Goal: Information Seeking & Learning: Learn about a topic

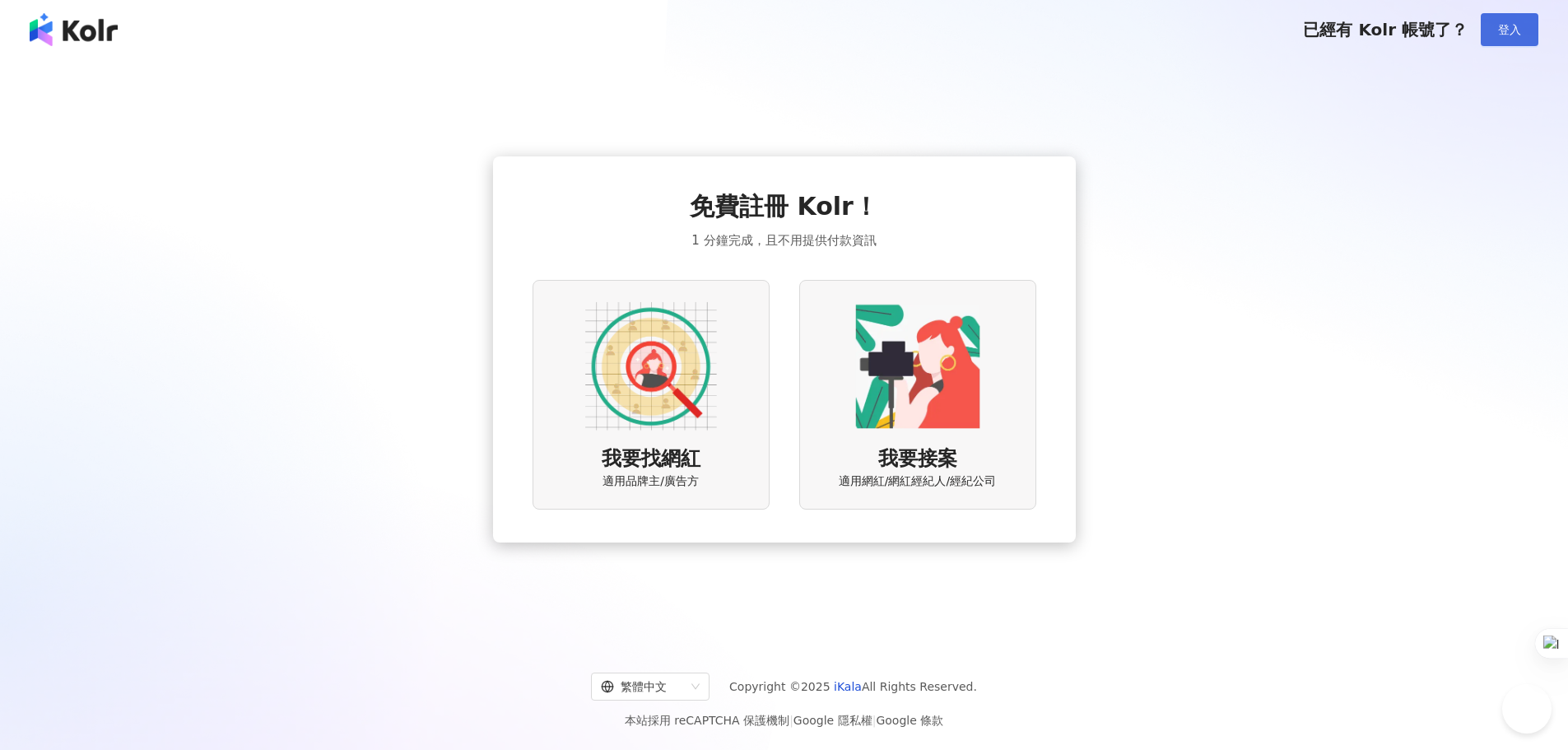
click at [1509, 23] on span "登入" at bounding box center [1509, 30] width 23 height 13
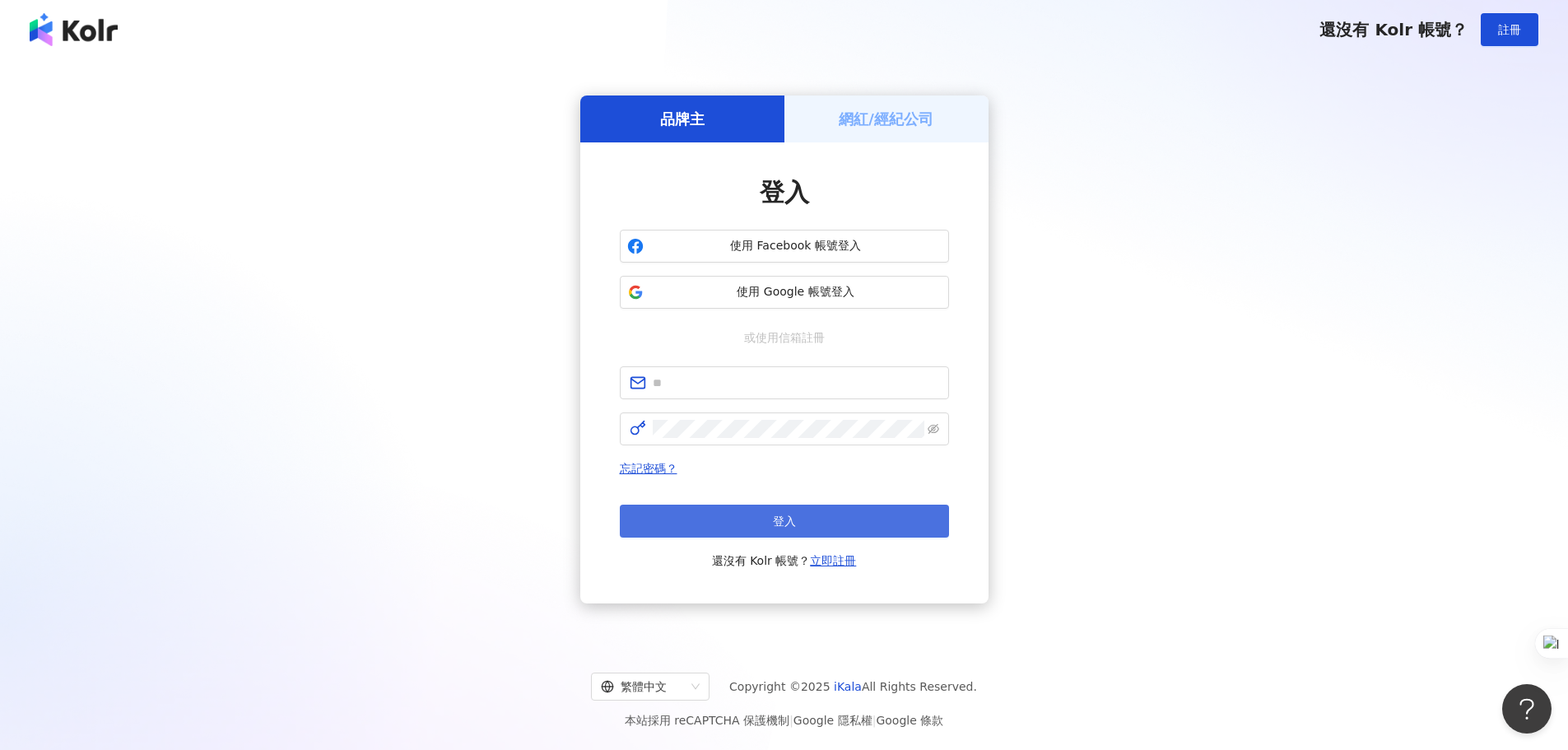
click at [751, 521] on button "登入" at bounding box center [784, 521] width 329 height 33
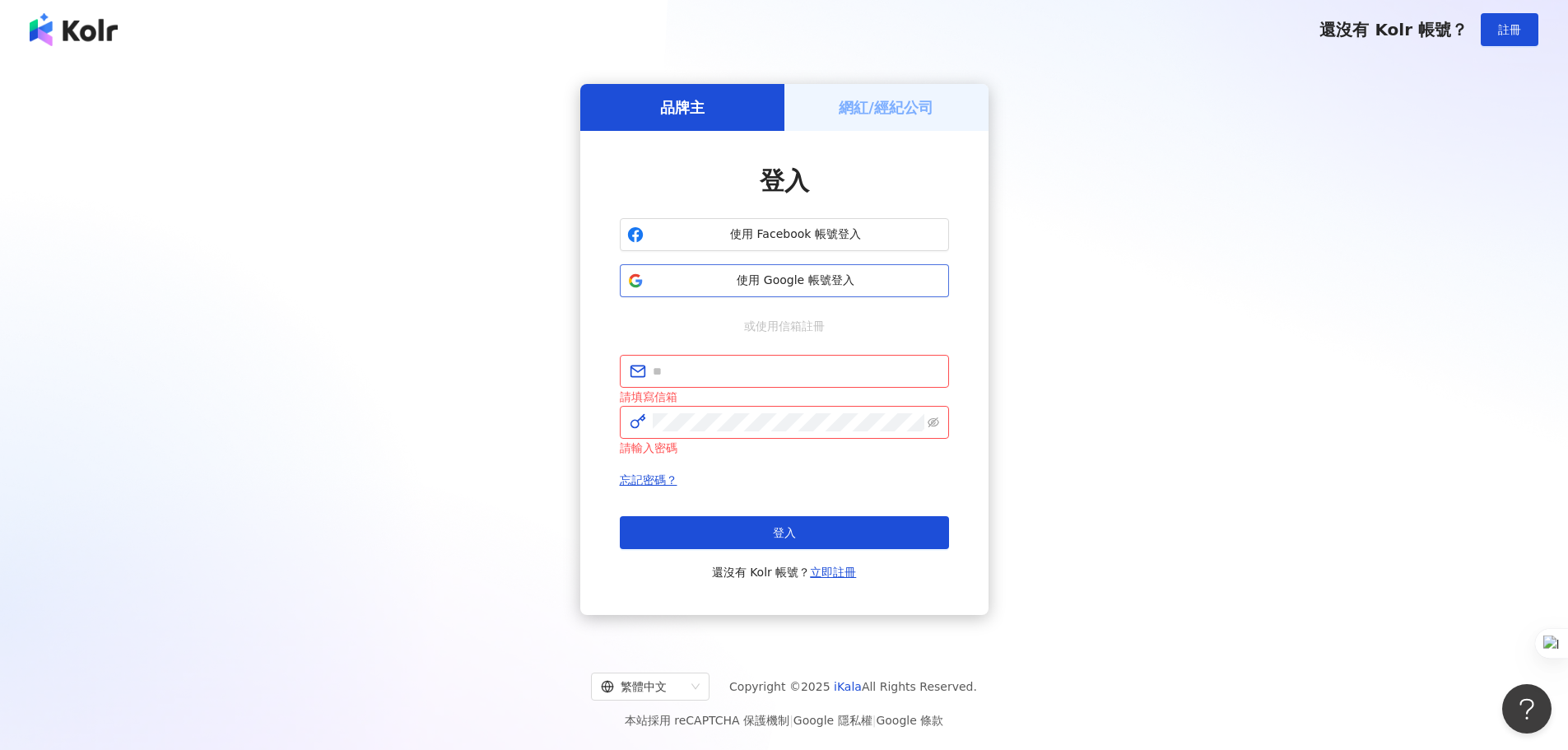
click at [757, 274] on span "使用 Google 帳號登入" at bounding box center [796, 280] width 291 height 17
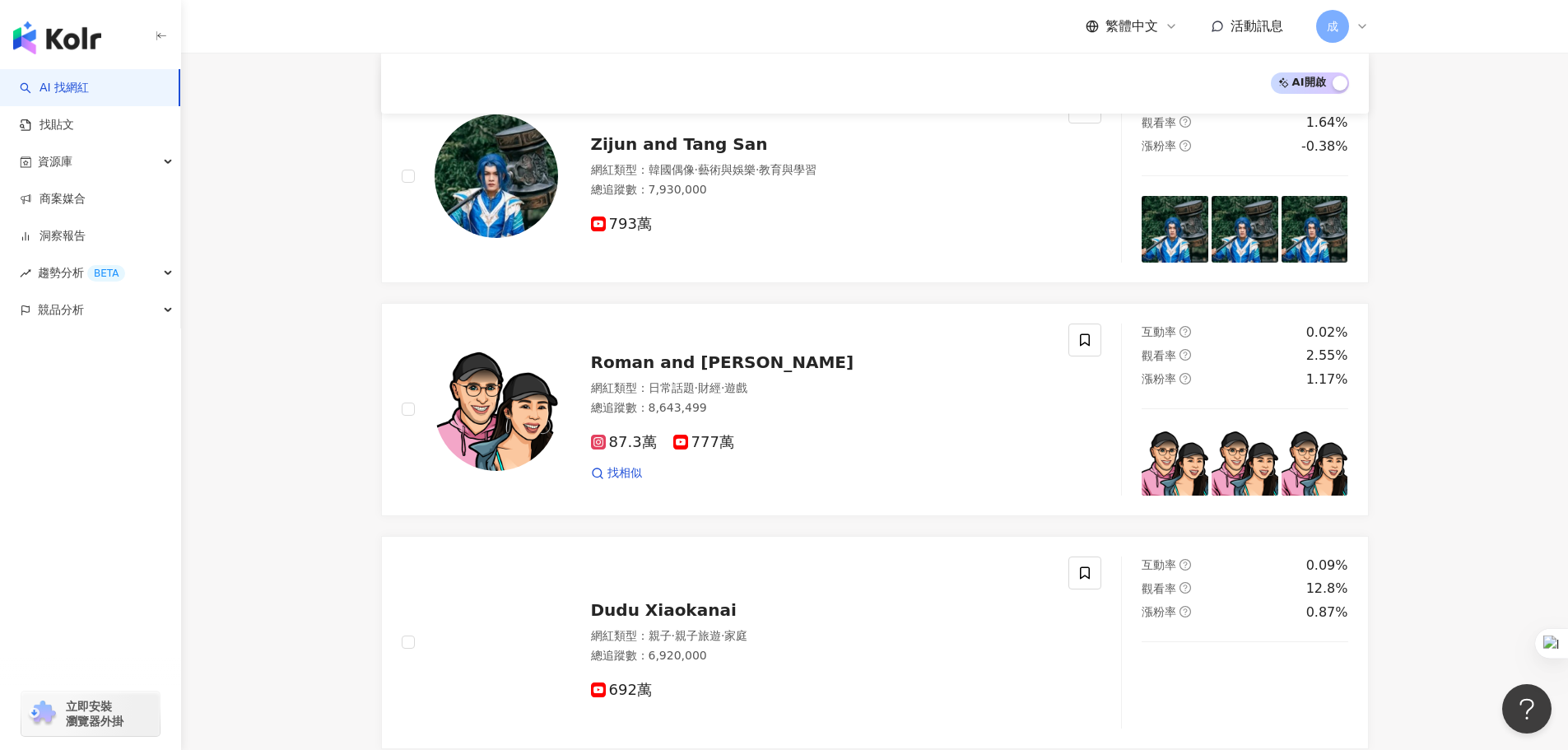
scroll to position [1395, 0]
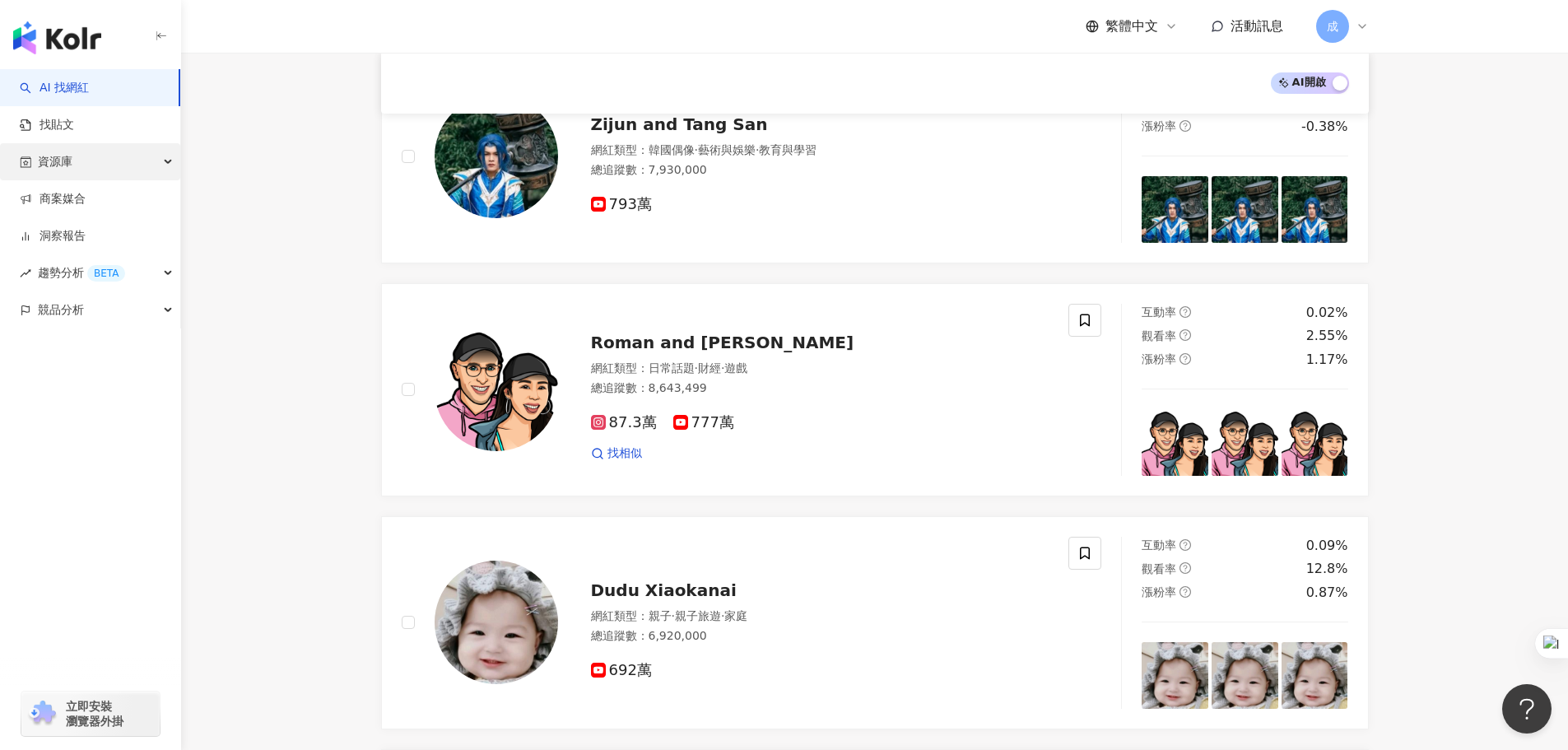
click at [110, 164] on div "資源庫" at bounding box center [89, 161] width 180 height 37
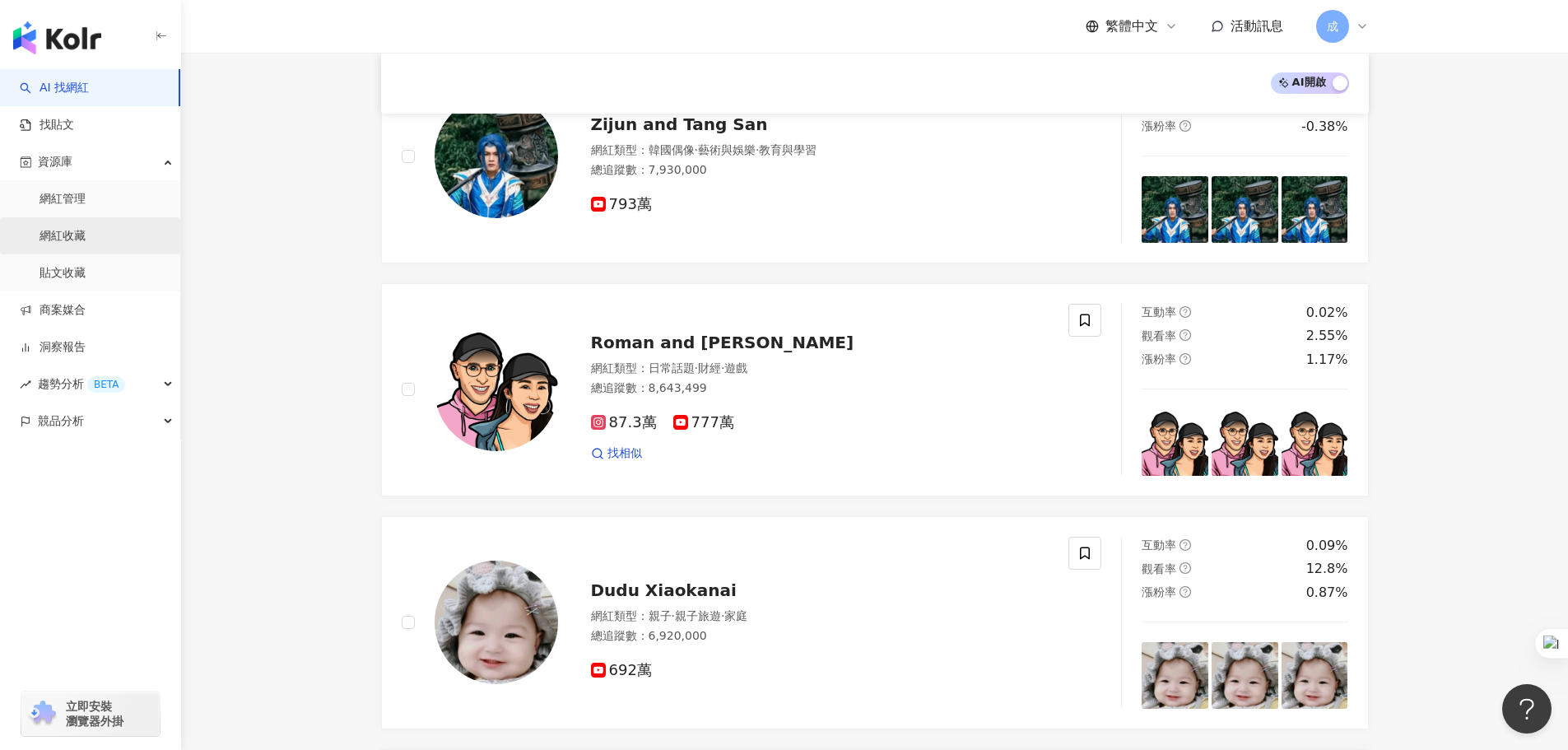
click at [78, 230] on link "網紅收藏" at bounding box center [63, 236] width 46 height 17
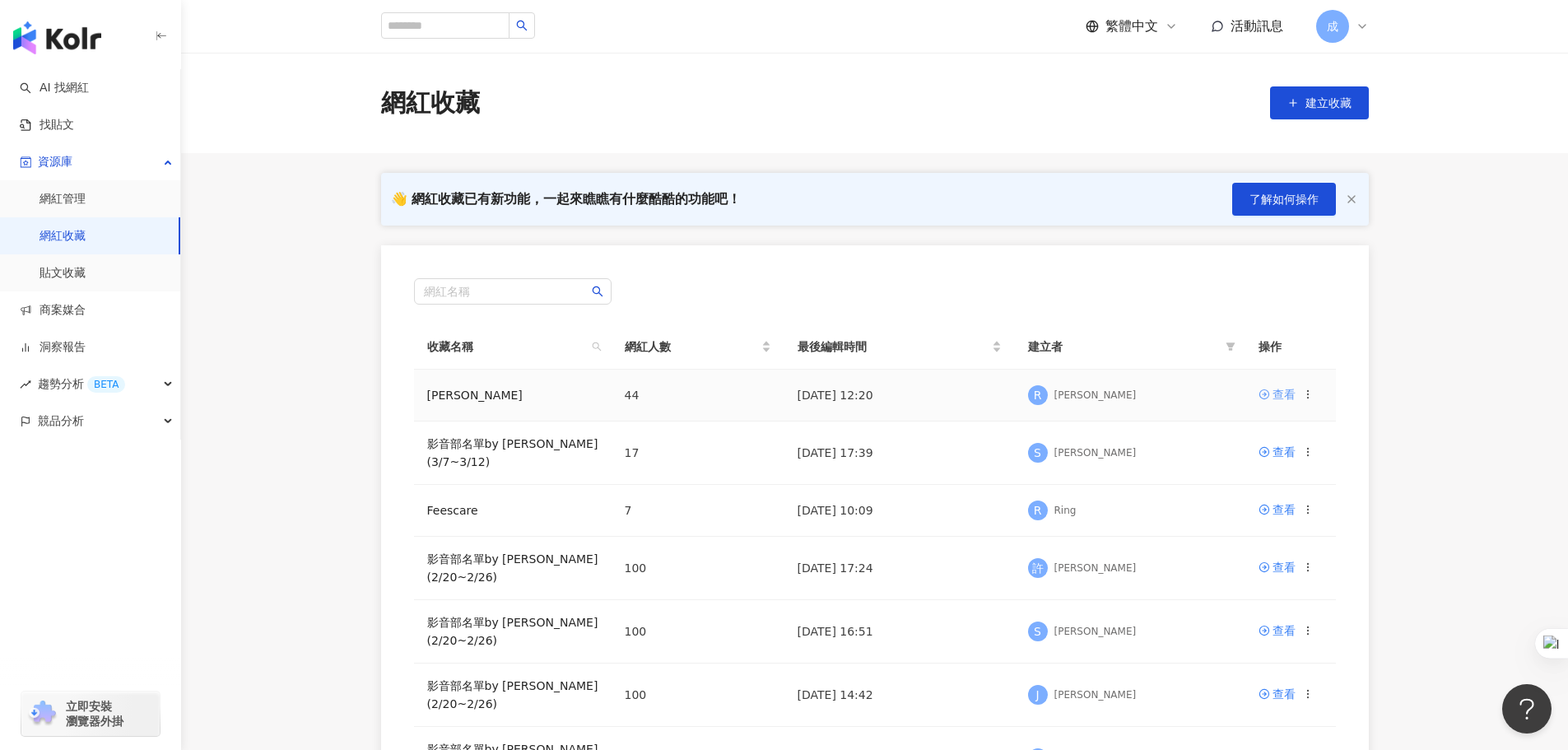
click at [1283, 396] on div "查看" at bounding box center [1284, 395] width 23 height 18
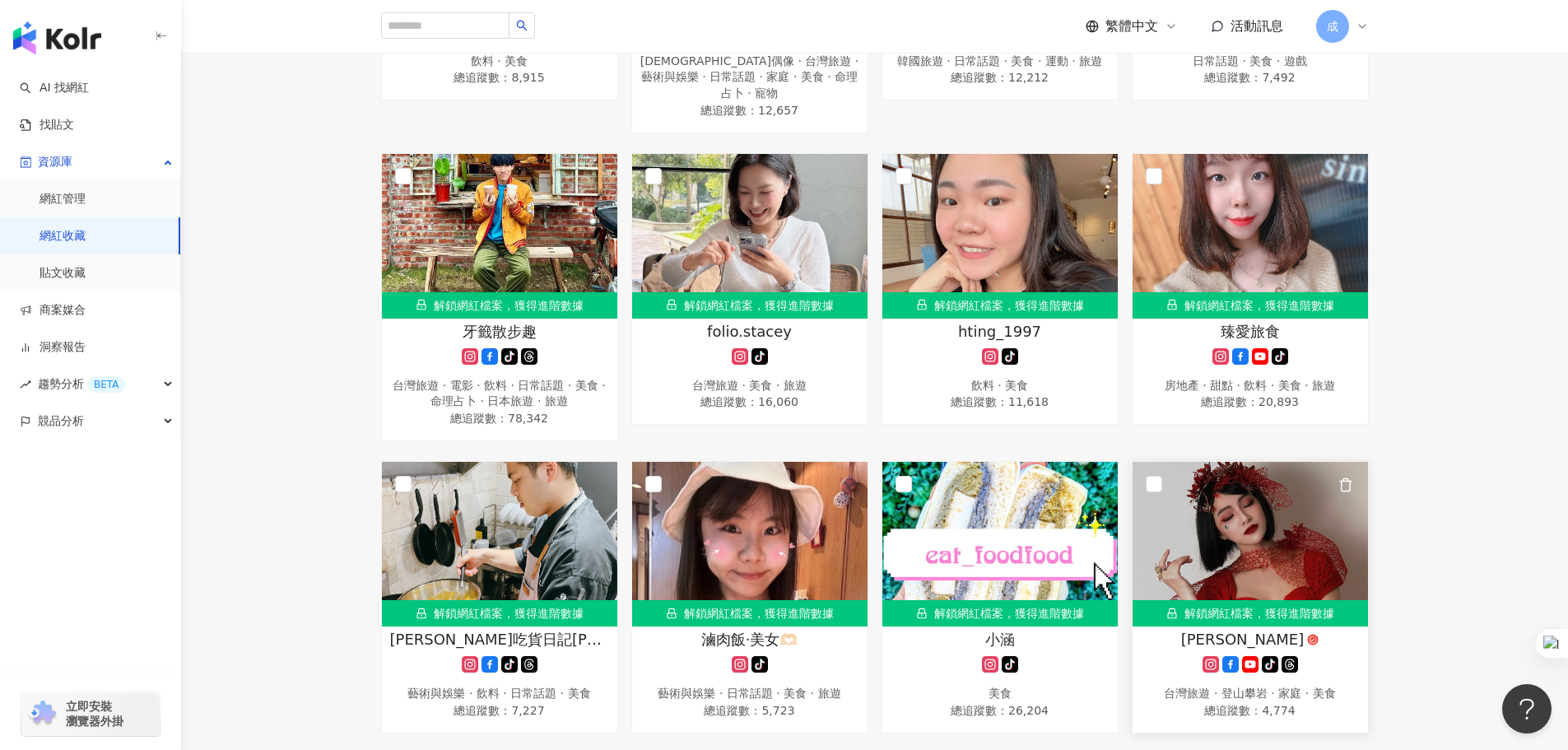
scroll to position [2390, 0]
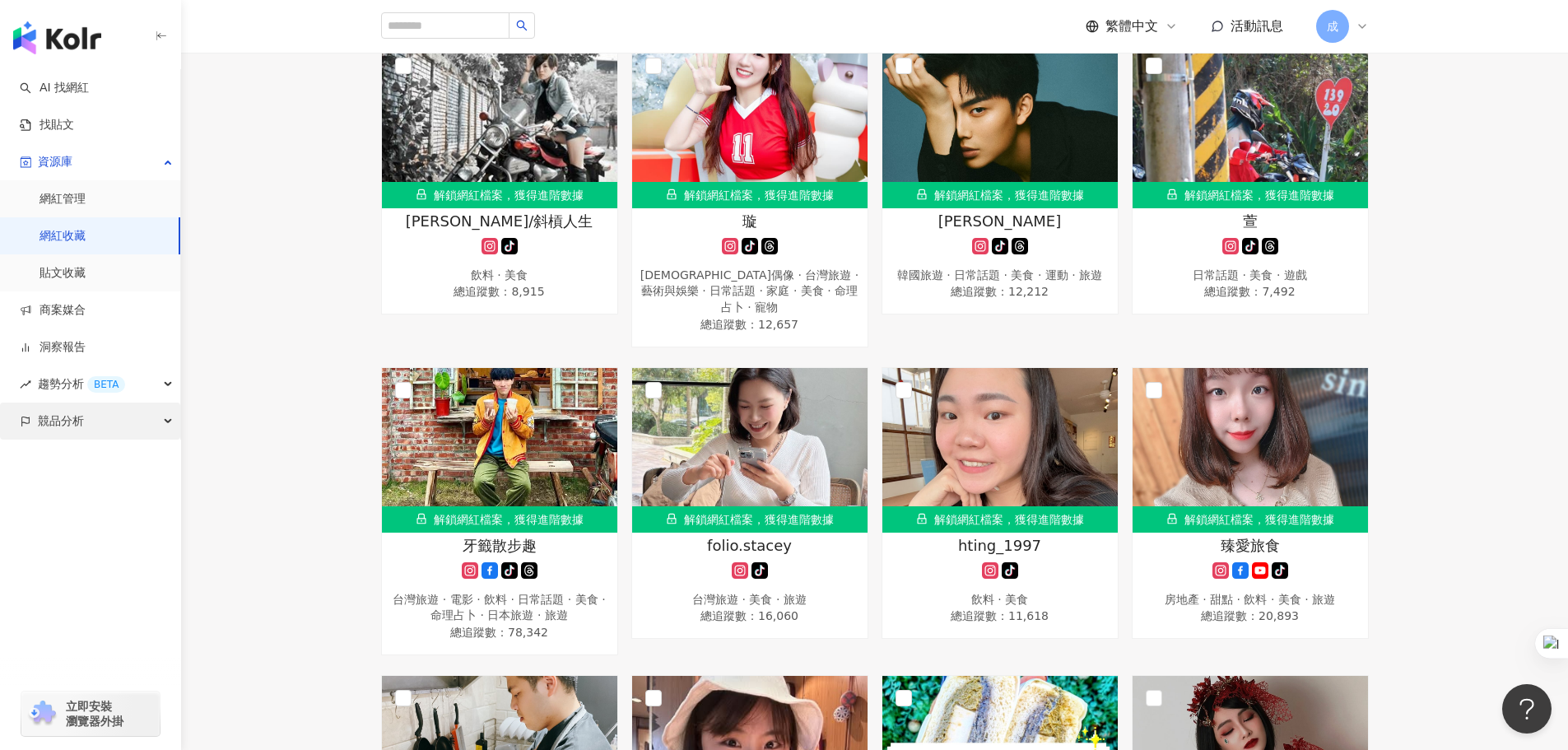
click at [133, 427] on div "競品分析" at bounding box center [89, 421] width 180 height 37
click at [93, 467] on link "品牌帳號分析" at bounding box center [74, 458] width 69 height 17
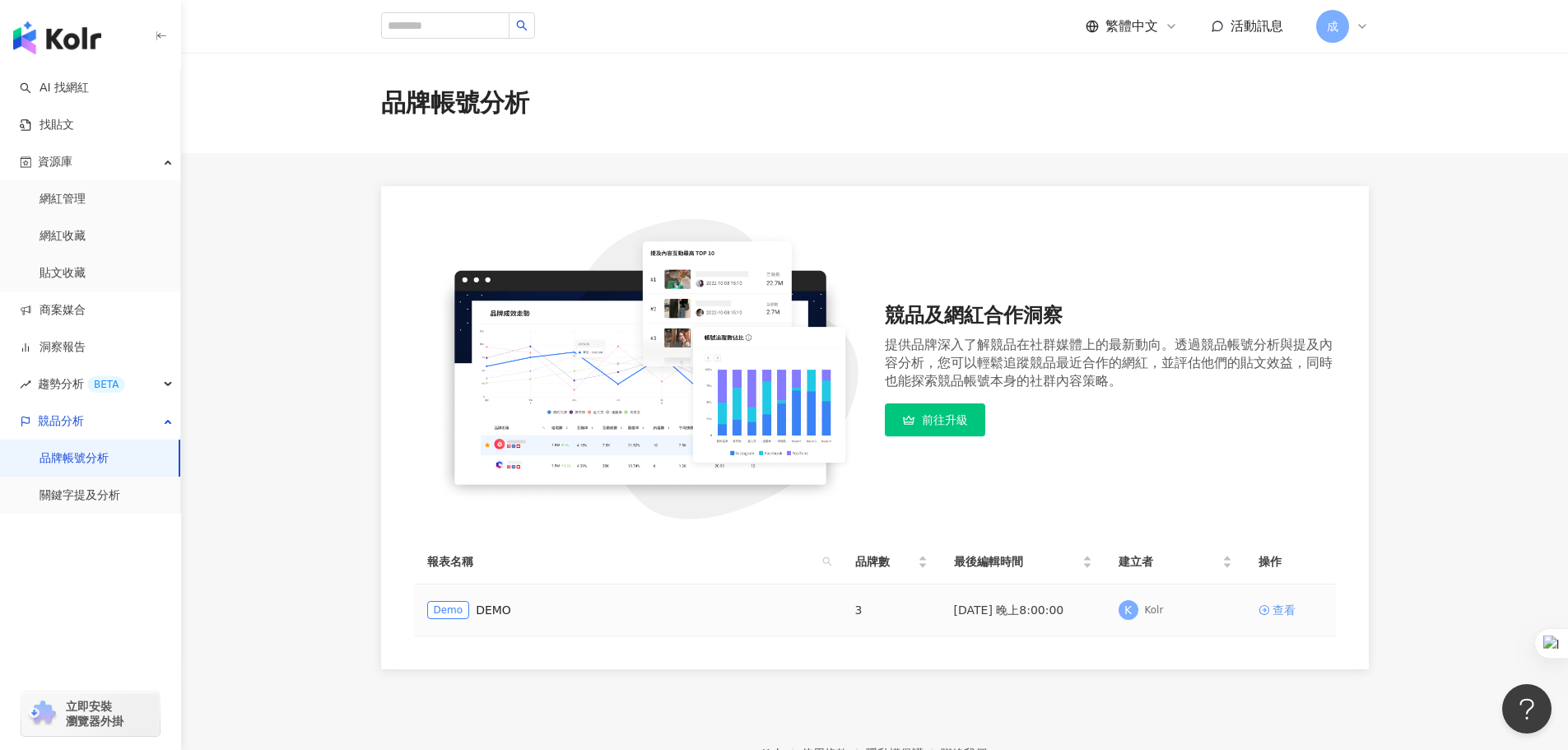
click at [1285, 613] on div "查看" at bounding box center [1284, 610] width 23 height 18
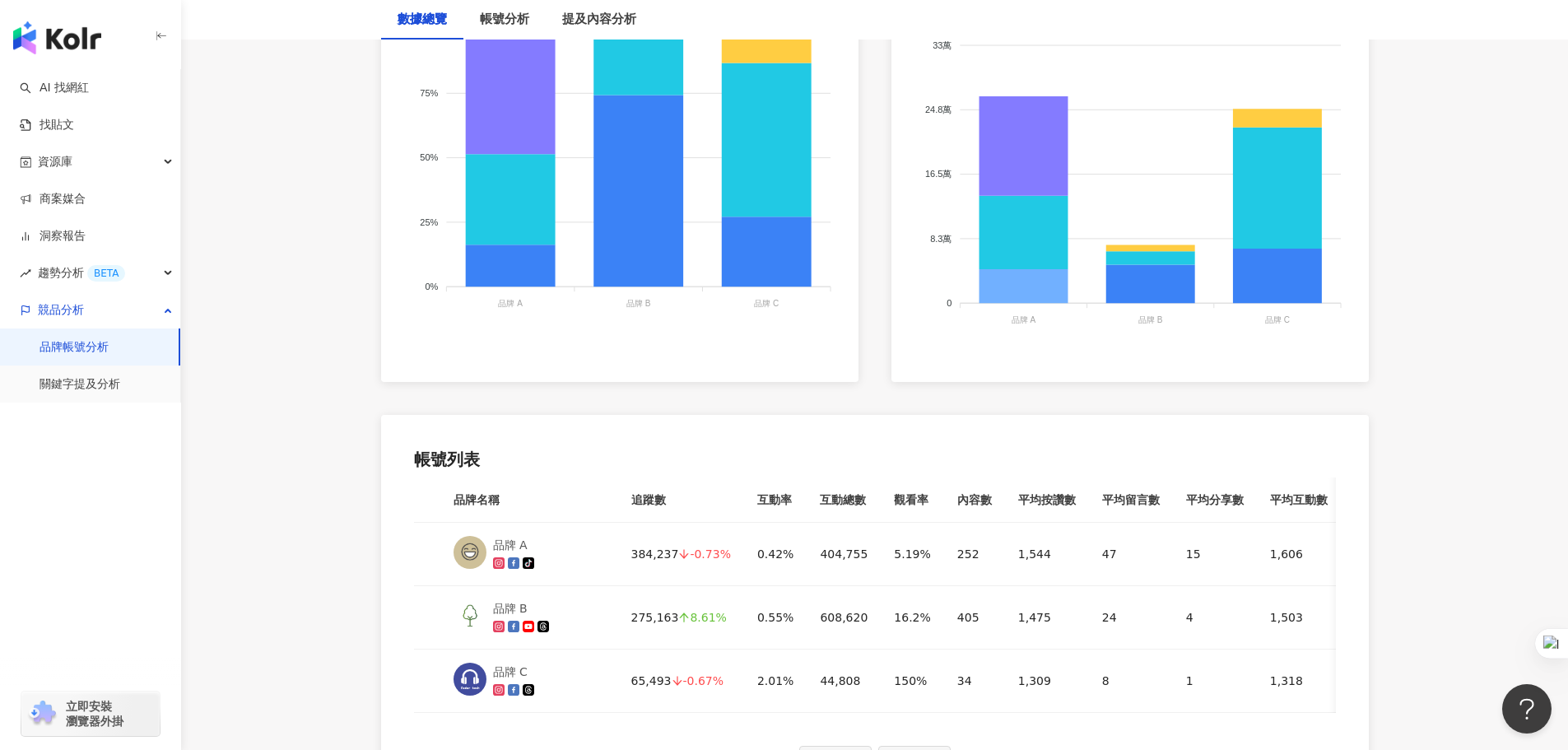
scroll to position [577, 0]
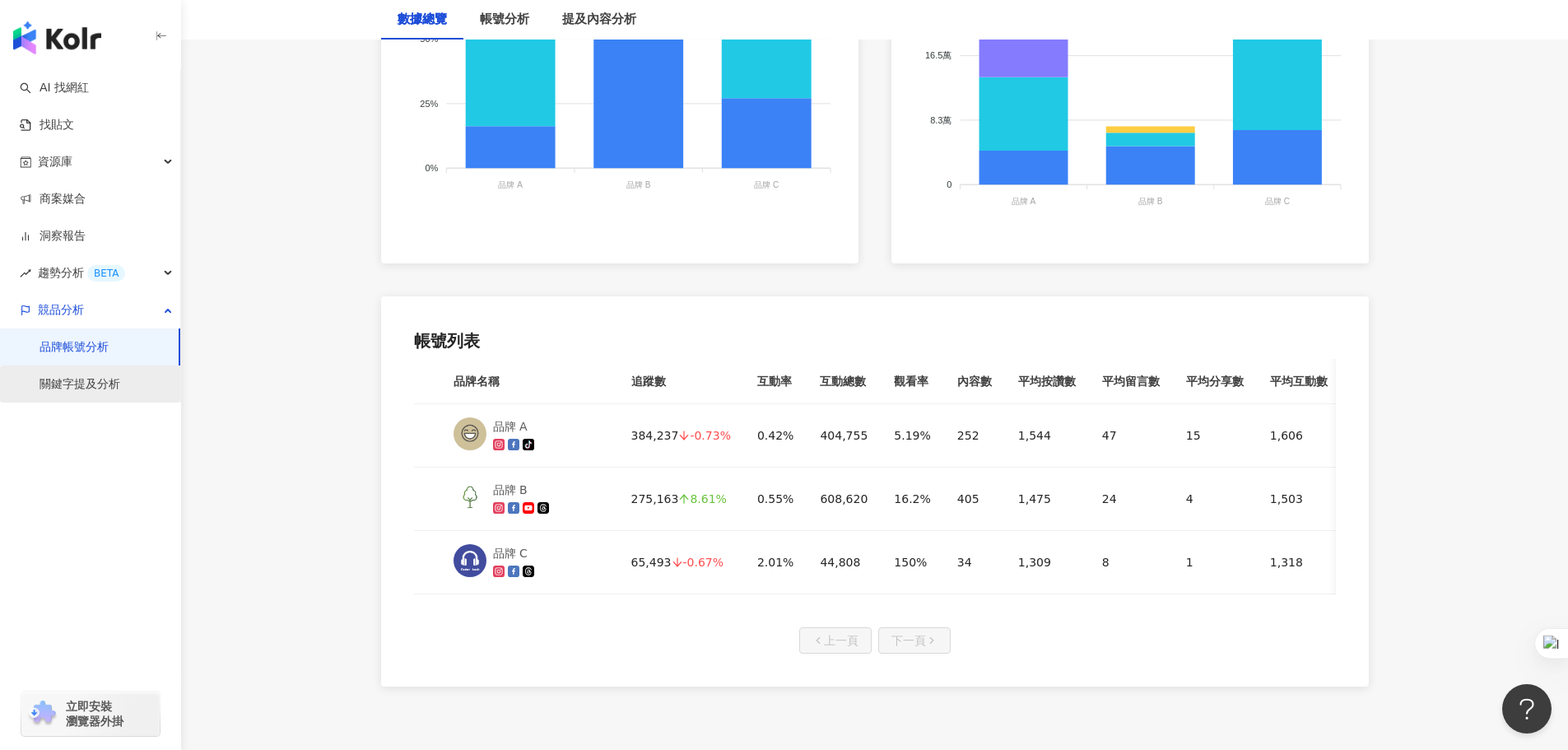
click at [80, 385] on link "關鍵字提及分析" at bounding box center [79, 385] width 80 height 17
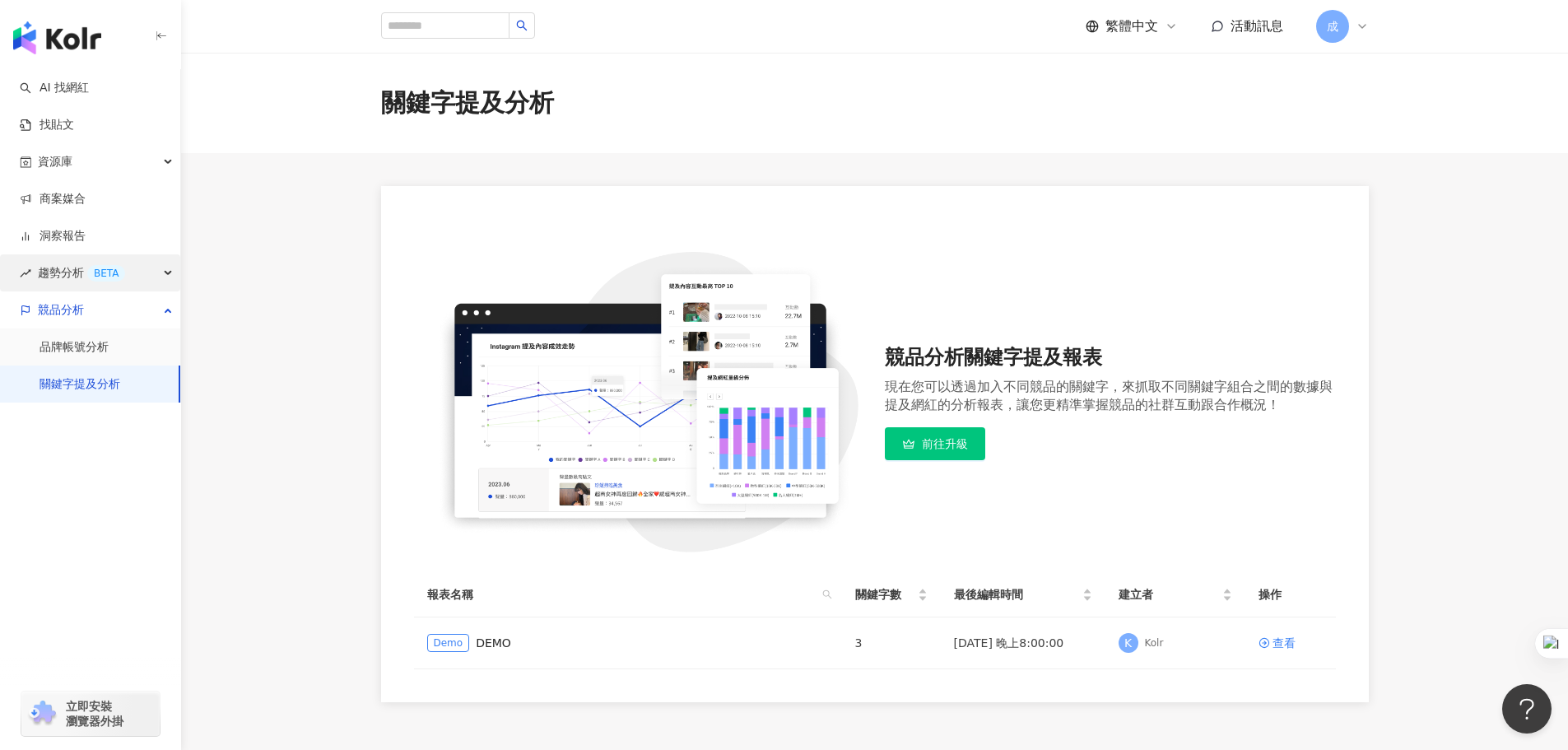
click at [58, 271] on span "趨勢分析 BETA" at bounding box center [81, 273] width 88 height 37
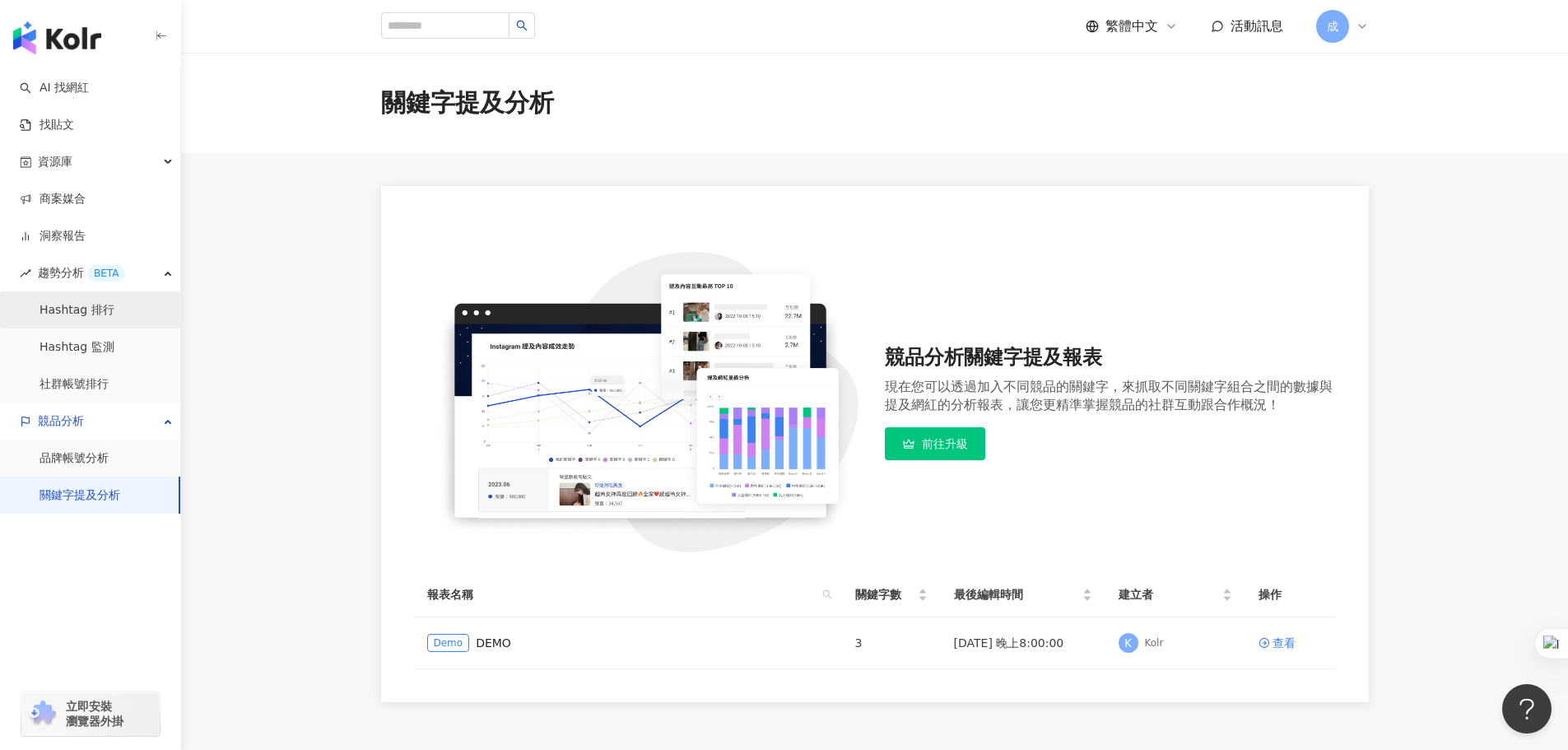
click at [87, 313] on link "Hashtag 排行" at bounding box center [77, 311] width 75 height 17
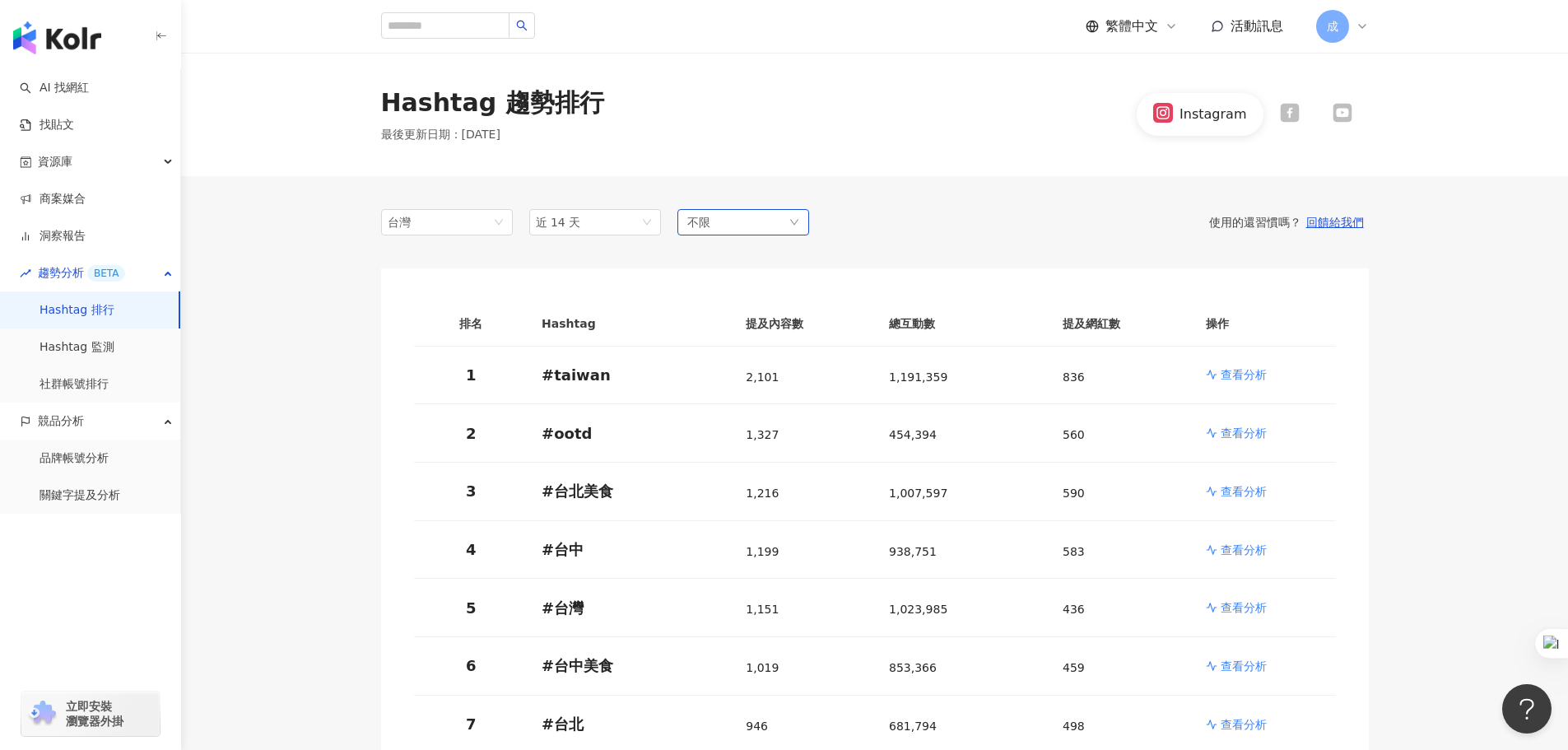
click at [736, 226] on div "不限" at bounding box center [742, 222] width 132 height 27
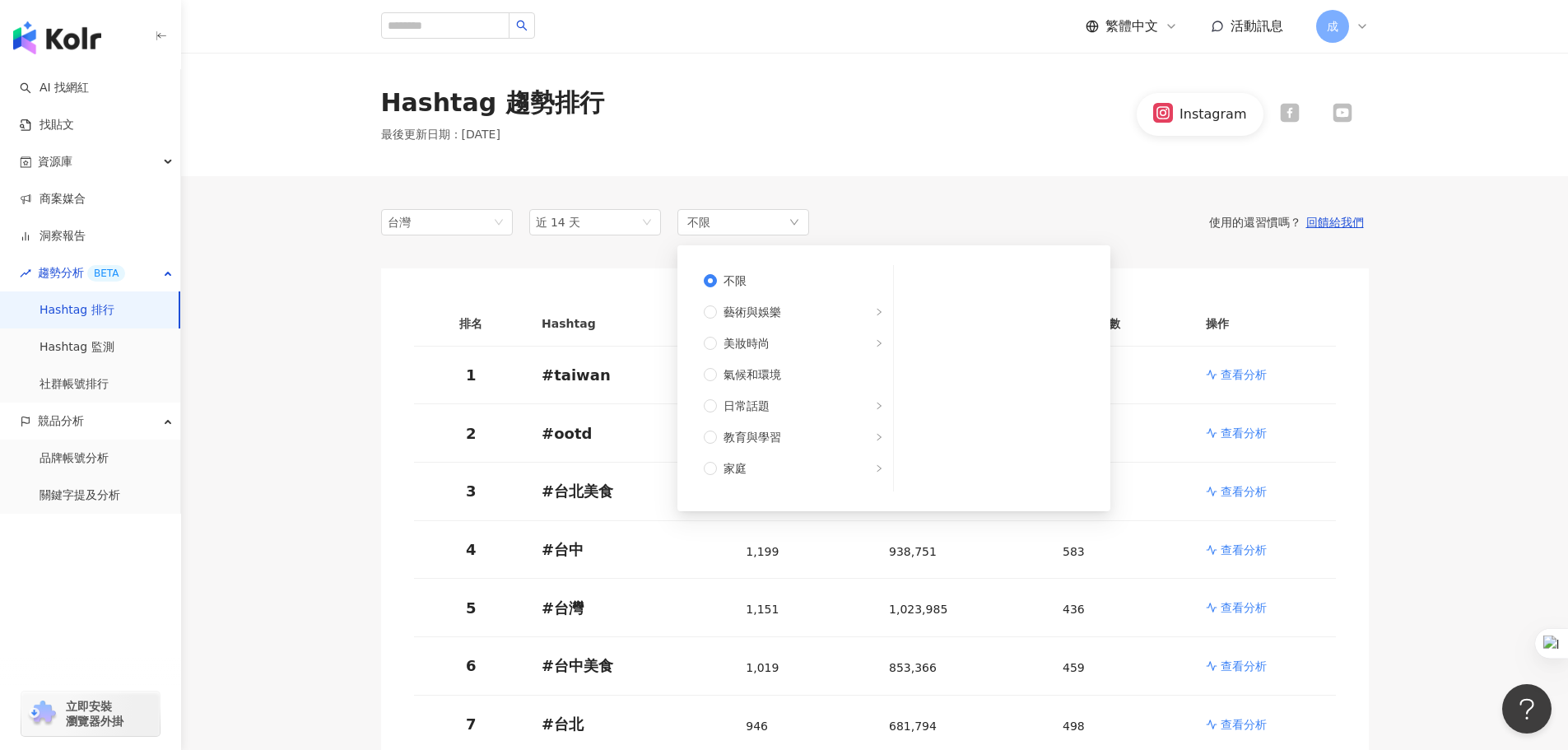
click at [922, 173] on div "Hashtag 趨勢排行 最後更新日期 ： [DATE] Instagram" at bounding box center [874, 114] width 1387 height 124
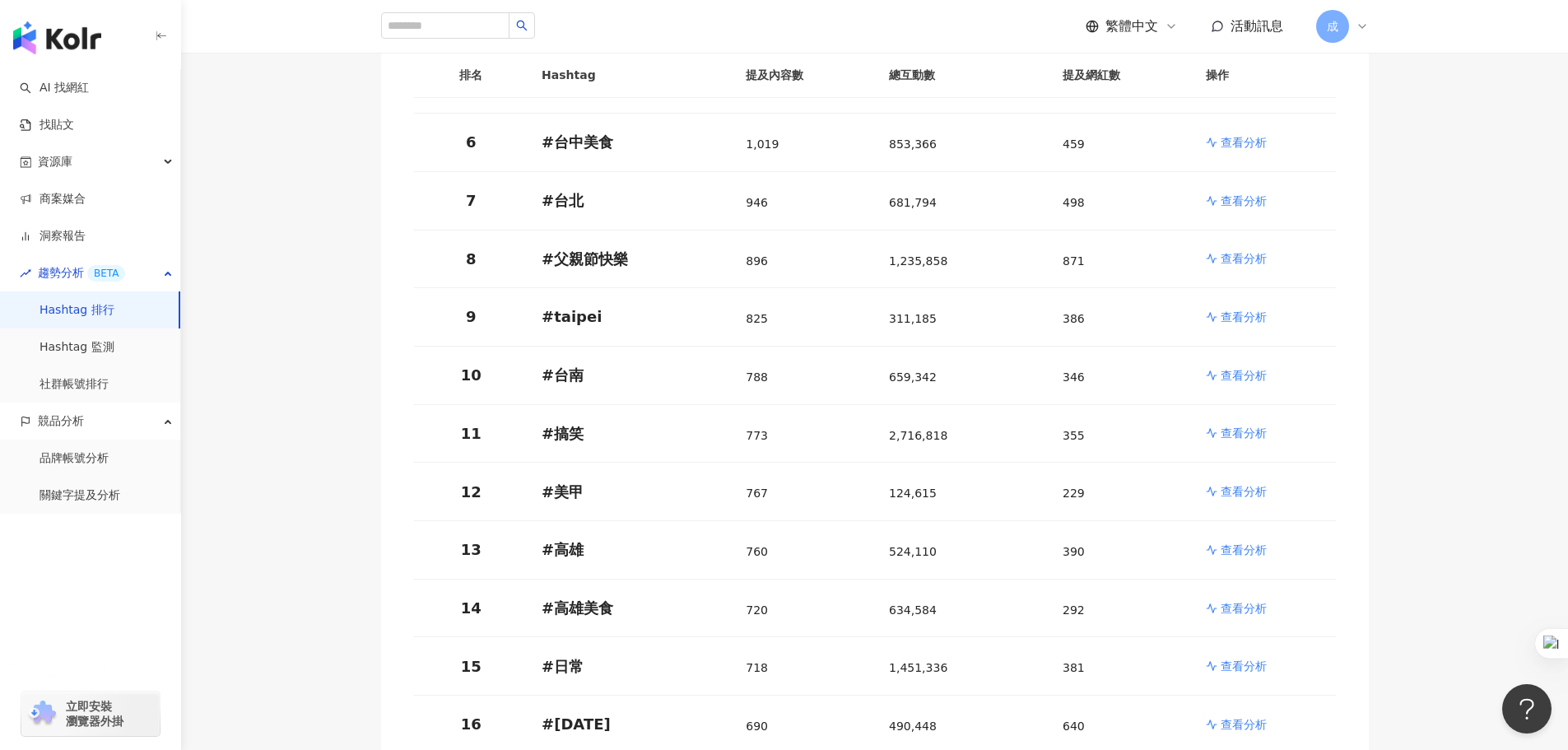
scroll to position [1009, 0]
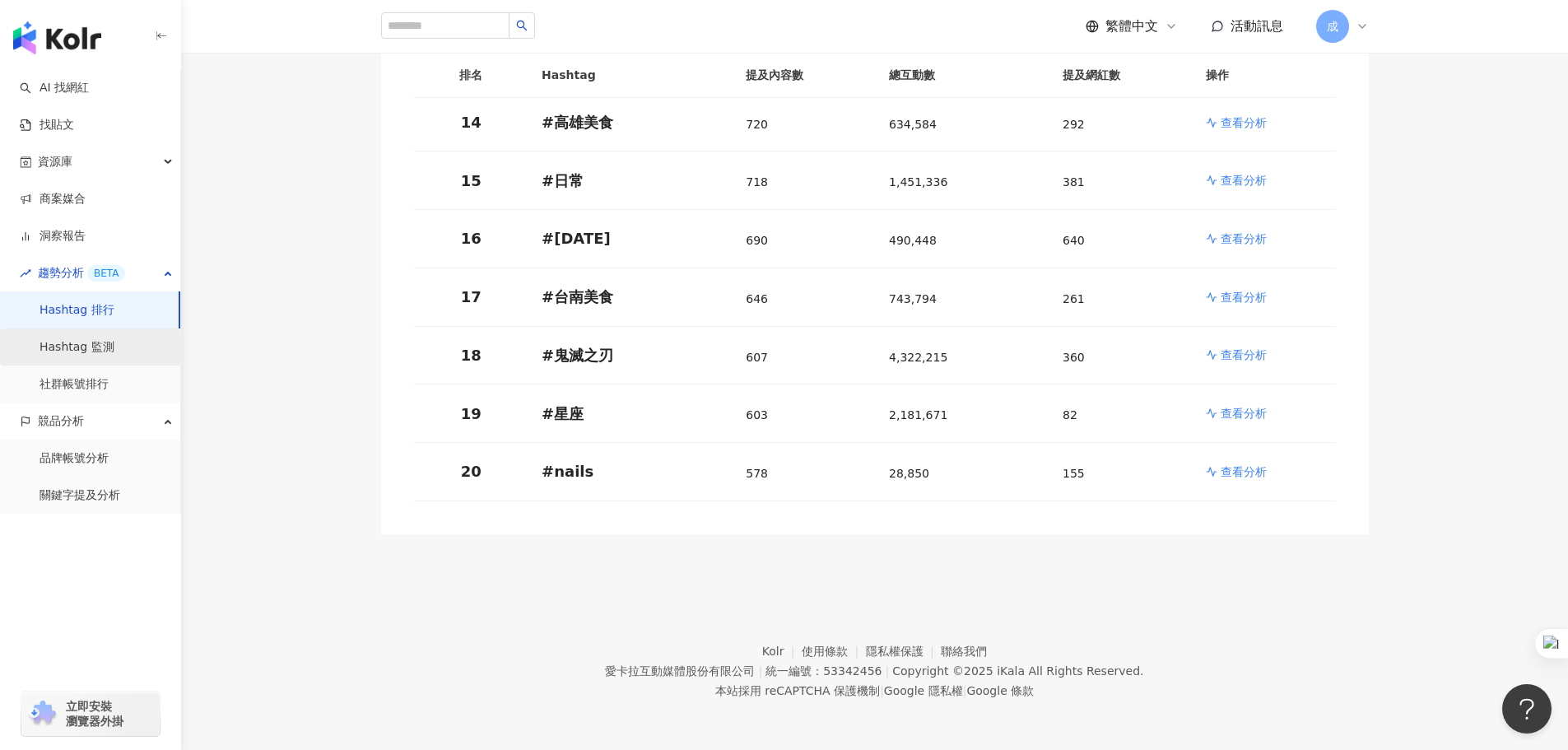
click at [82, 346] on link "Hashtag 監測" at bounding box center [77, 348] width 75 height 17
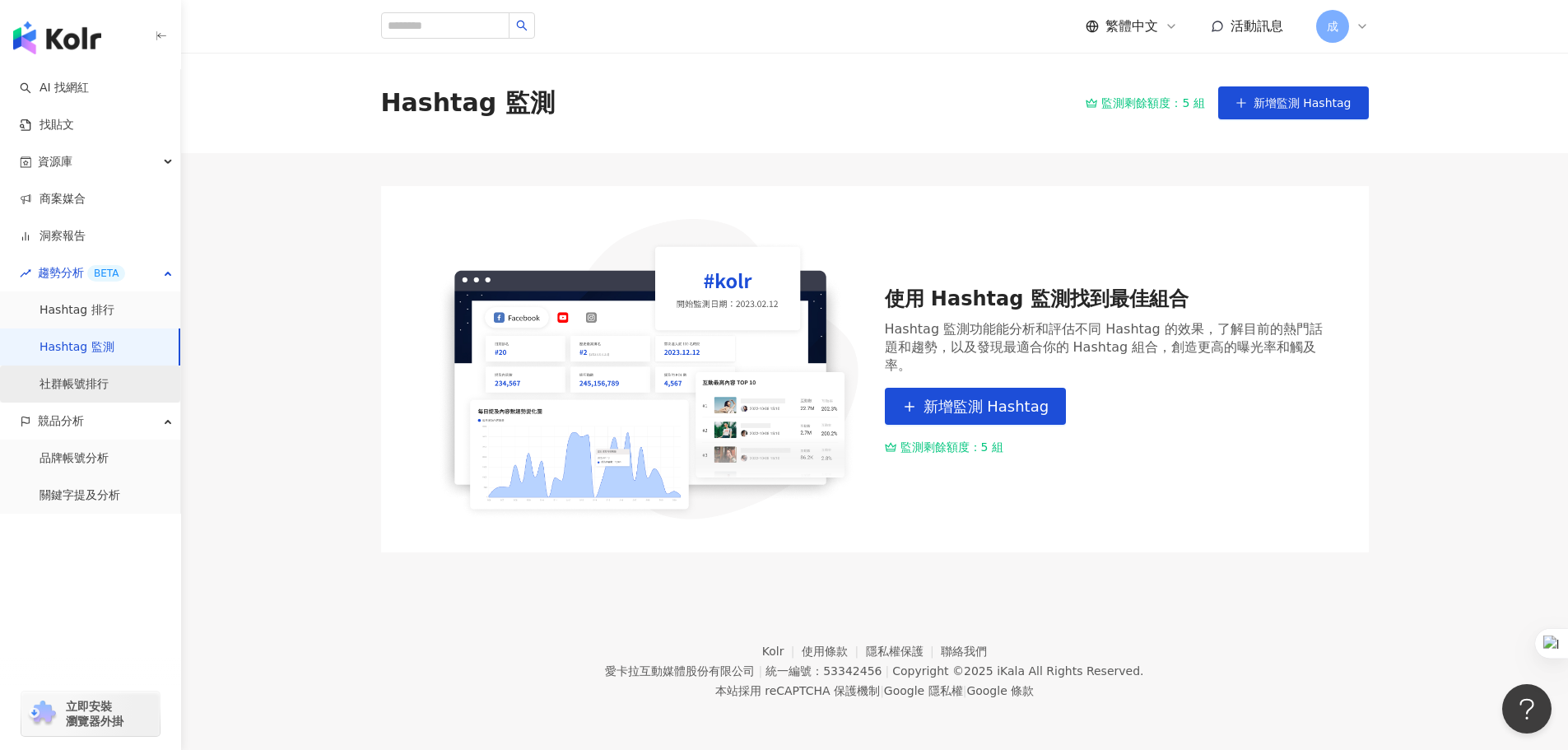
click at [96, 384] on link "社群帳號排行" at bounding box center [74, 385] width 69 height 17
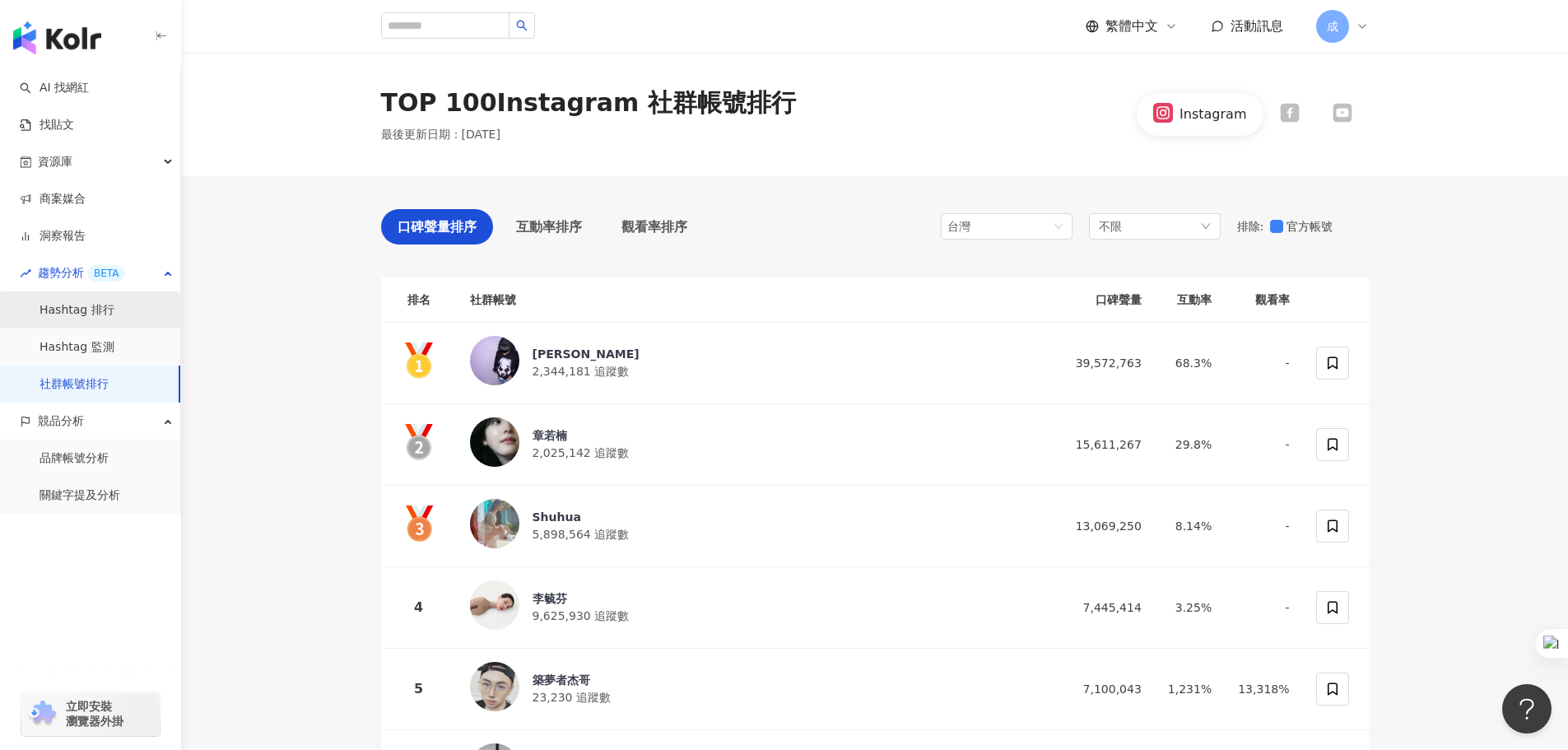
click at [94, 314] on link "Hashtag 排行" at bounding box center [77, 311] width 75 height 17
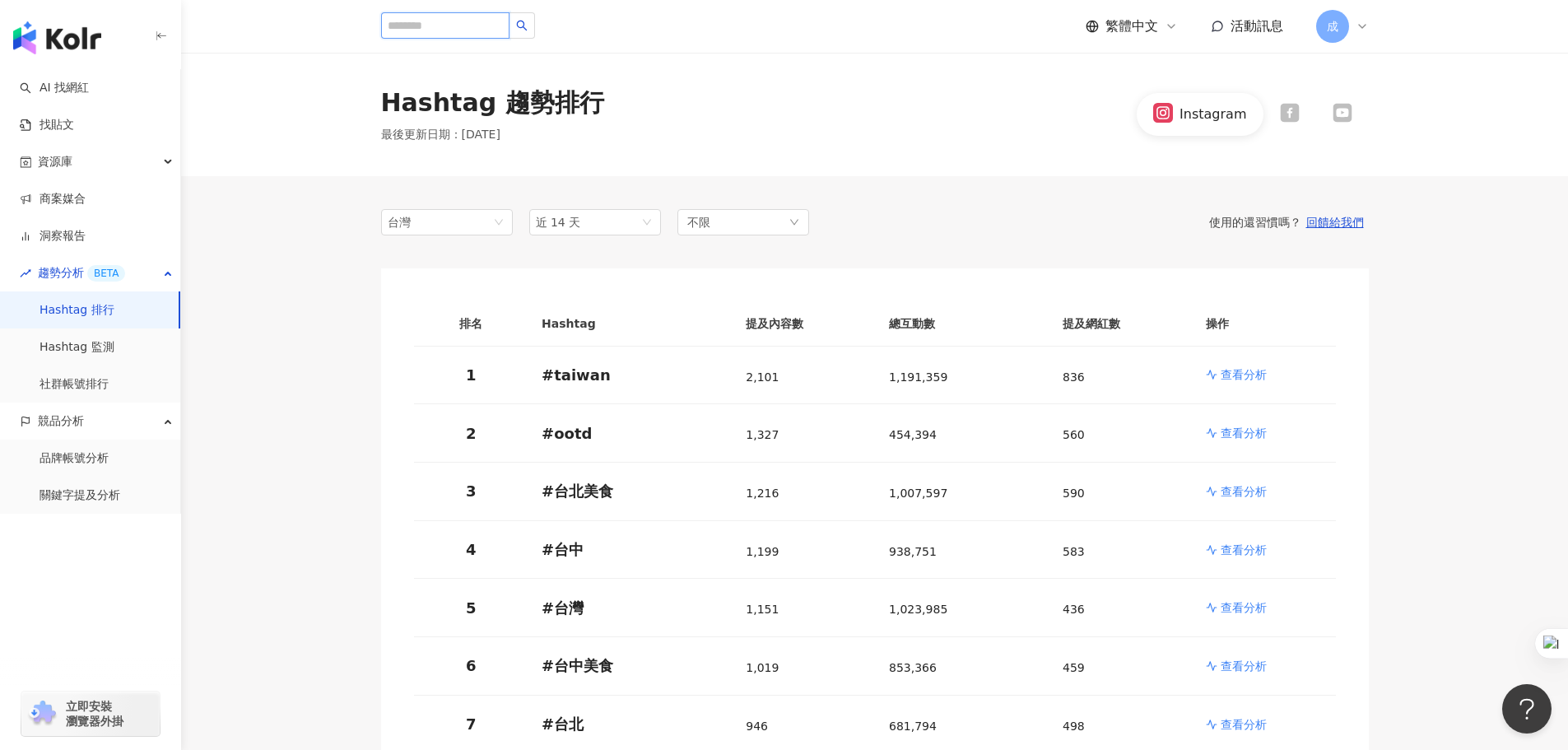
click at [508, 31] on input "search" at bounding box center [445, 25] width 128 height 27
type input "**"
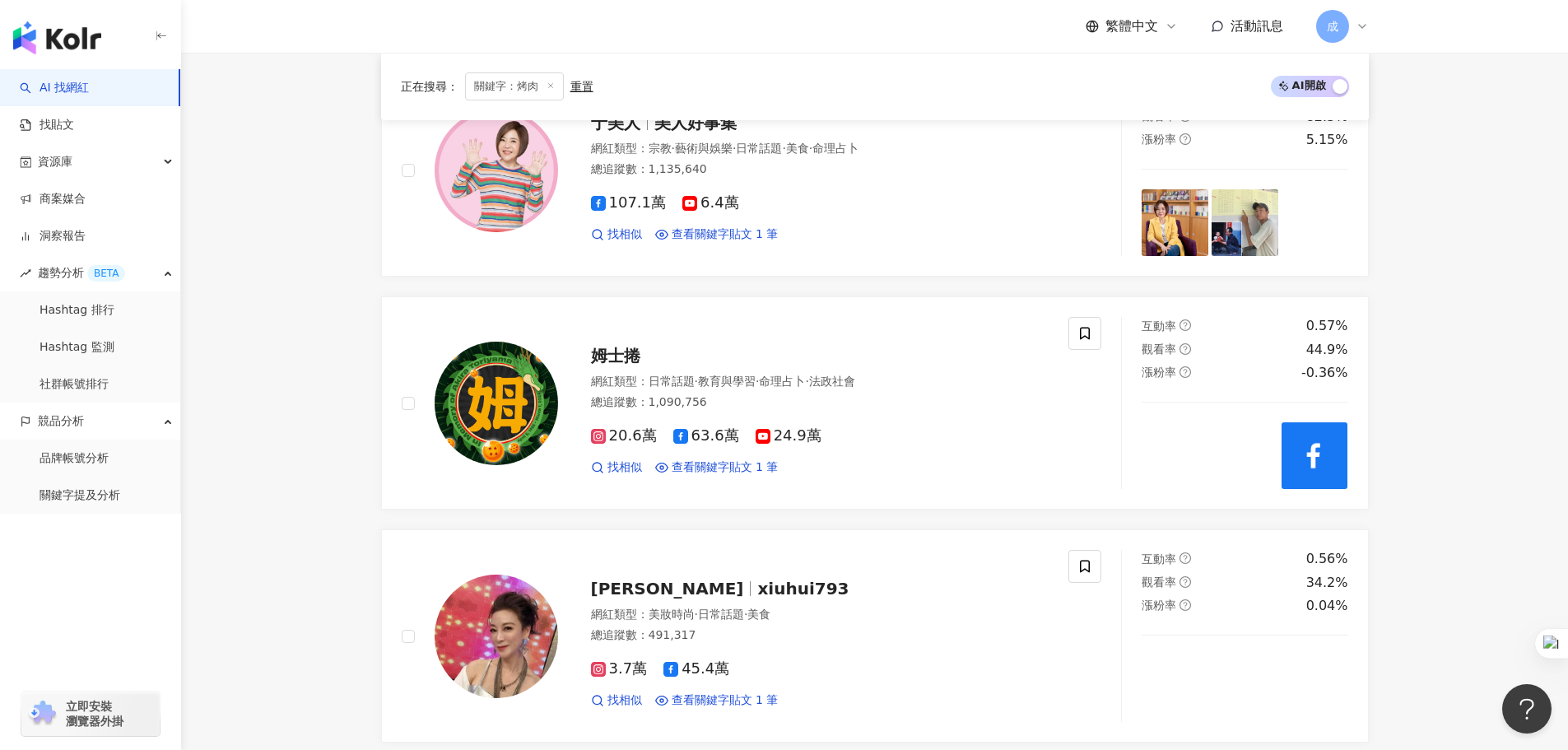
scroll to position [2305, 0]
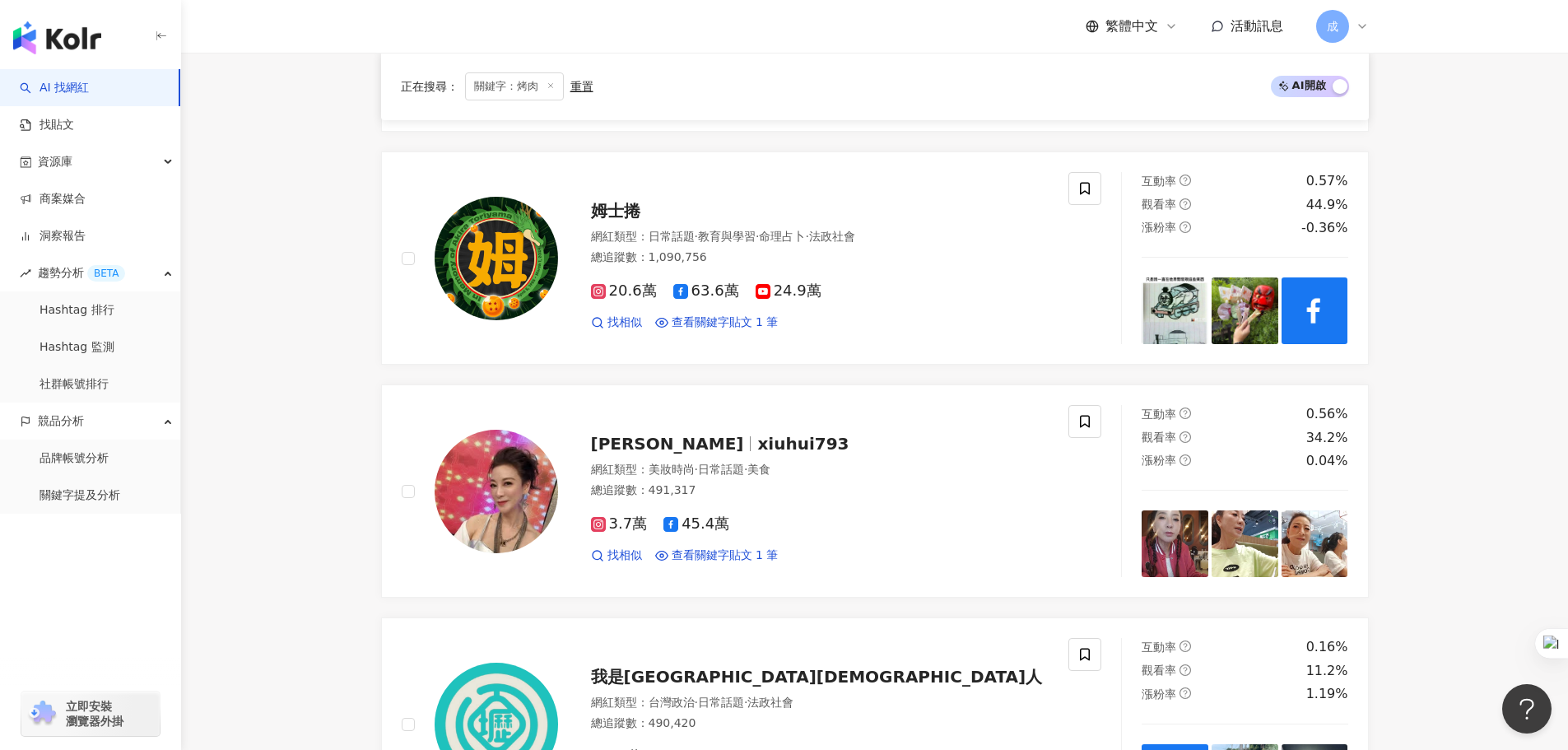
click at [80, 81] on link "AI 找網紅" at bounding box center [53, 89] width 69 height 17
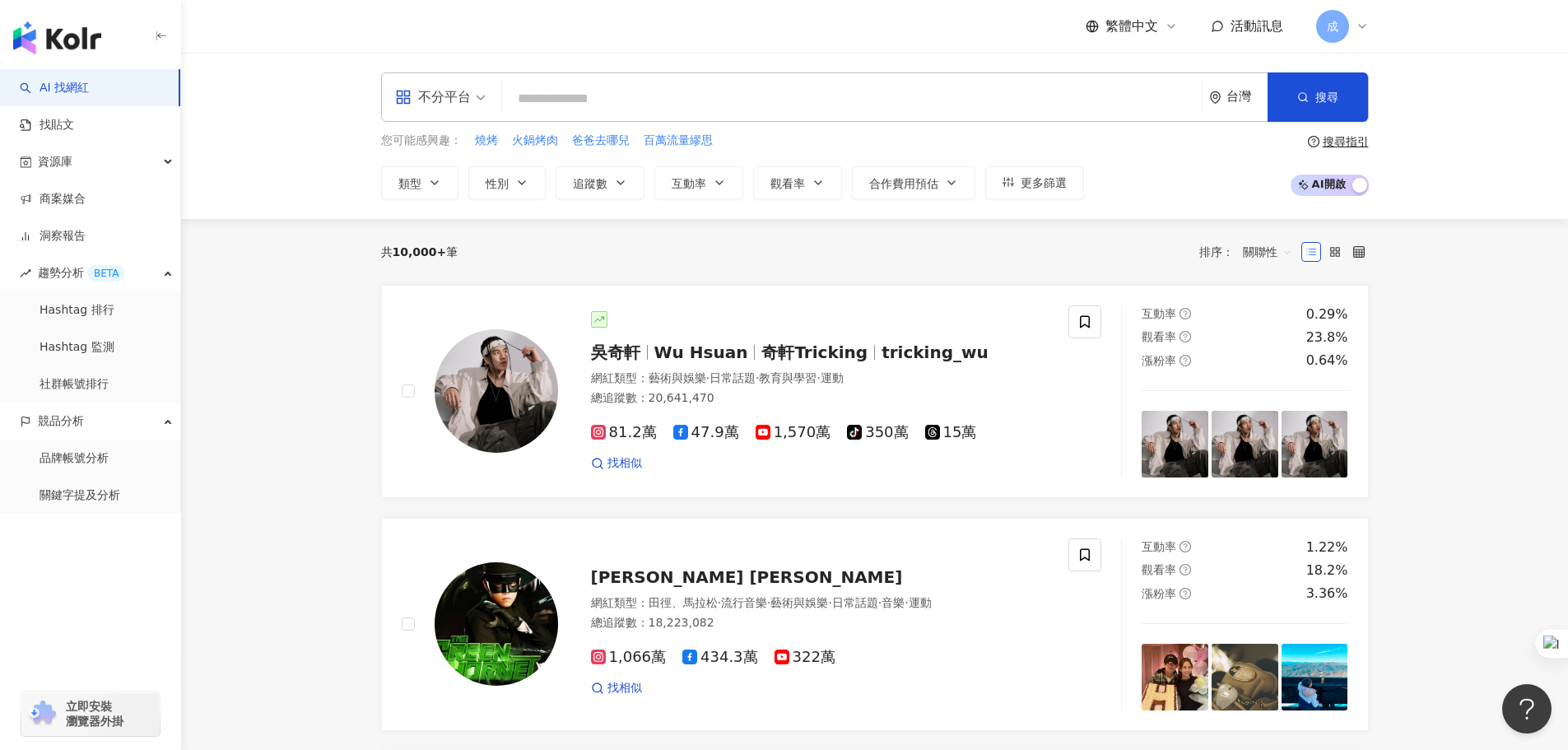
click at [460, 90] on div "不分平台" at bounding box center [433, 97] width 76 height 27
click at [456, 263] on div "TikTok" at bounding box center [445, 266] width 93 height 20
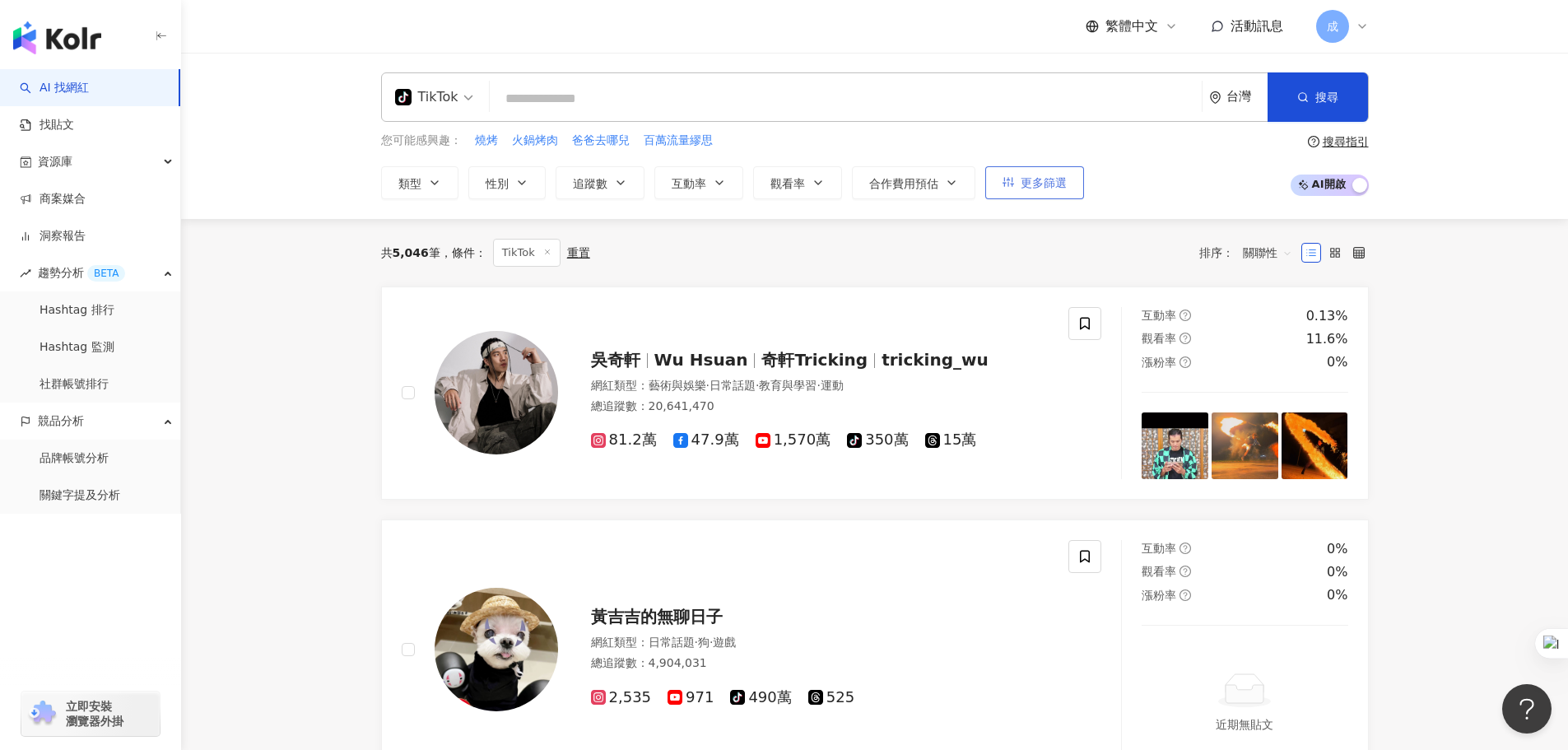
click at [1062, 191] on button "更多篩選" at bounding box center [1034, 183] width 99 height 33
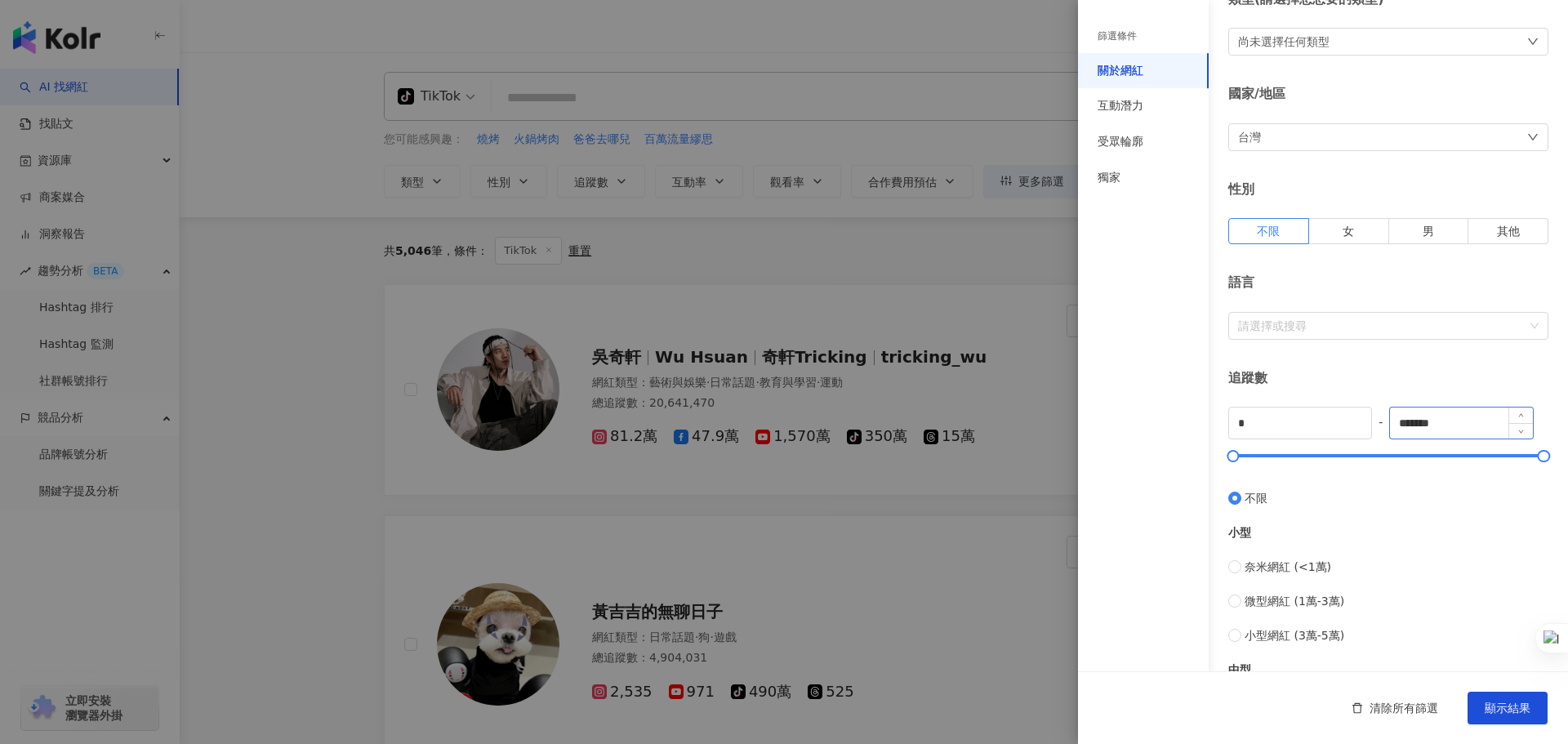
scroll to position [163, 0]
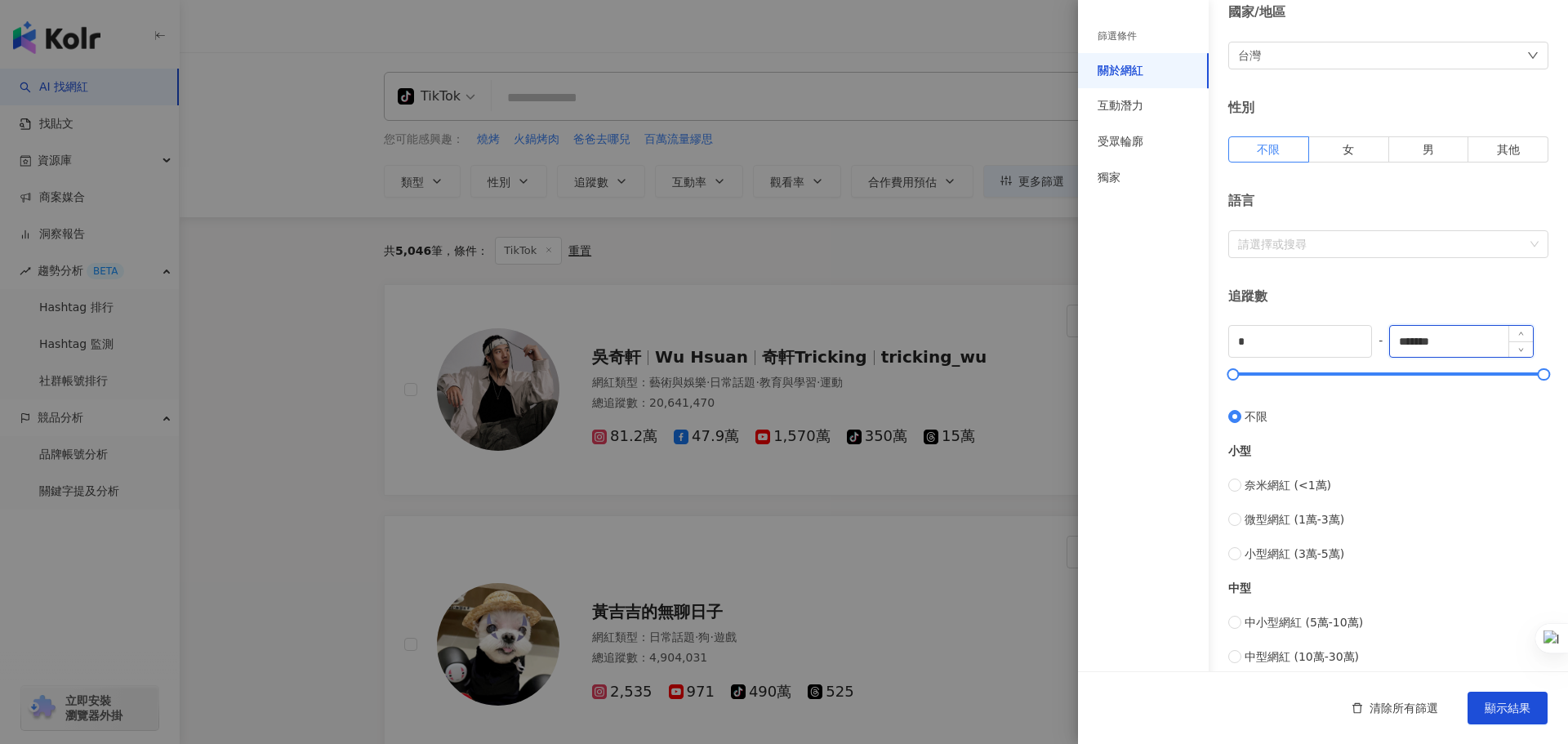
click at [1426, 332] on input "*******" at bounding box center [1461, 341] width 142 height 31
type input "****"
click at [1450, 462] on div "小型 奈米網紅 (<1萬) 微型網紅 (1萬-3萬) 小型網紅 (3萬-5萬)" at bounding box center [1389, 494] width 320 height 137
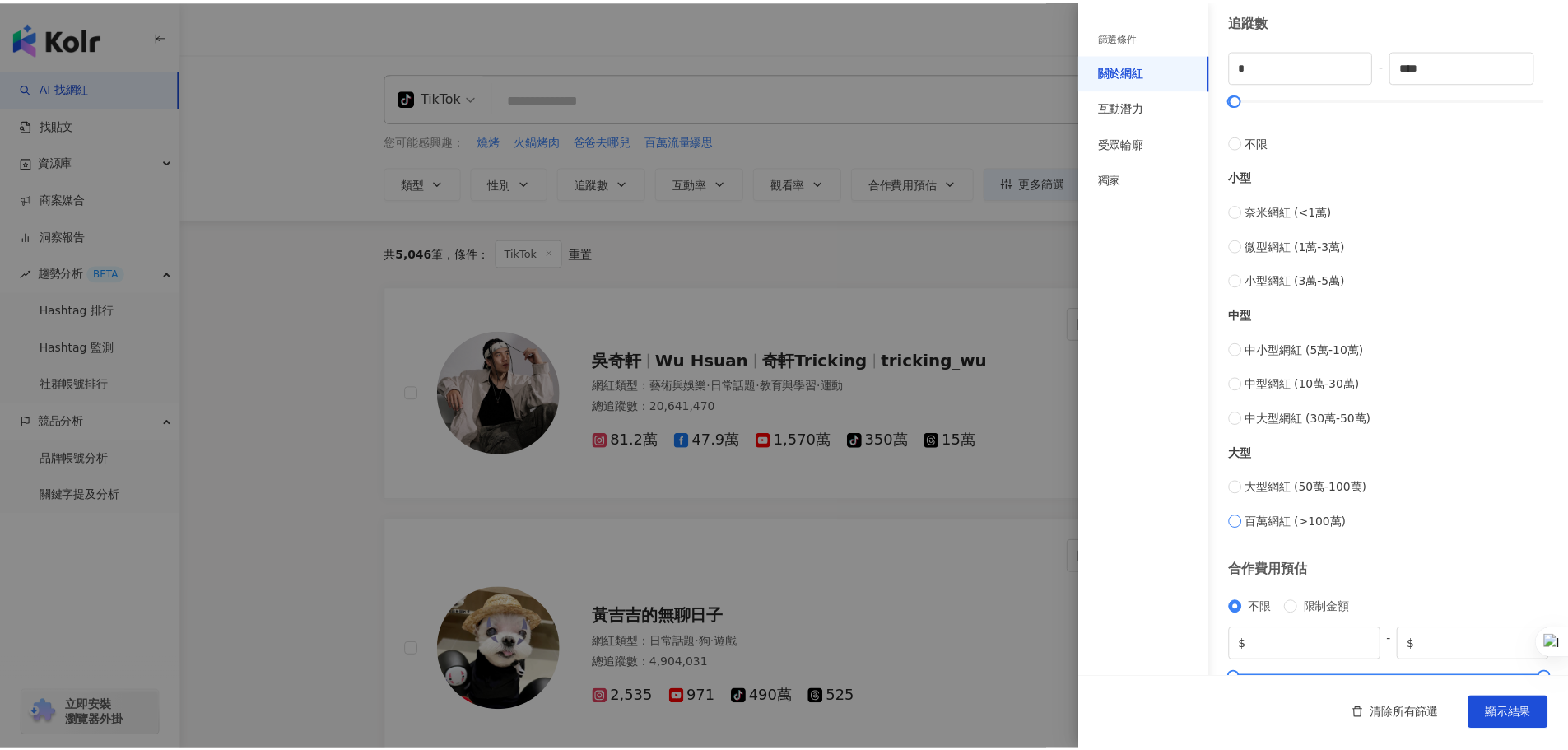
scroll to position [494, 0]
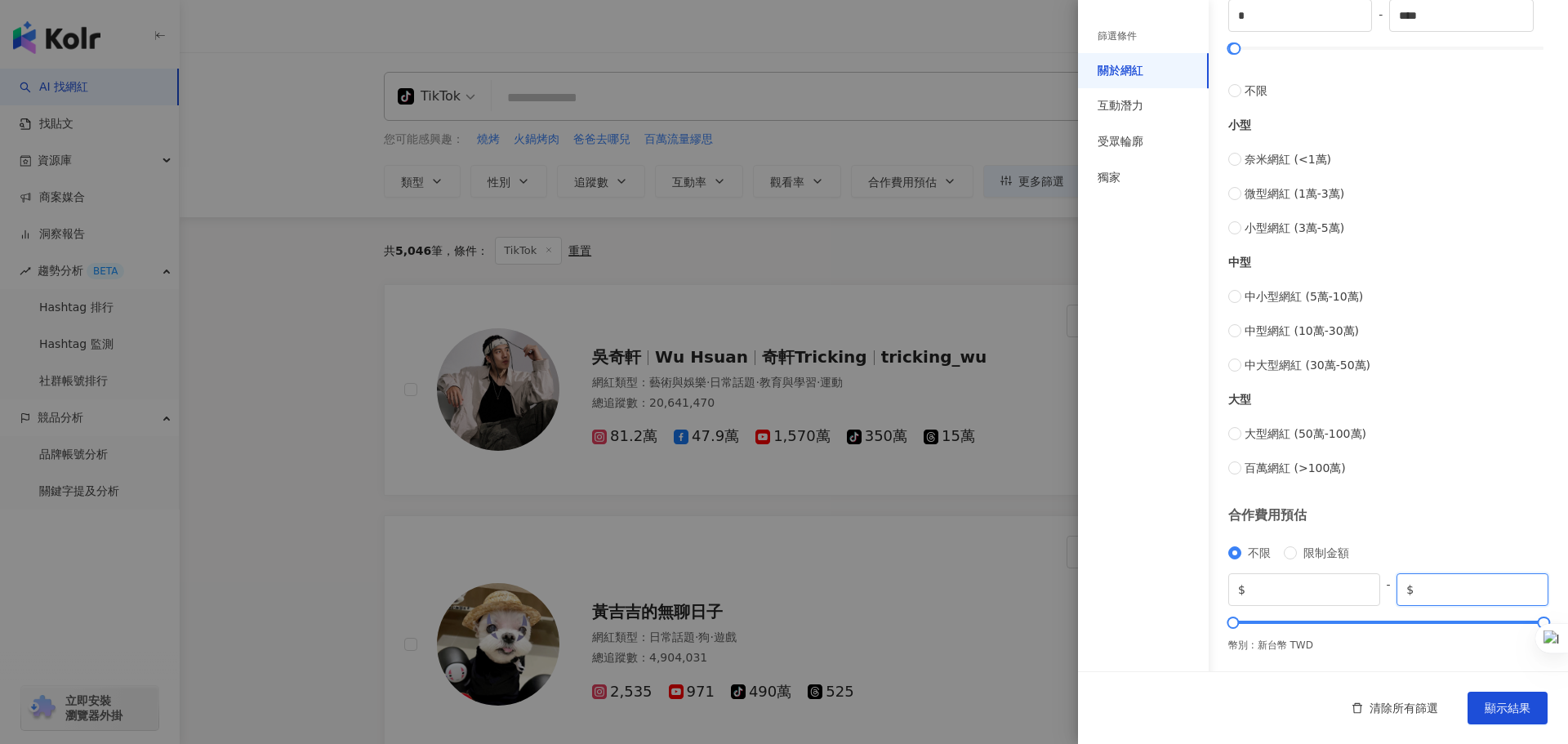
click at [1433, 588] on input "*******" at bounding box center [1477, 589] width 122 height 18
type input "****"
click at [1491, 709] on span "顯示結果" at bounding box center [1508, 708] width 46 height 13
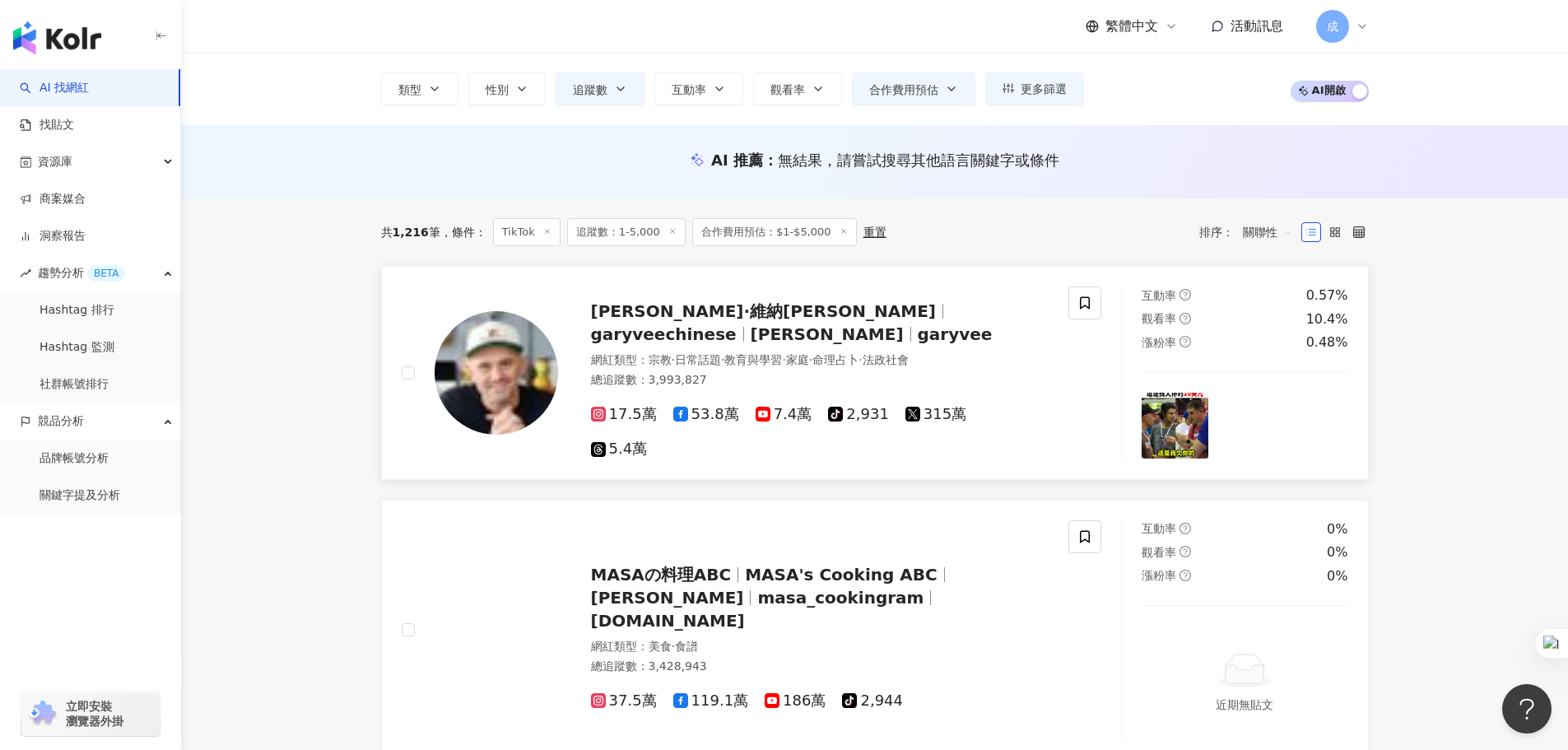
scroll to position [82, 0]
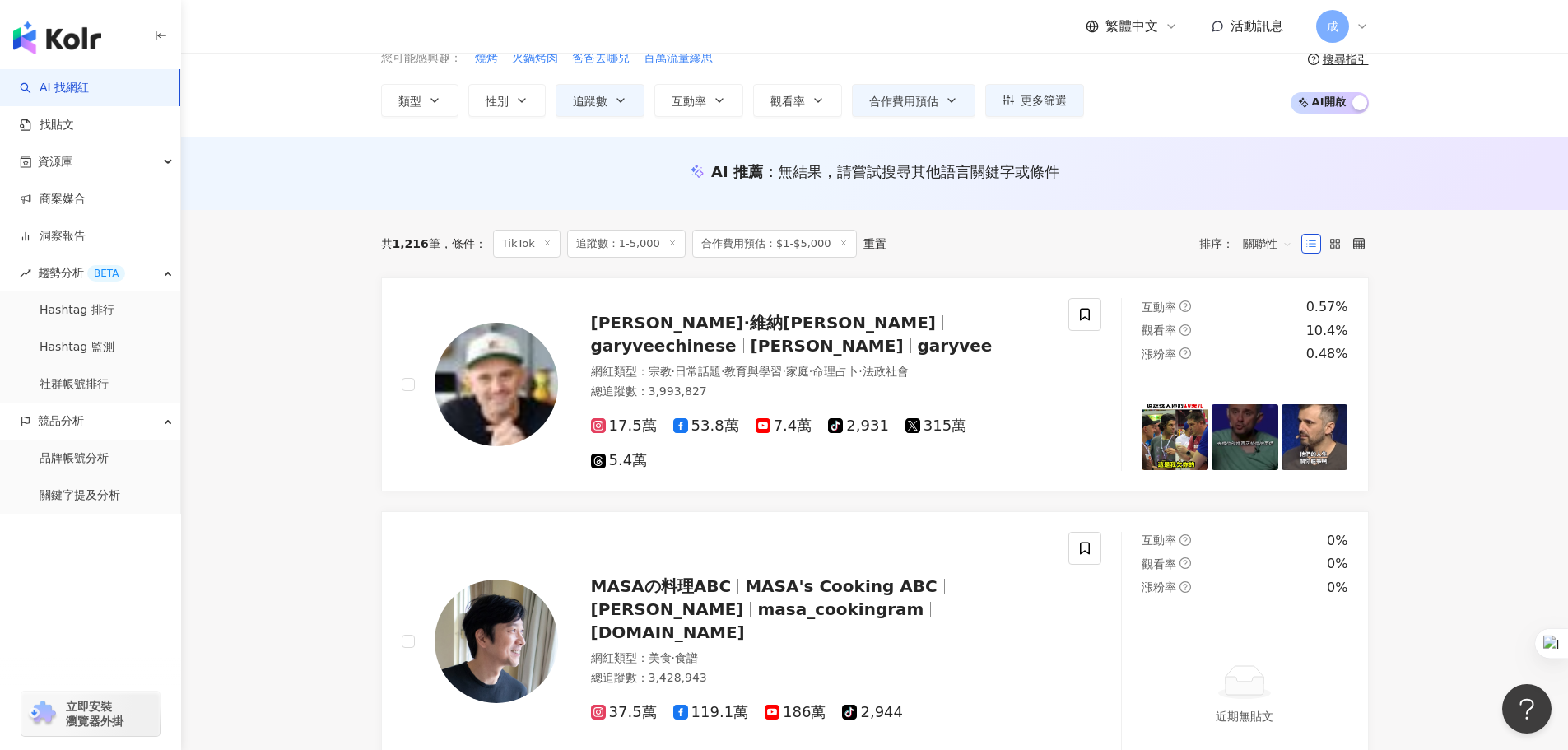
click at [1265, 244] on span "關聯性" at bounding box center [1268, 244] width 50 height 27
click at [1274, 303] on div "追蹤數" at bounding box center [1267, 305] width 42 height 18
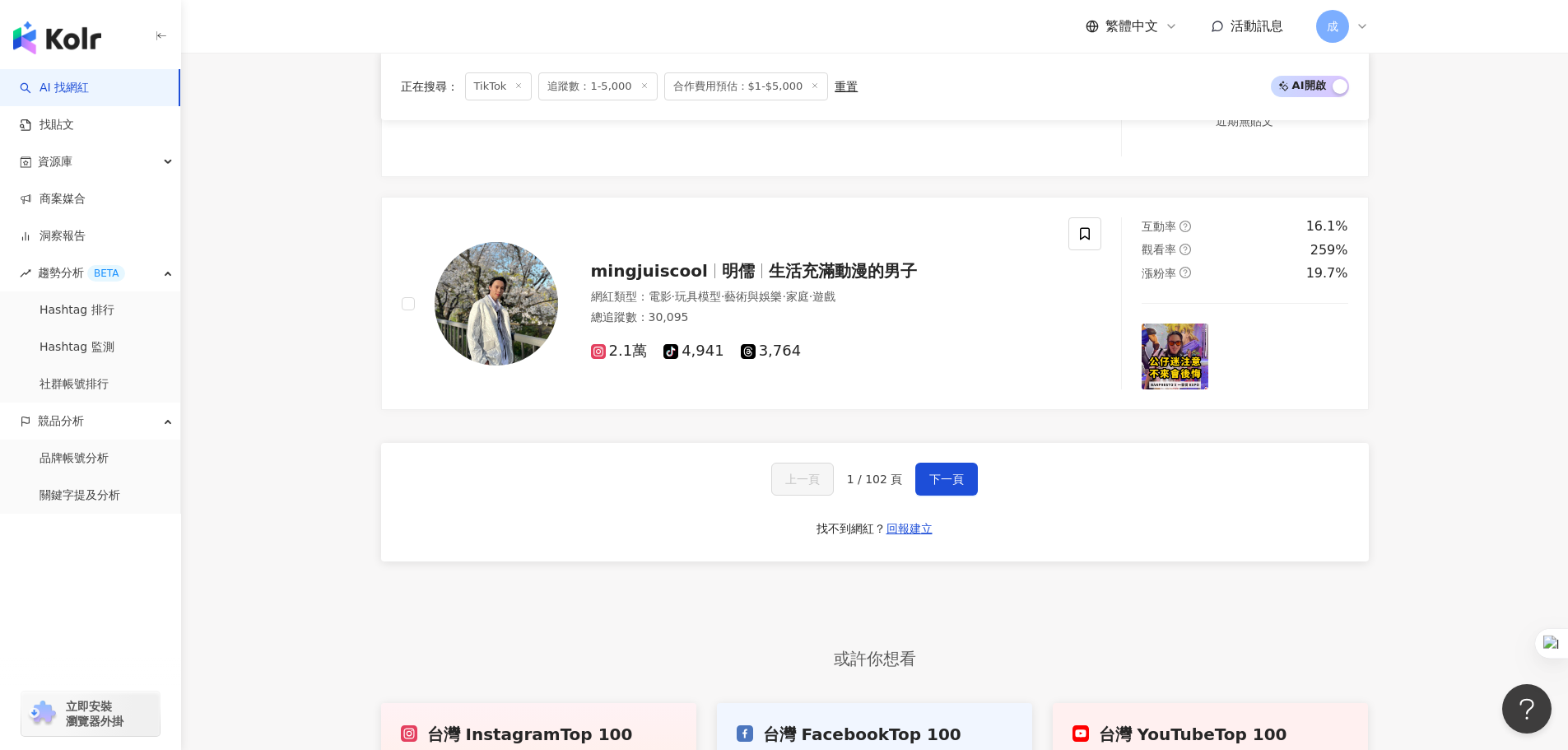
scroll to position [3132, 0]
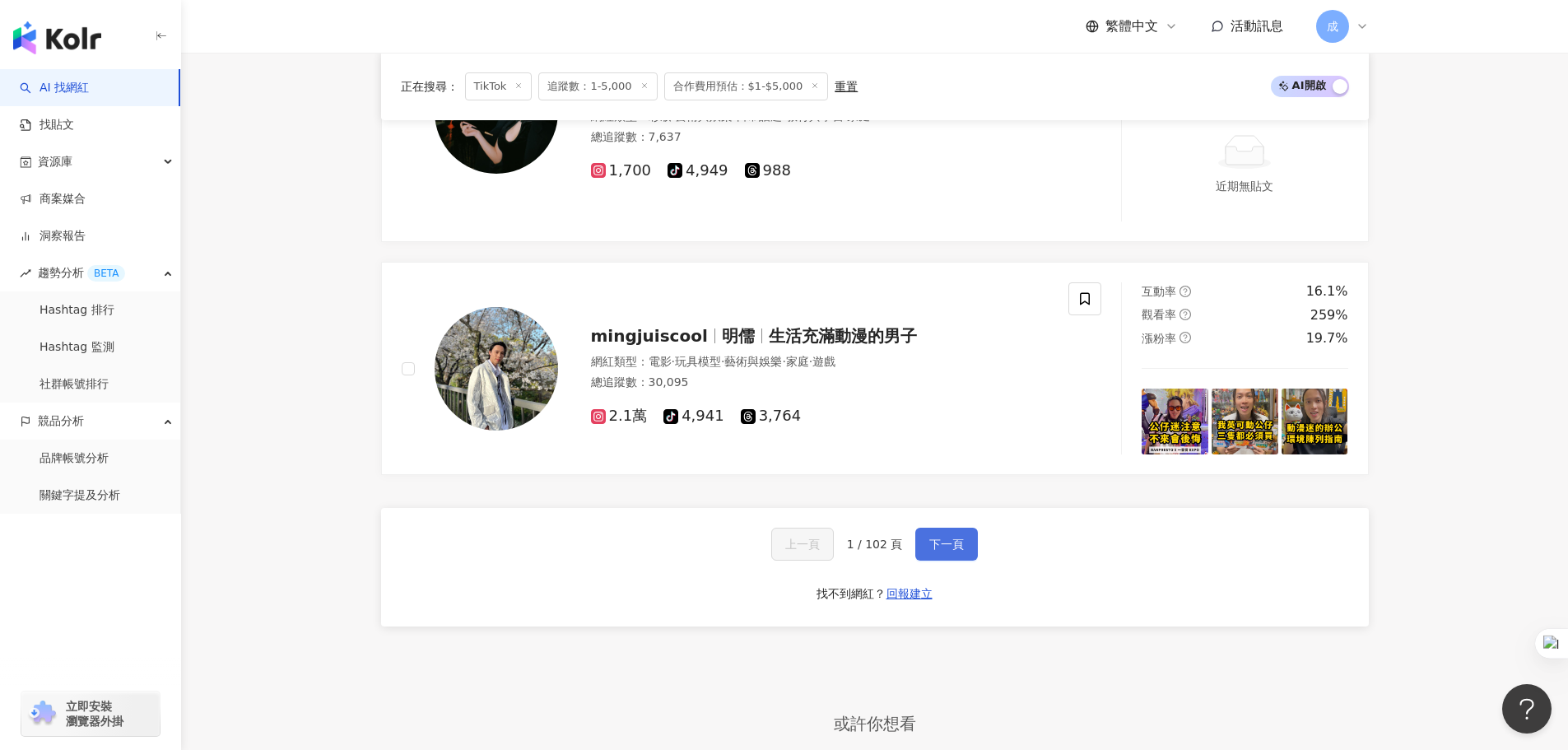
click at [941, 545] on span "下一頁" at bounding box center [946, 544] width 34 height 13
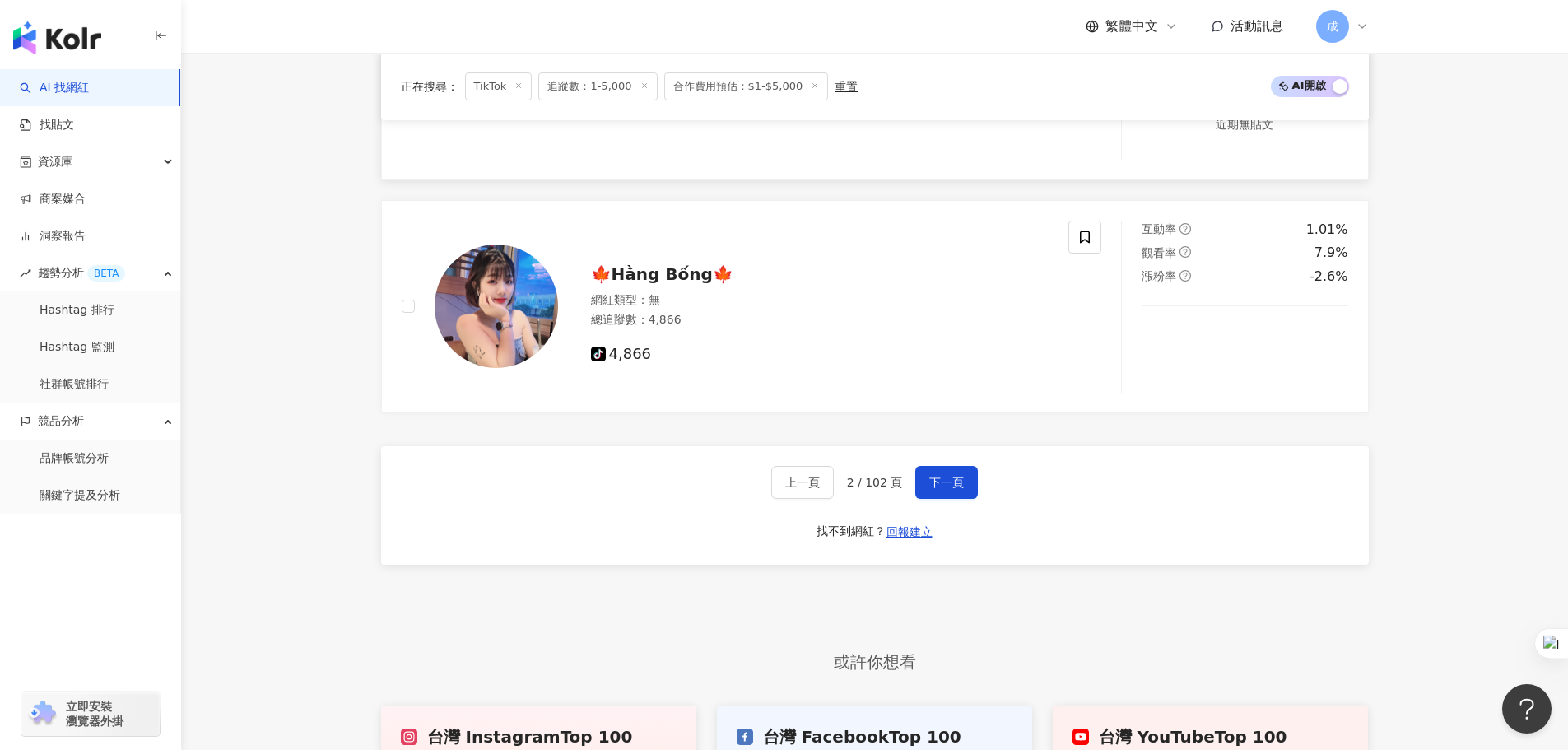
scroll to position [3128, 0]
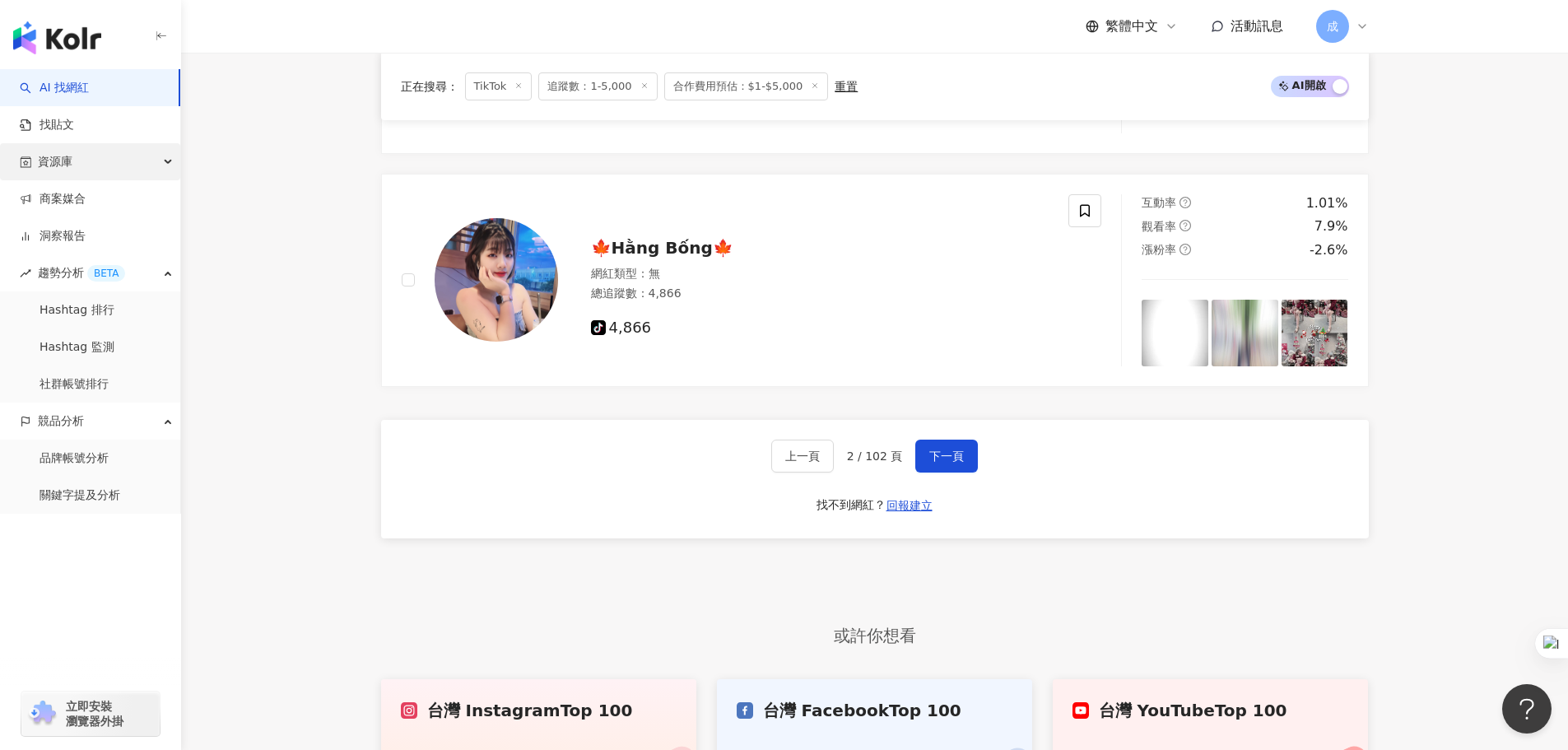
click at [75, 166] on div "資源庫" at bounding box center [89, 161] width 180 height 37
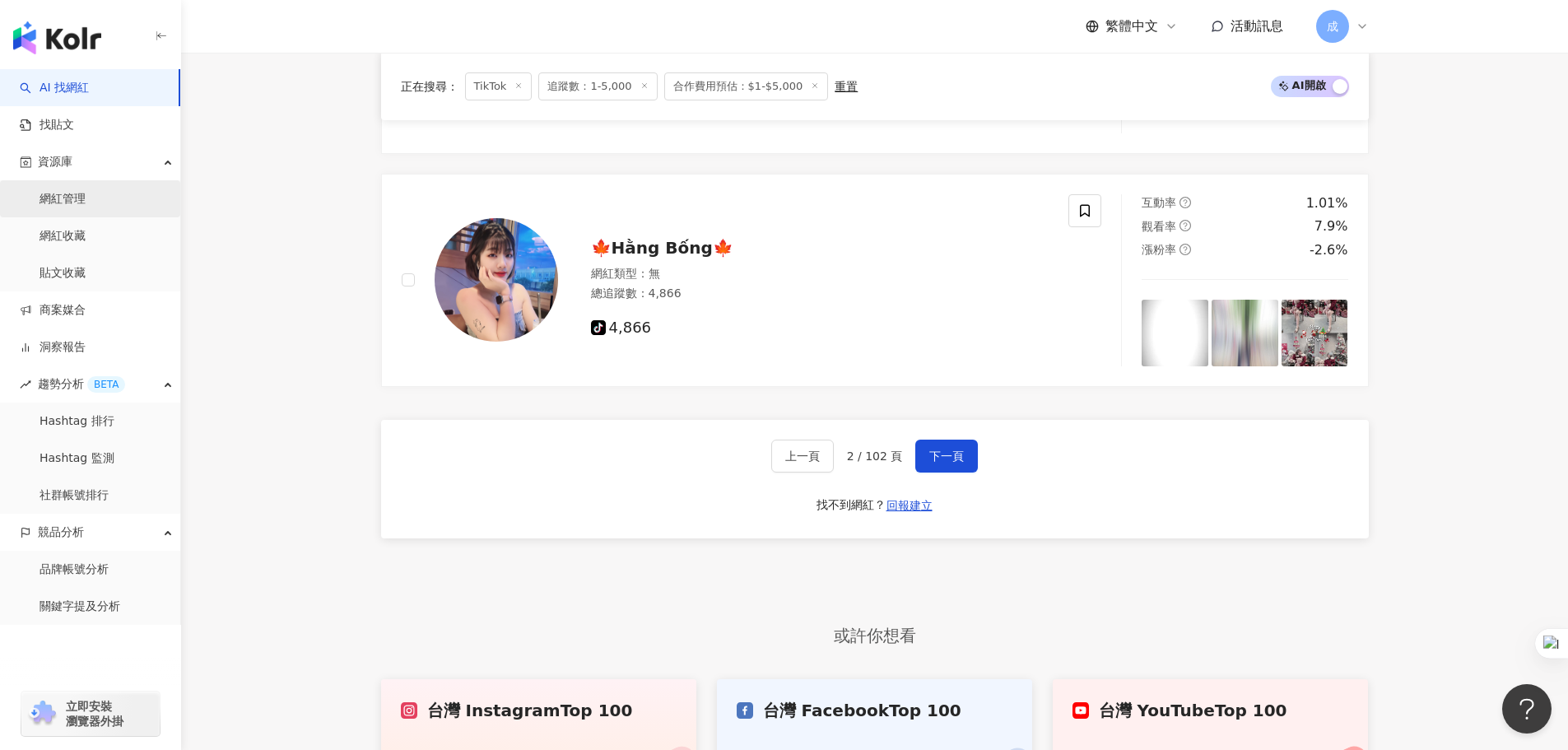
click at [72, 202] on link "網紅管理" at bounding box center [63, 199] width 46 height 17
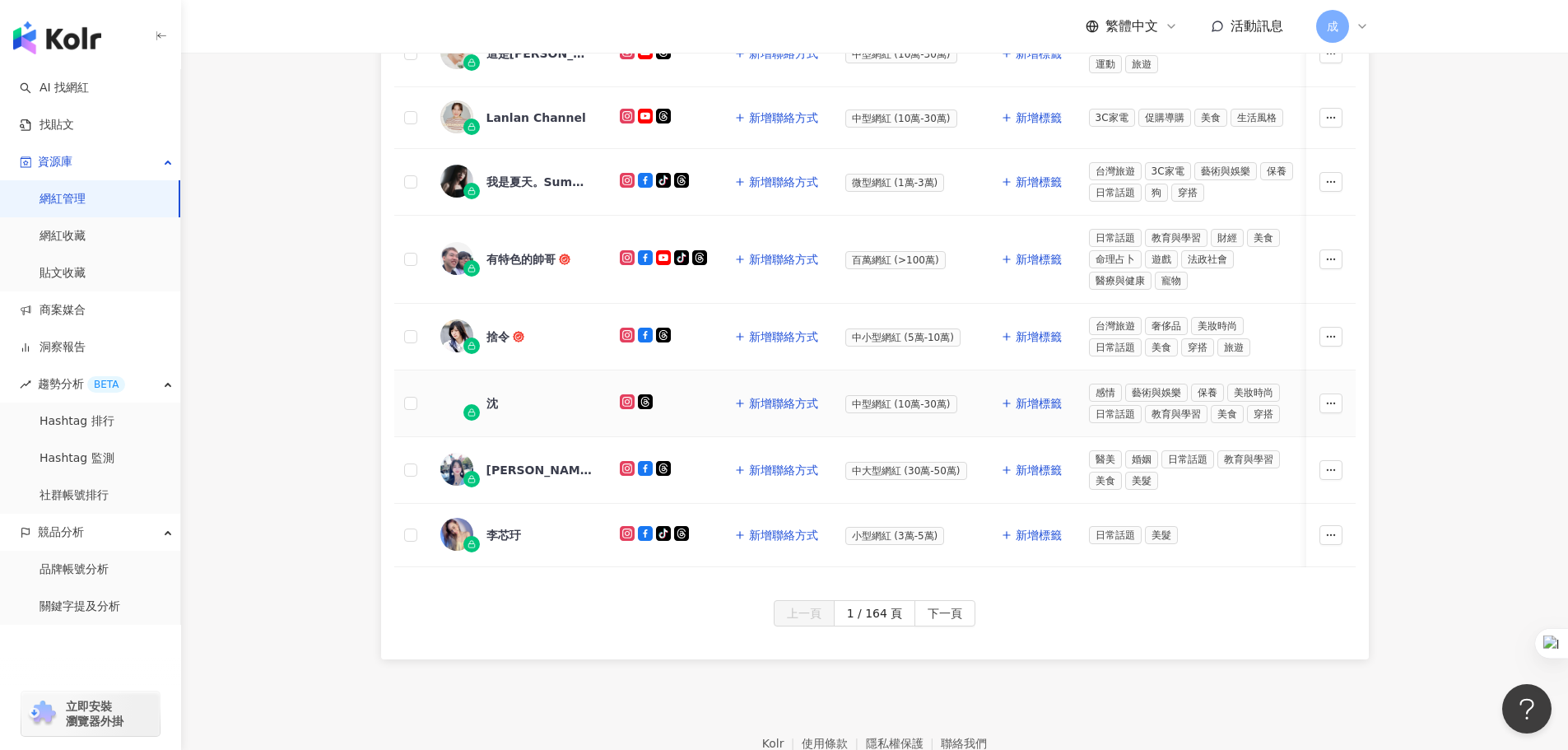
scroll to position [823, 0]
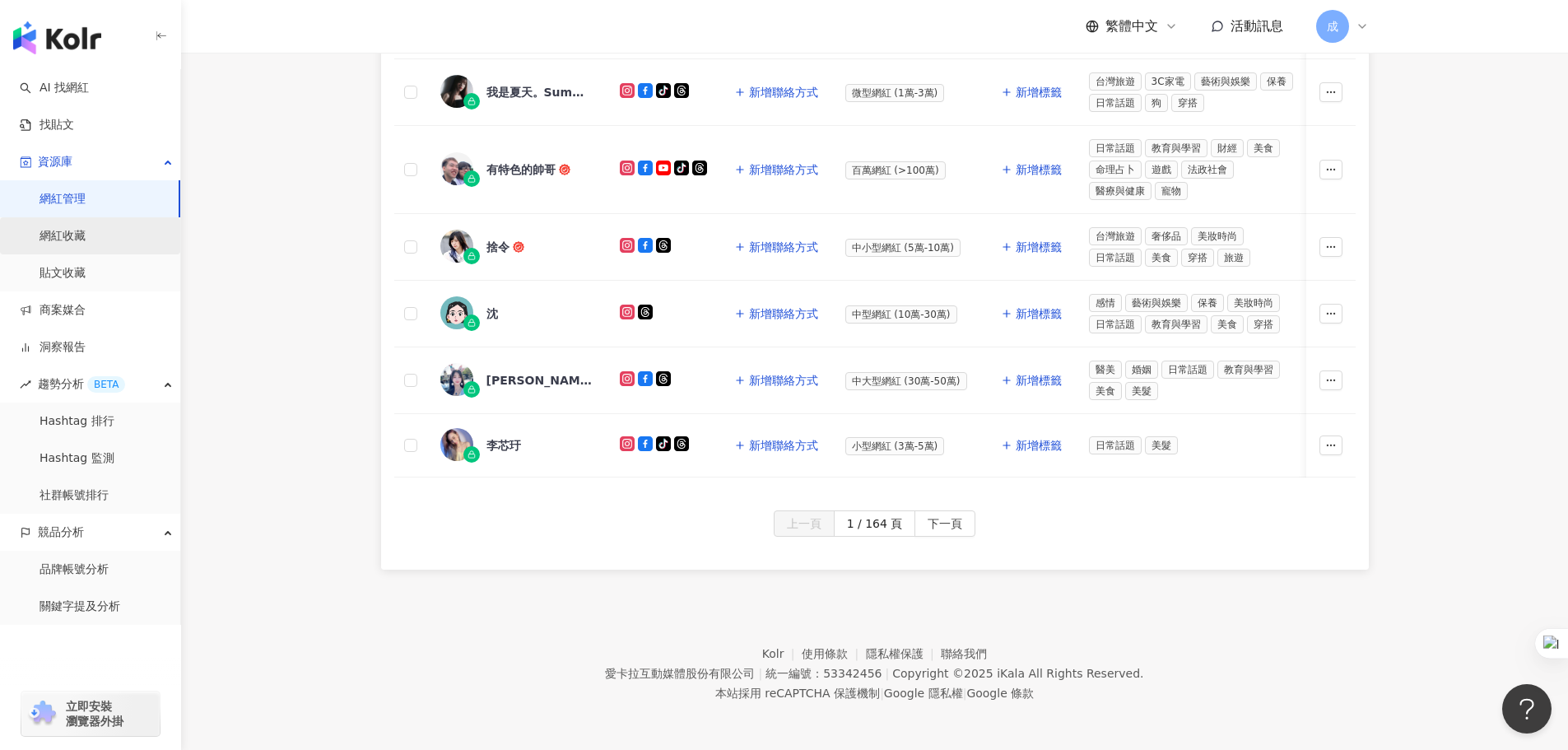
click at [66, 237] on link "網紅收藏" at bounding box center [63, 236] width 46 height 17
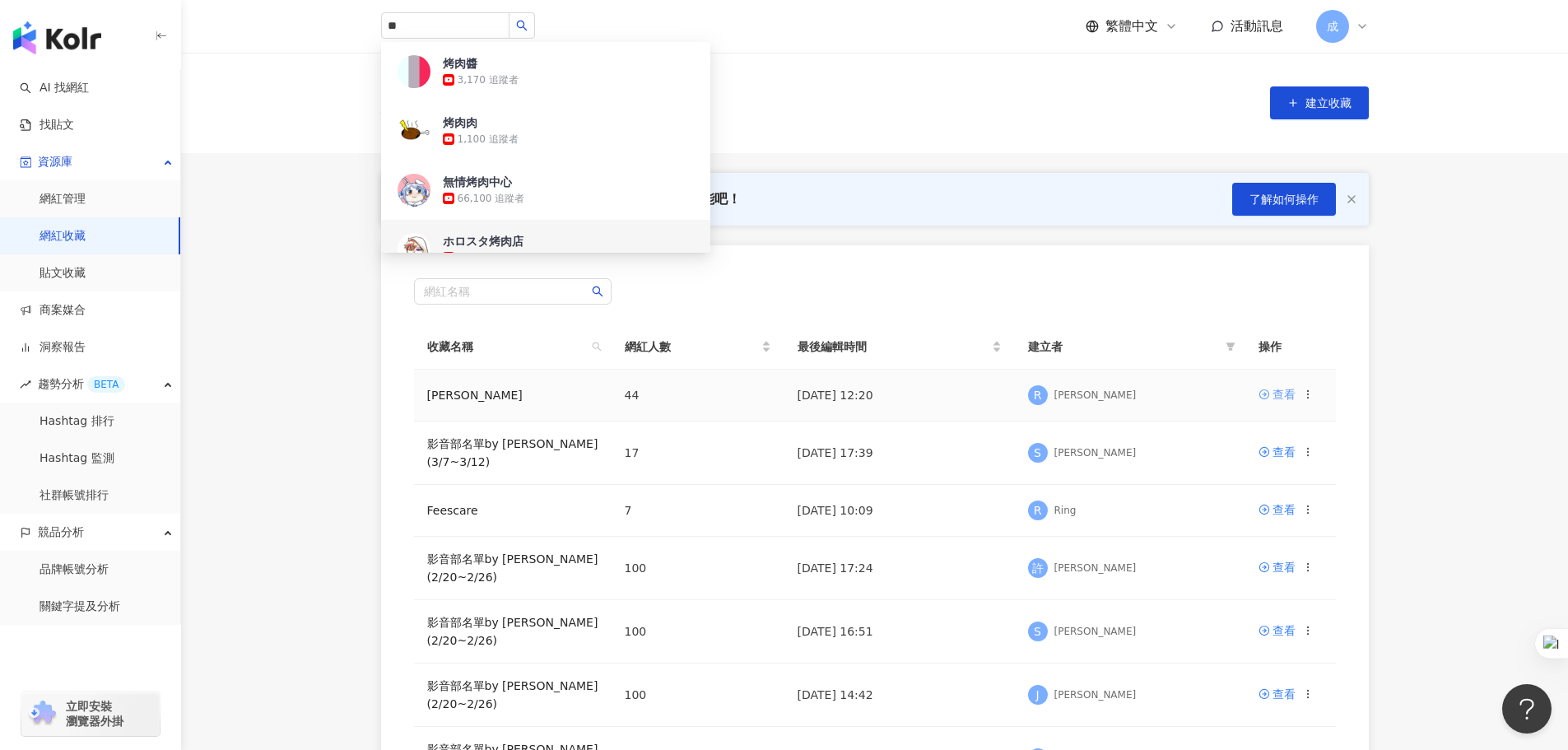
click at [1275, 398] on div "查看" at bounding box center [1284, 395] width 23 height 18
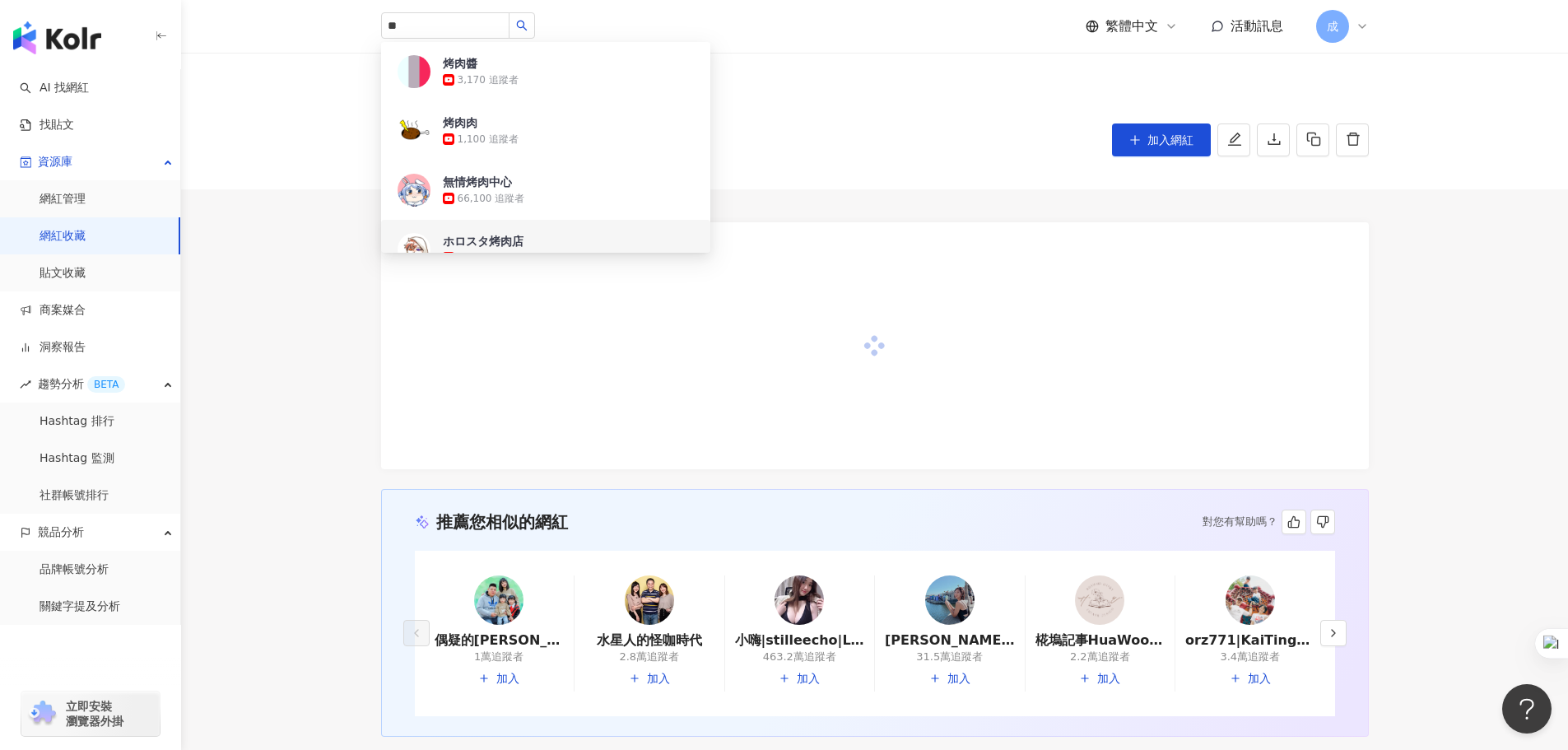
click at [907, 69] on div "收藏列表 [PERSON_NAME] [PERSON_NAME] (44) 加入網紅" at bounding box center [874, 121] width 1387 height 137
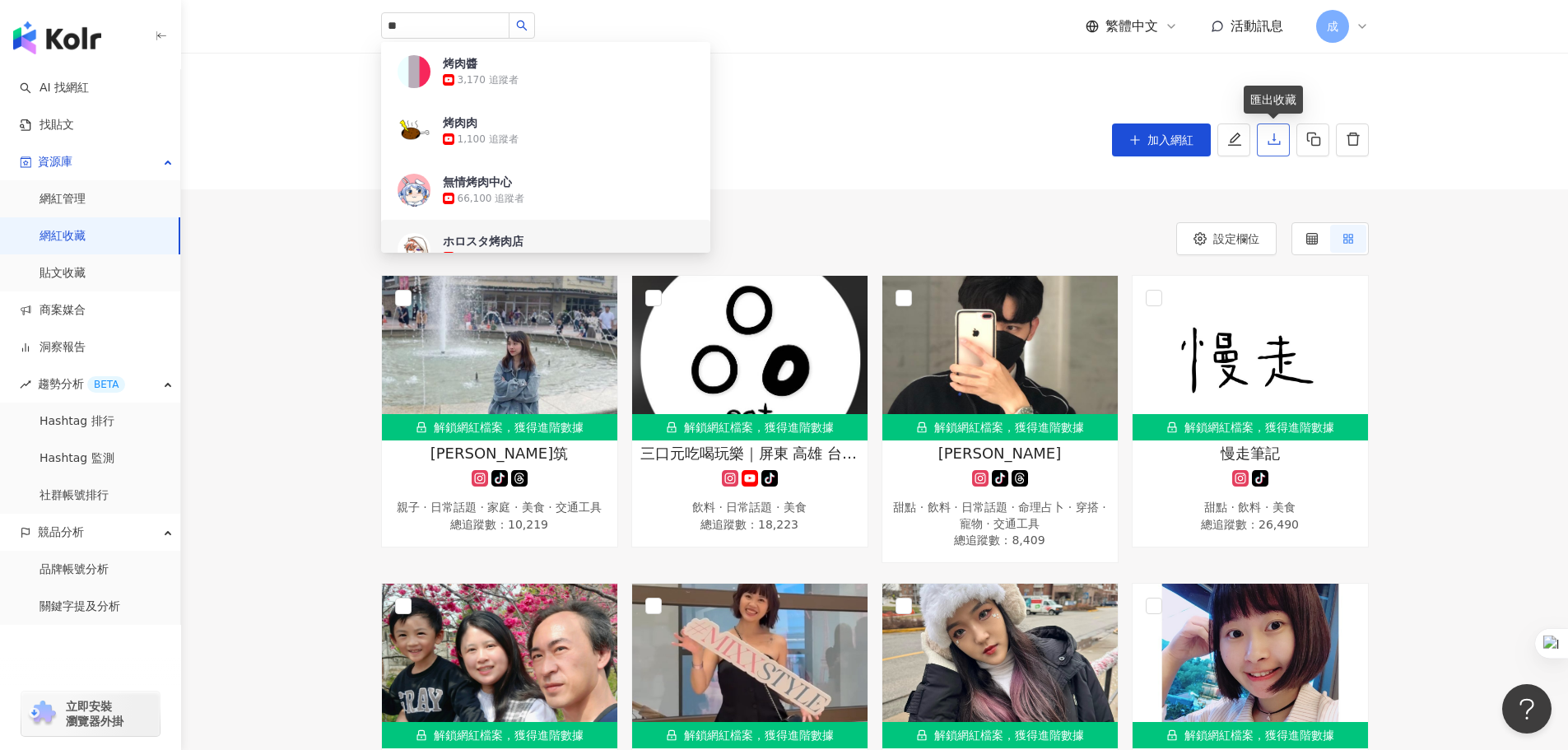
click at [1275, 144] on icon "download" at bounding box center [1274, 139] width 15 height 15
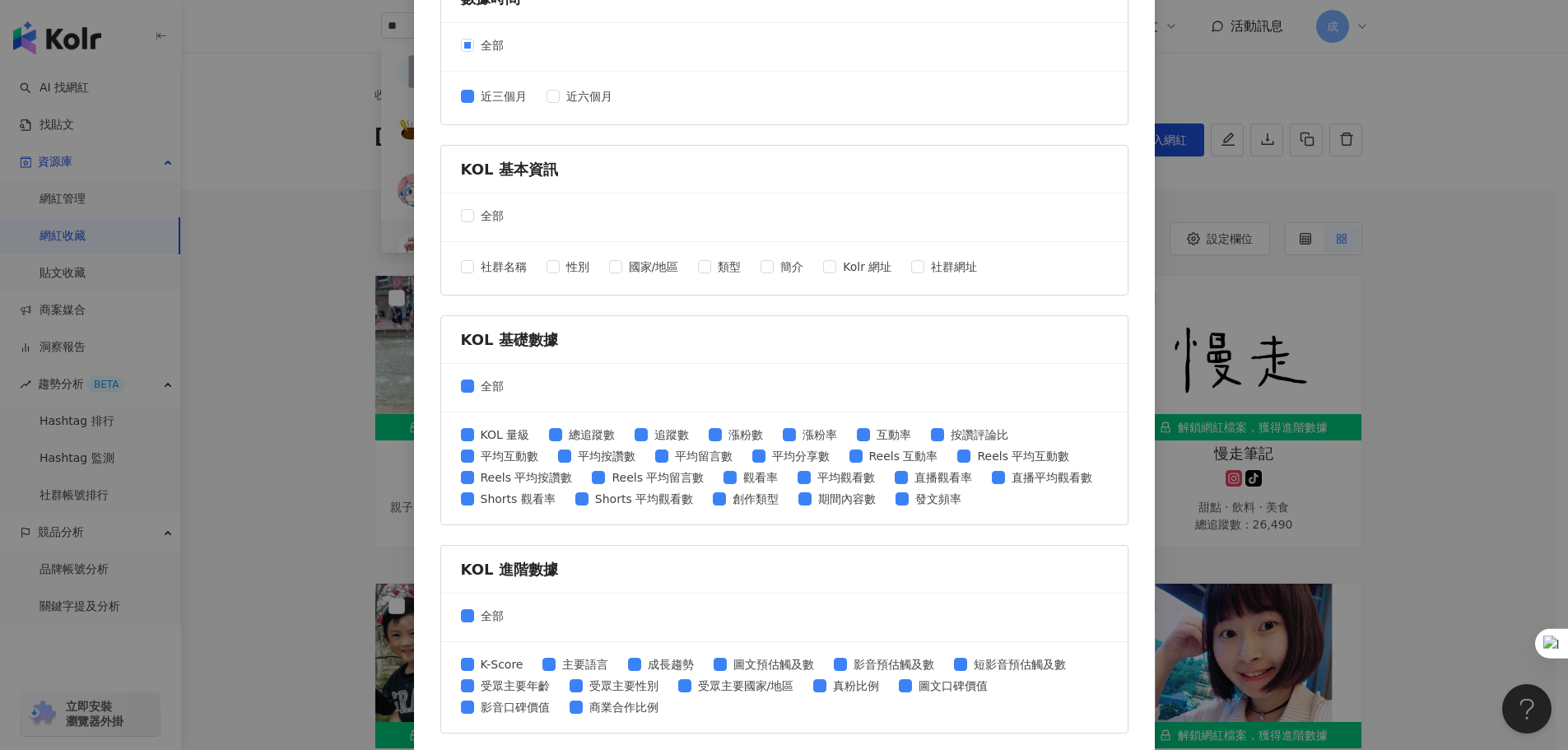
scroll to position [329, 0]
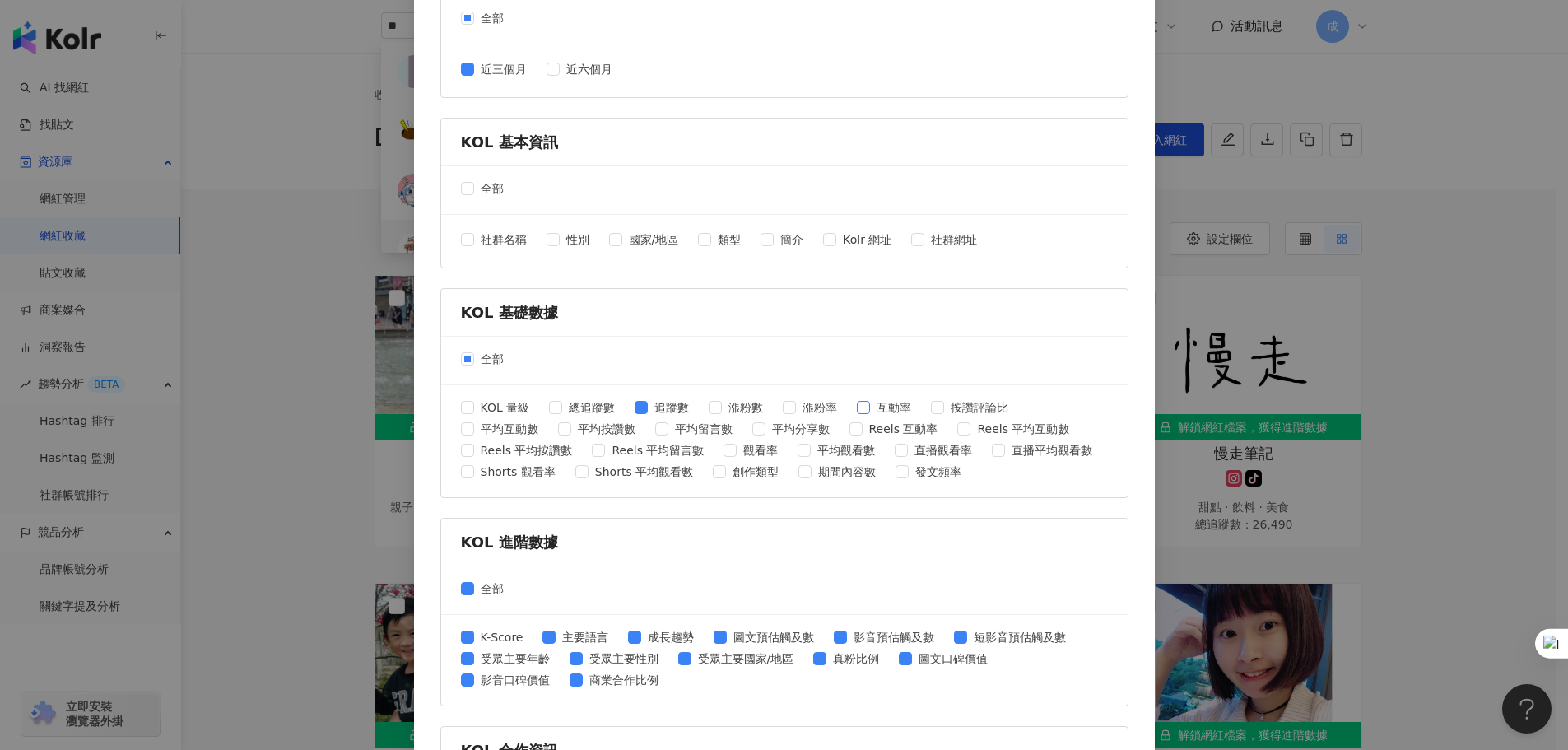
click at [870, 401] on span "互動率" at bounding box center [894, 408] width 48 height 18
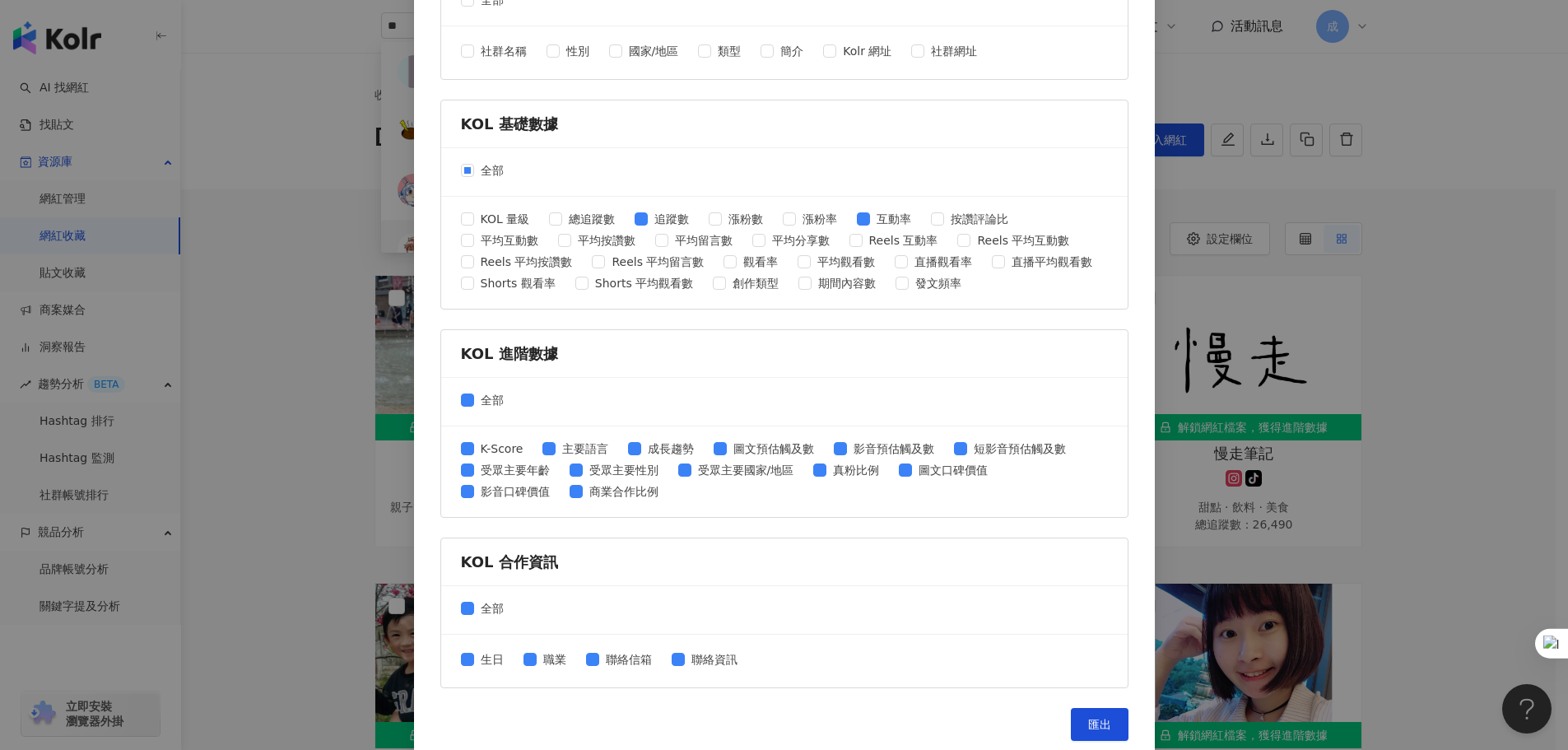
scroll to position [529, 0]
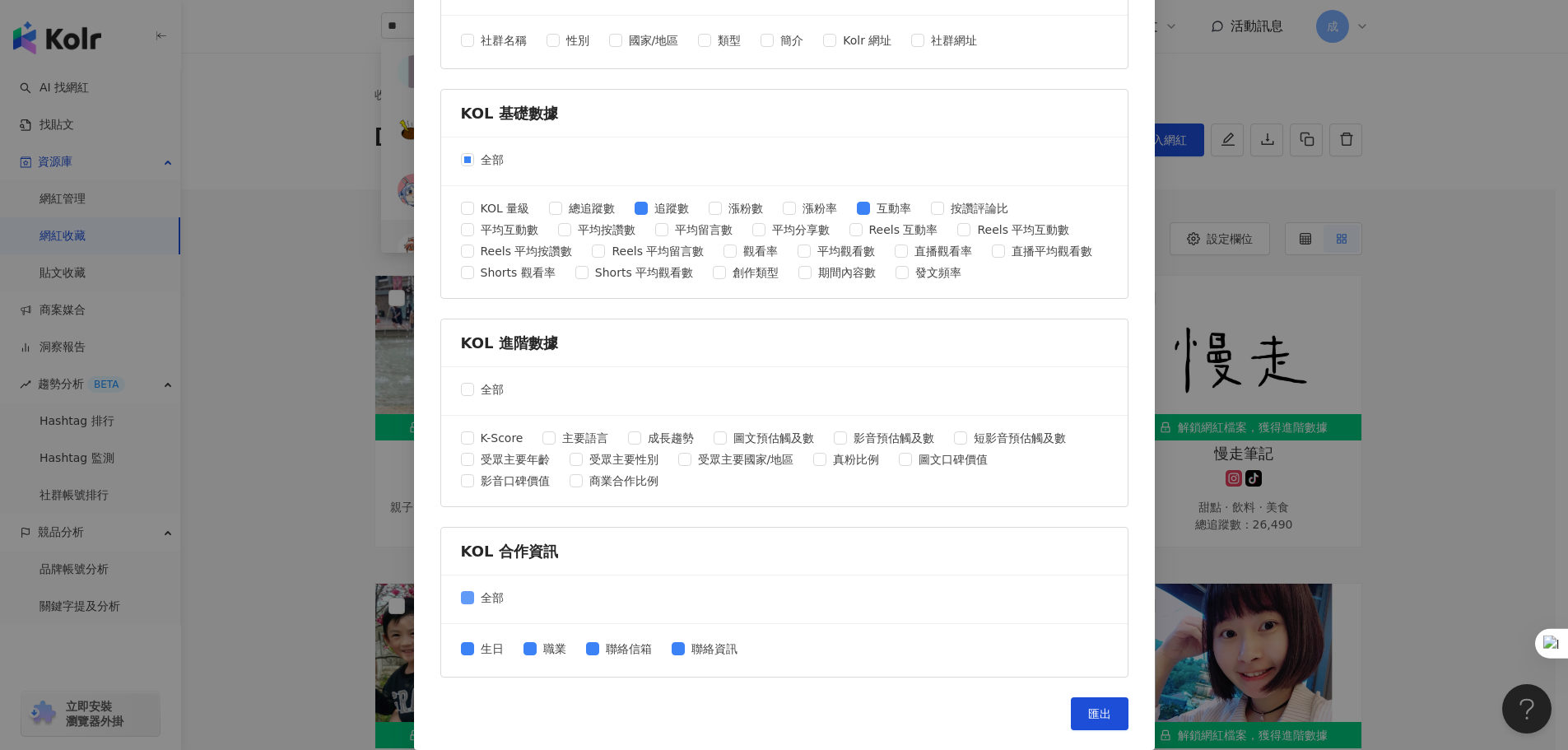
click at [466, 590] on label "全部" at bounding box center [486, 598] width 50 height 18
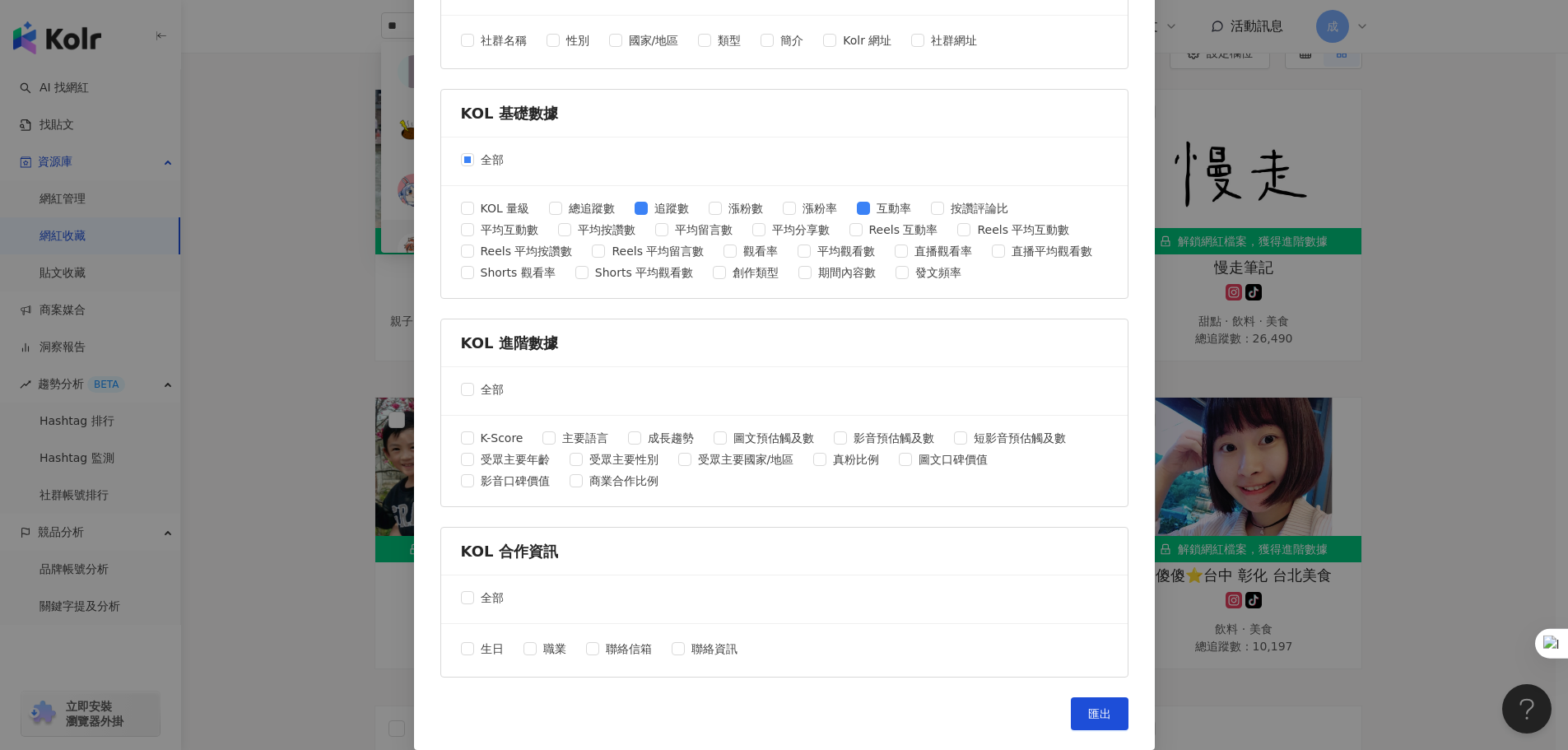
scroll to position [247, 0]
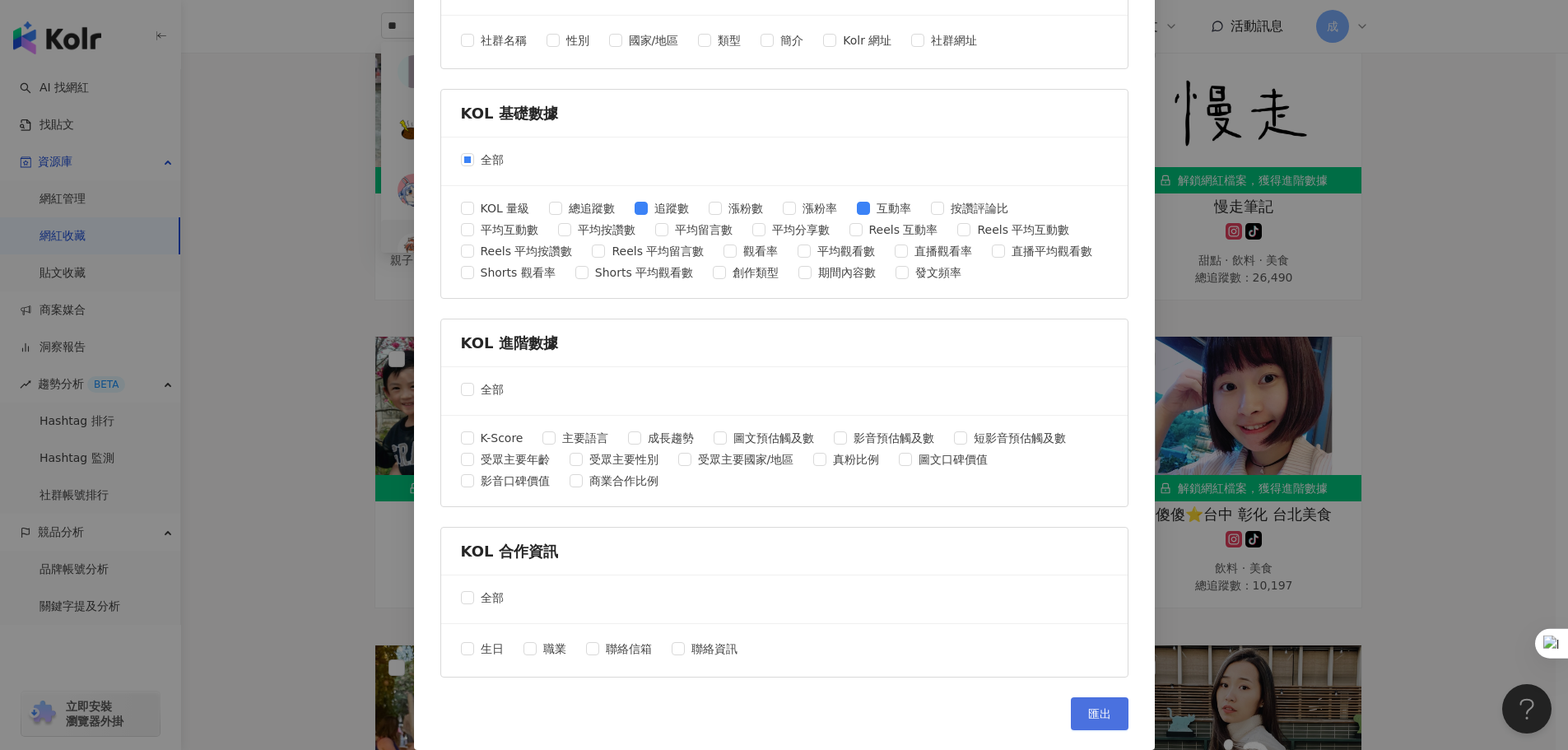
click at [1088, 715] on span "匯出" at bounding box center [1099, 714] width 23 height 13
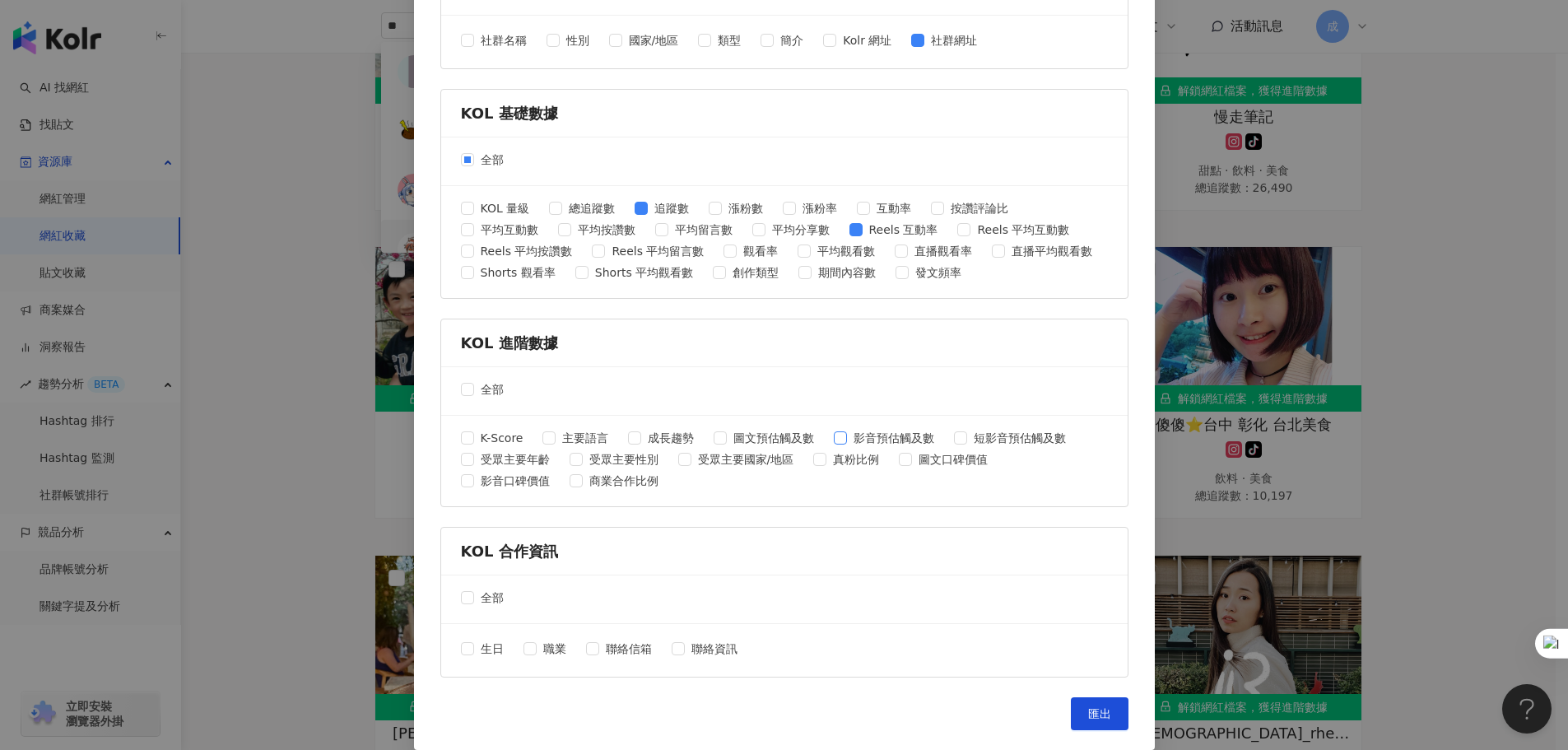
scroll to position [411, 0]
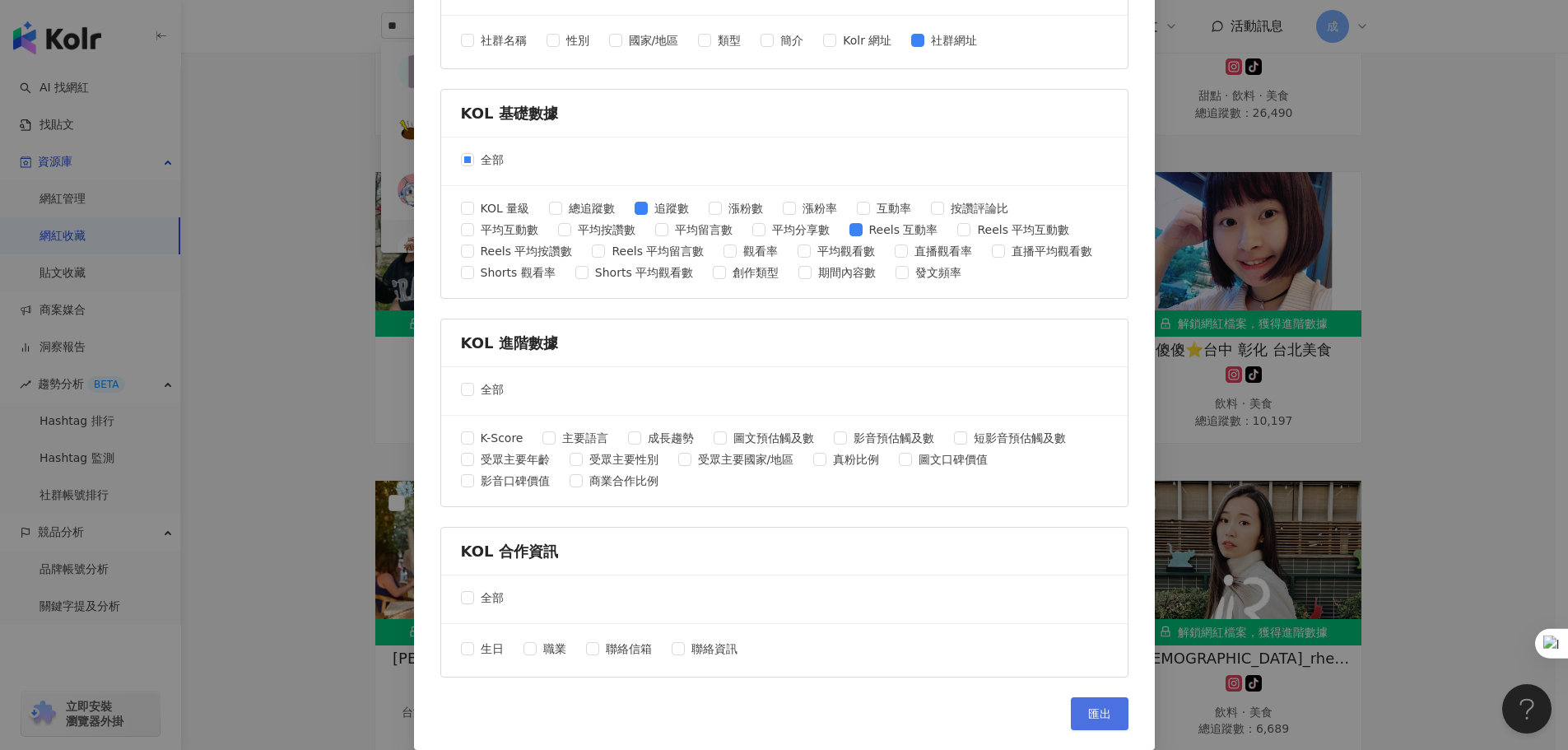
click at [1091, 716] on span "匯出" at bounding box center [1099, 714] width 23 height 13
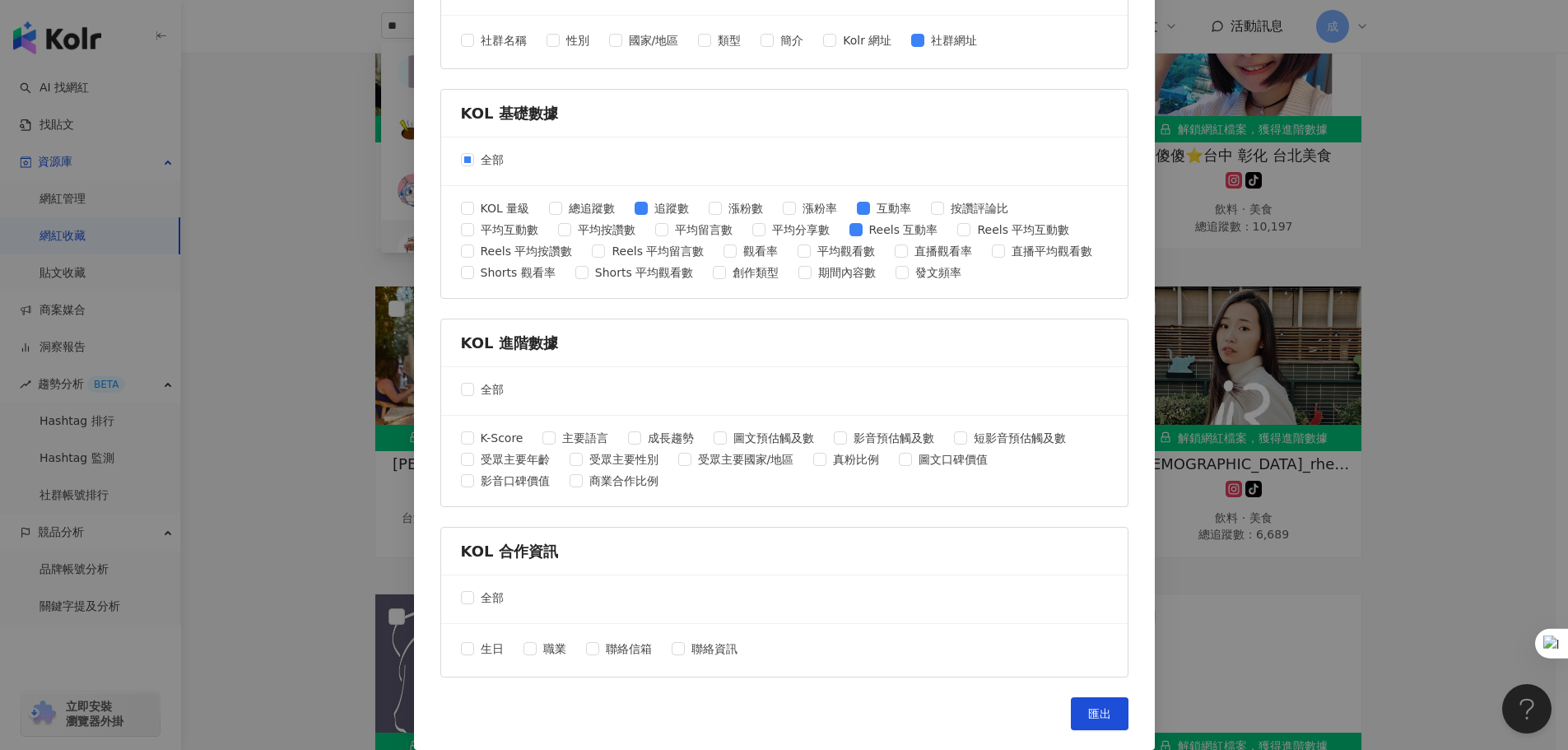
scroll to position [659, 0]
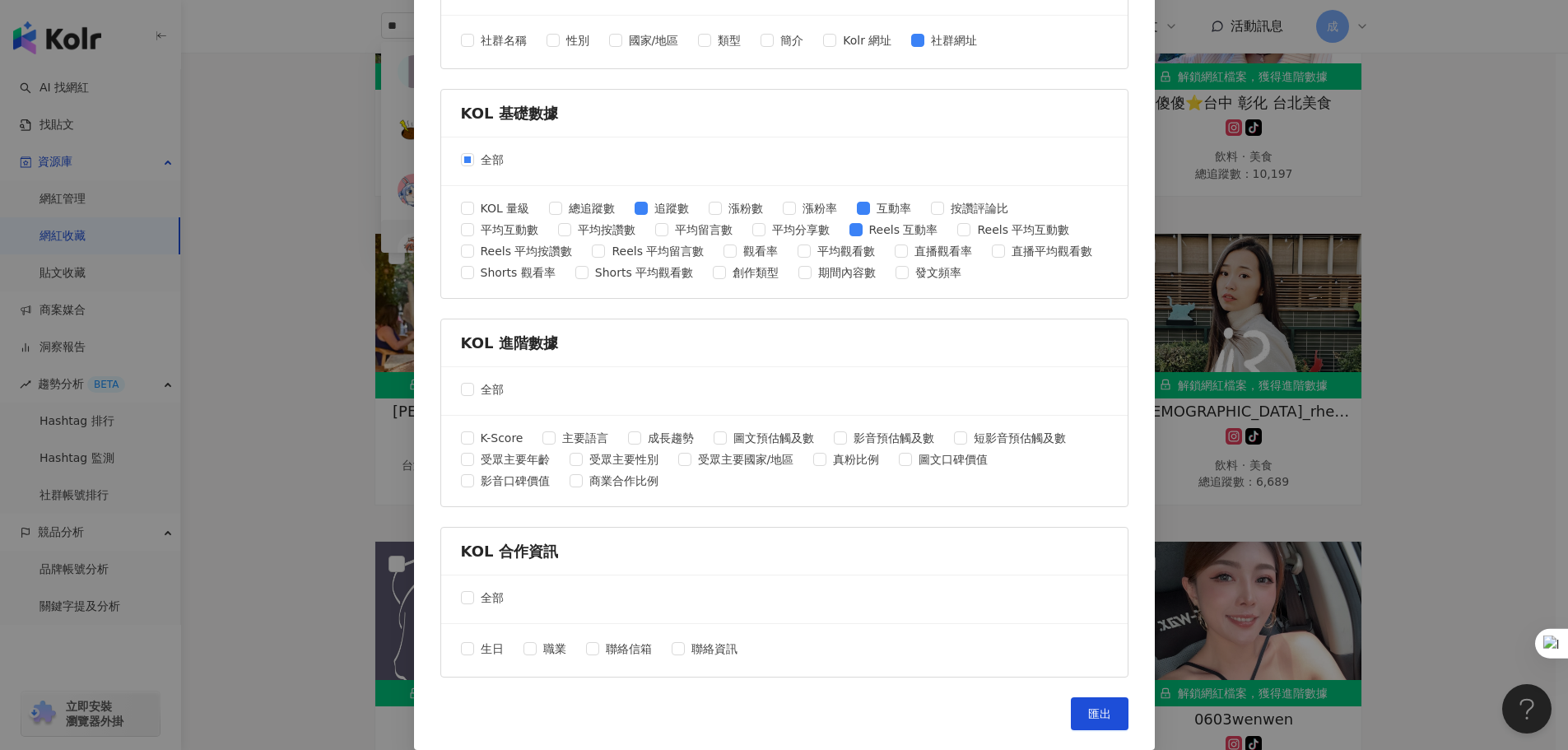
click at [1489, 427] on div "匯出收藏 請選擇您欲匯出的項目 社群平台 全部 Facebook Instagram YouTube TikTok X 數據時間 全部 近三個月 近六個月 K…" at bounding box center [784, 375] width 1568 height 750
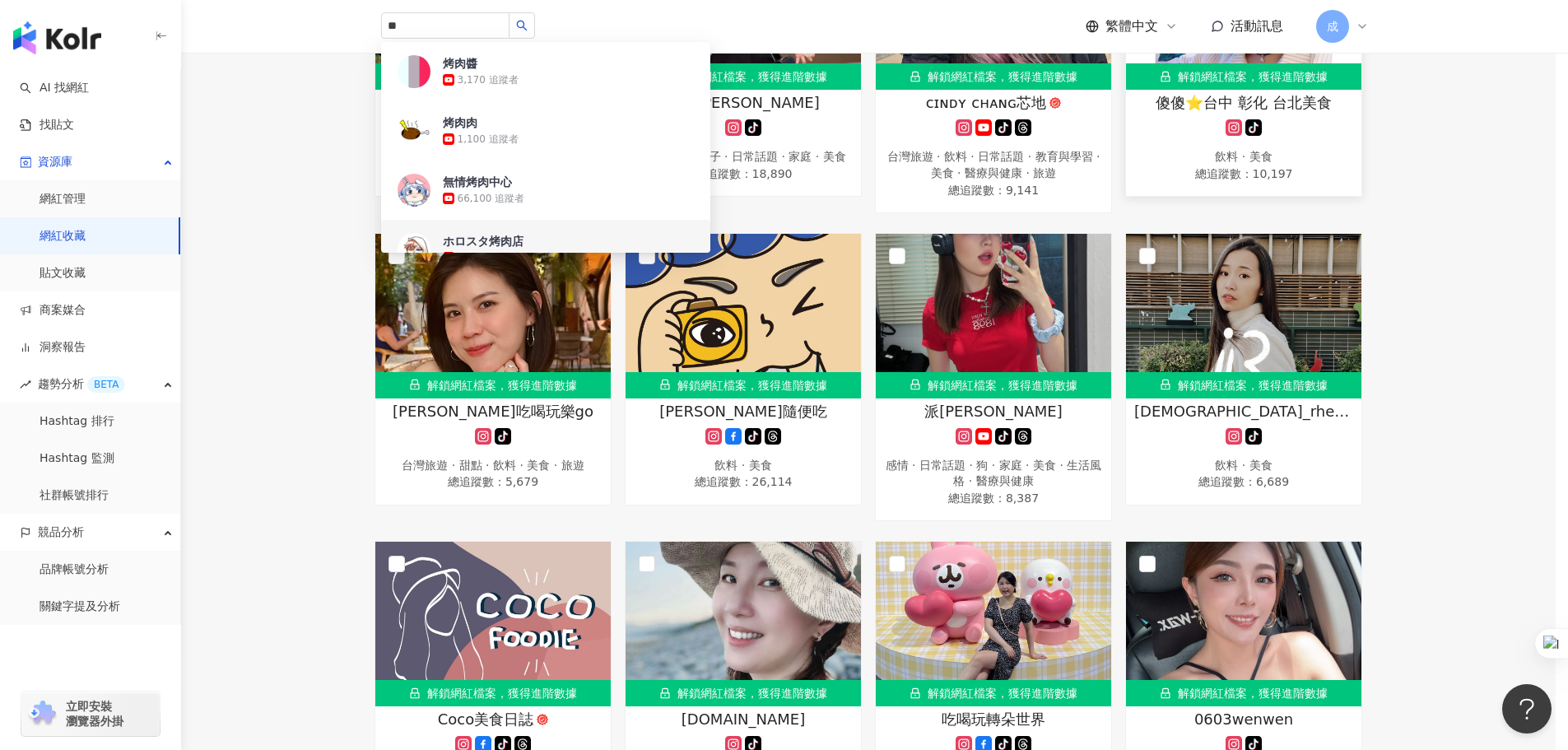
scroll to position [0, 0]
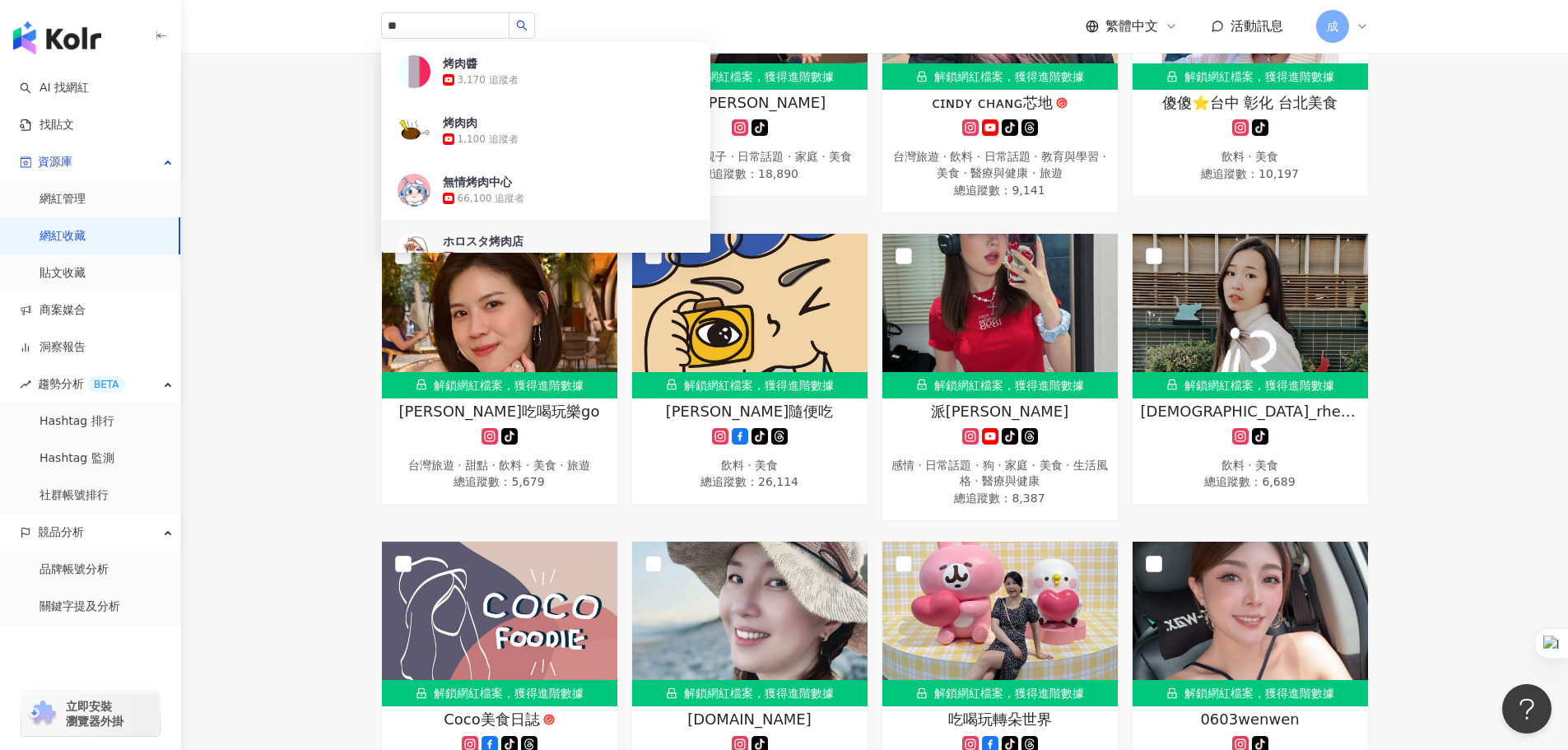
click at [419, 26] on input "**" at bounding box center [445, 25] width 128 height 27
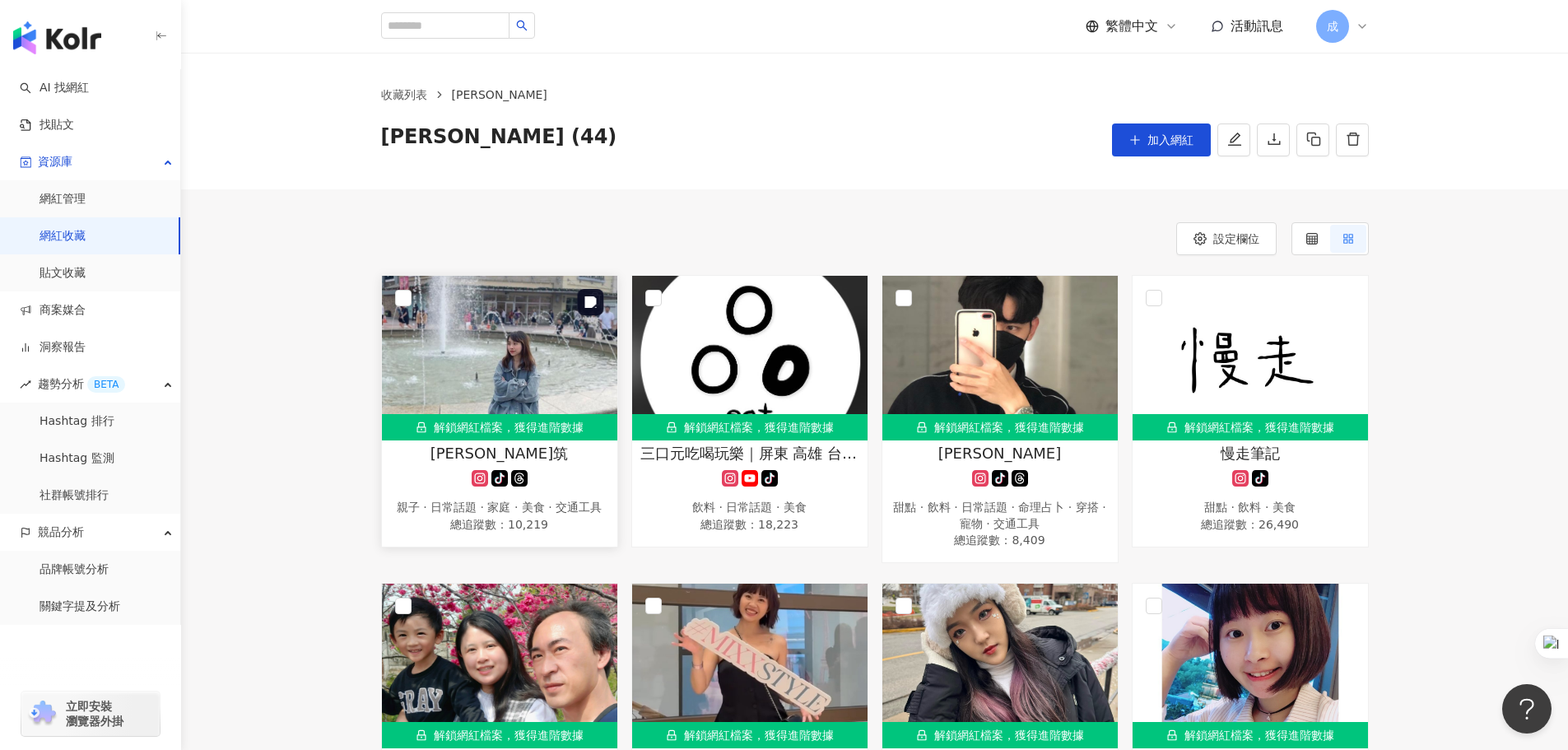
click at [533, 363] on img at bounding box center [499, 358] width 235 height 164
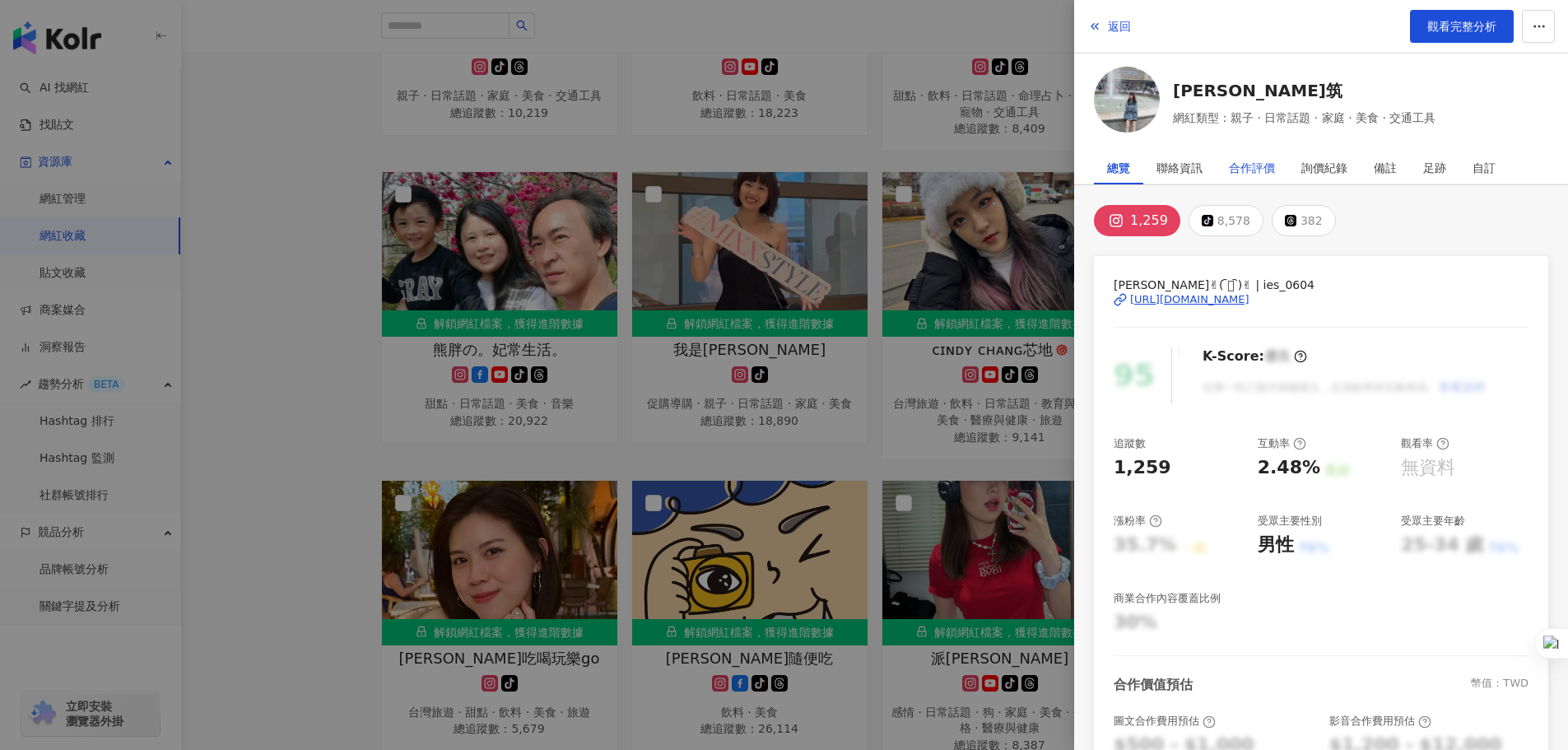
click at [1240, 166] on div "合作評價" at bounding box center [1252, 168] width 46 height 33
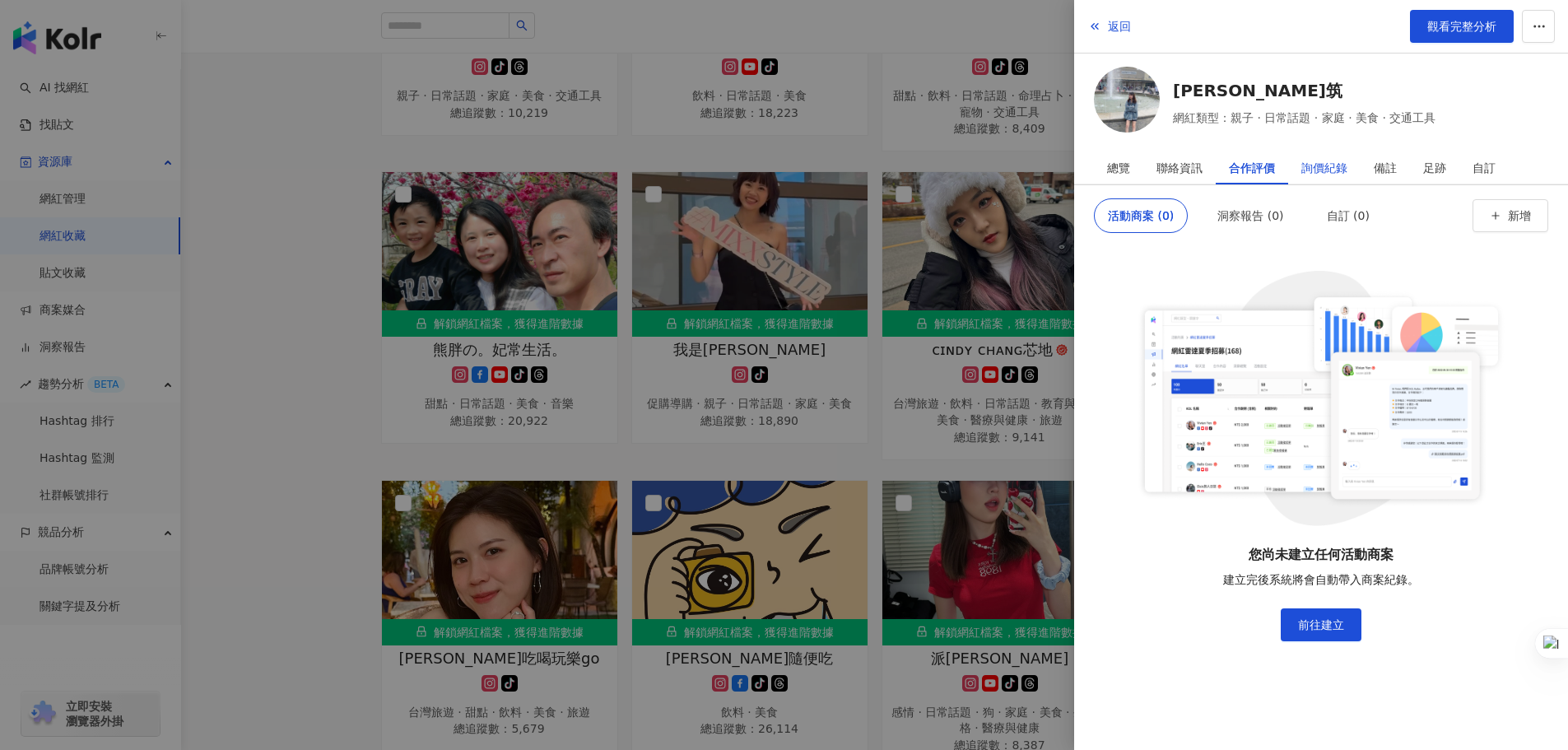
click at [1339, 165] on div "詢價紀錄" at bounding box center [1324, 168] width 46 height 33
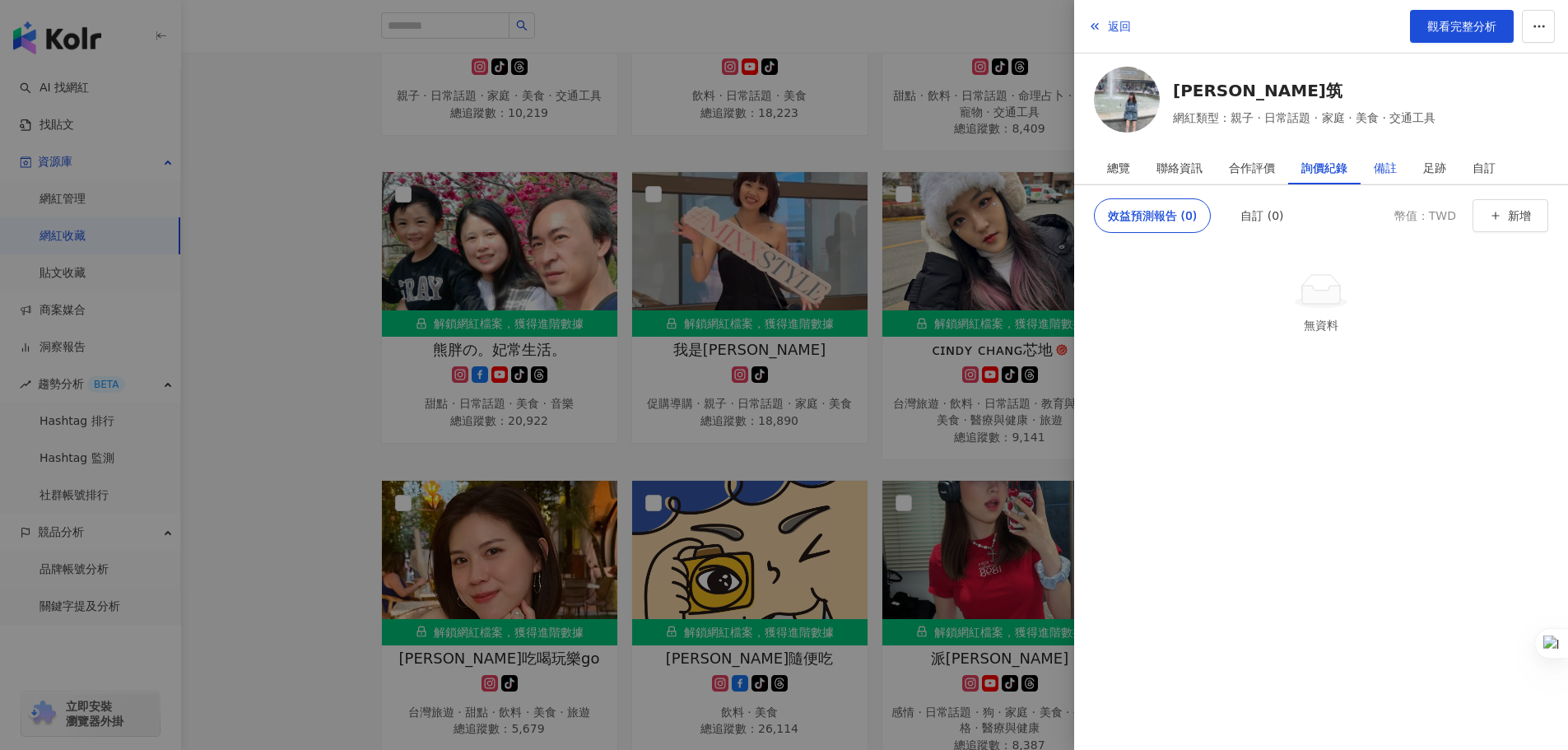
click at [1396, 167] on div "備註" at bounding box center [1384, 168] width 23 height 33
click at [1430, 168] on div "足跡" at bounding box center [1434, 168] width 23 height 33
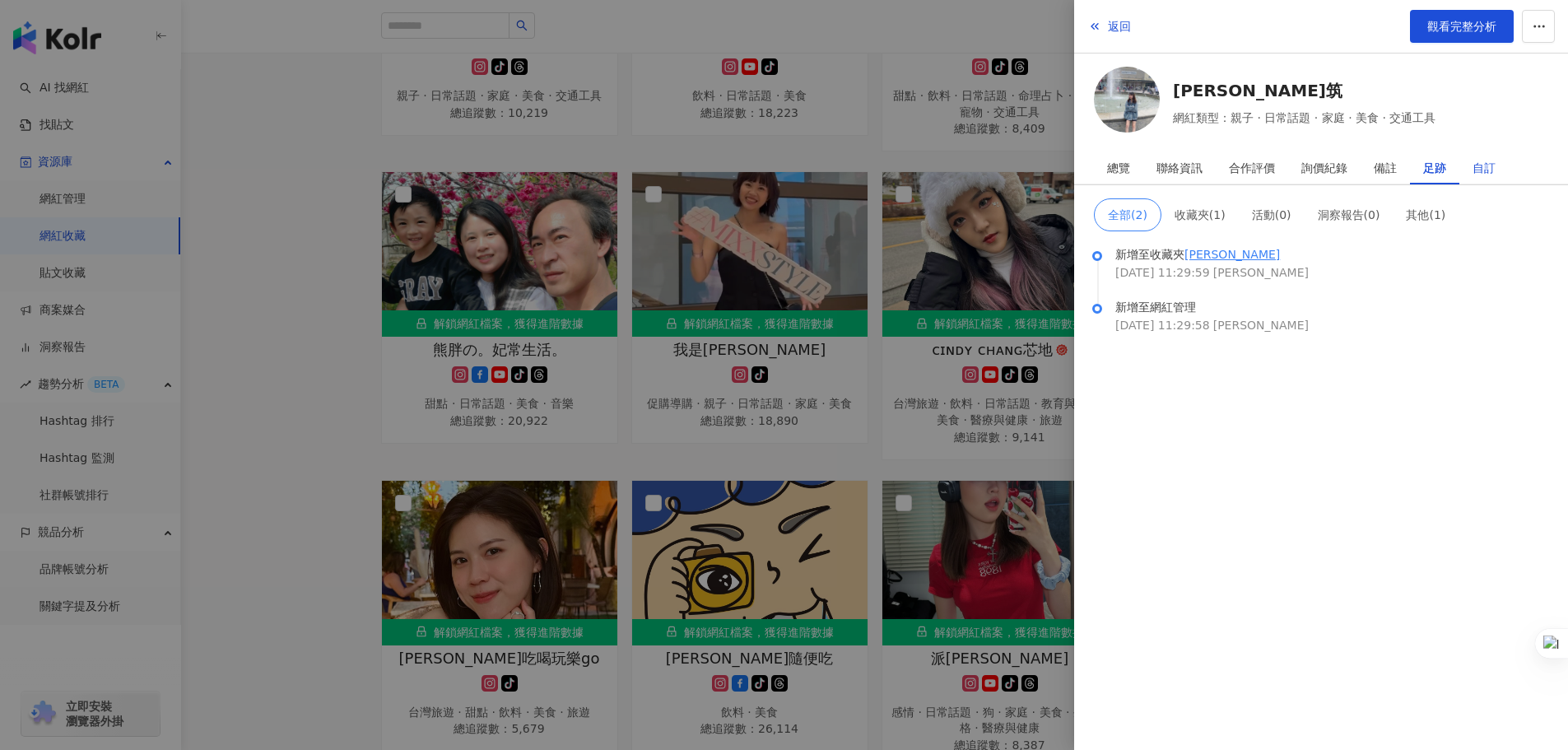
click at [1483, 167] on div "自訂" at bounding box center [1483, 168] width 23 height 33
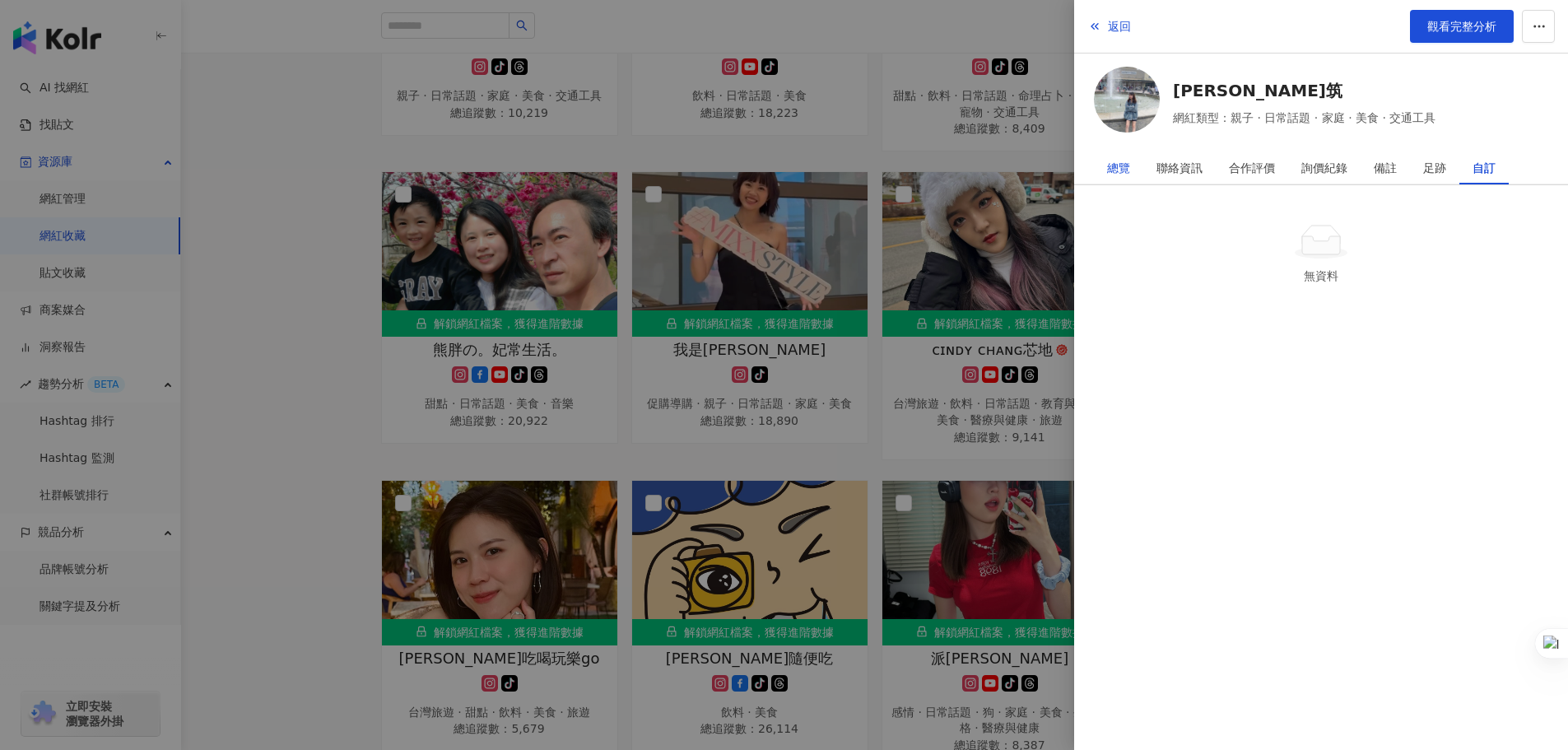
click at [1127, 164] on div "總覽" at bounding box center [1118, 168] width 23 height 33
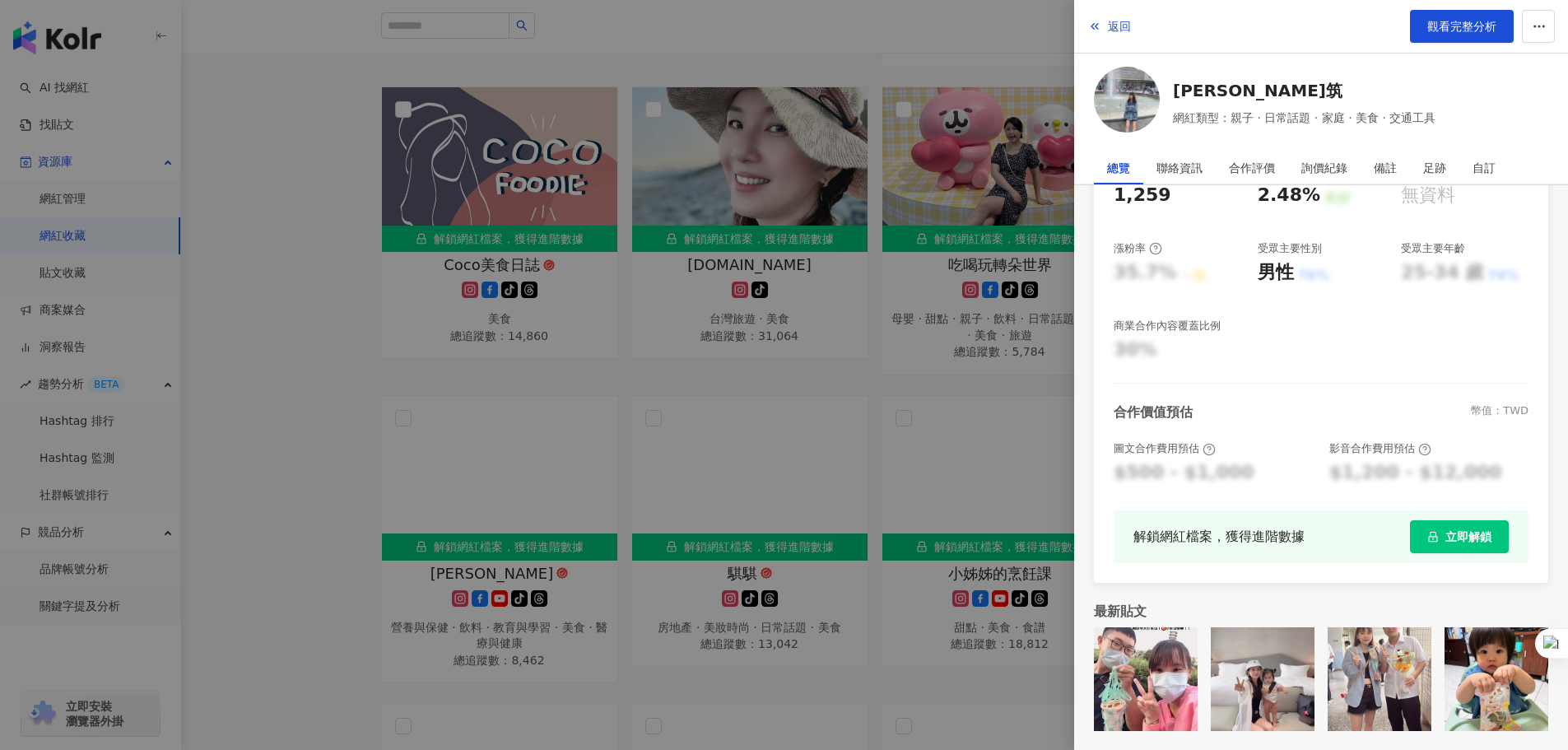
scroll to position [1152, 0]
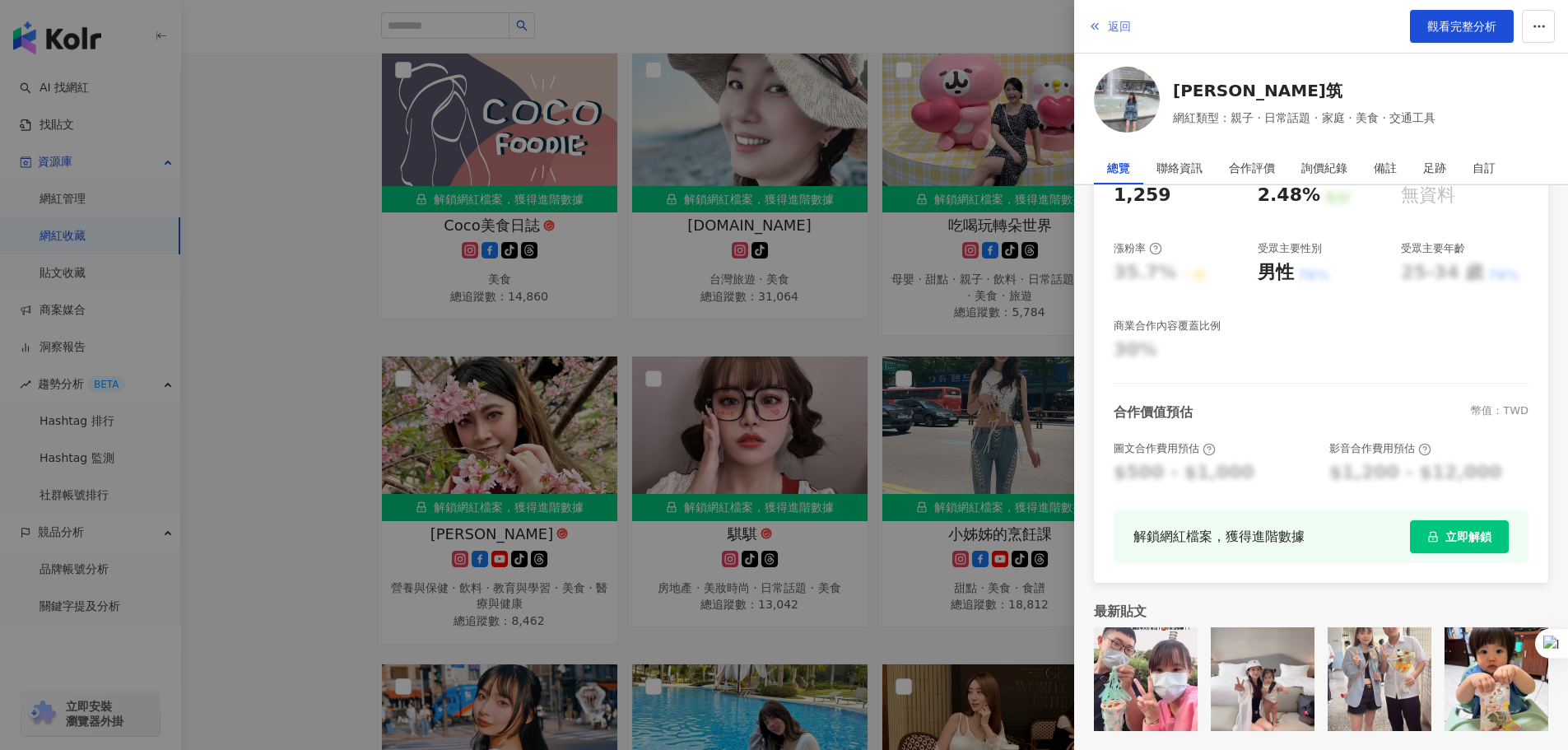
click at [1119, 30] on span "返回" at bounding box center [1119, 26] width 23 height 13
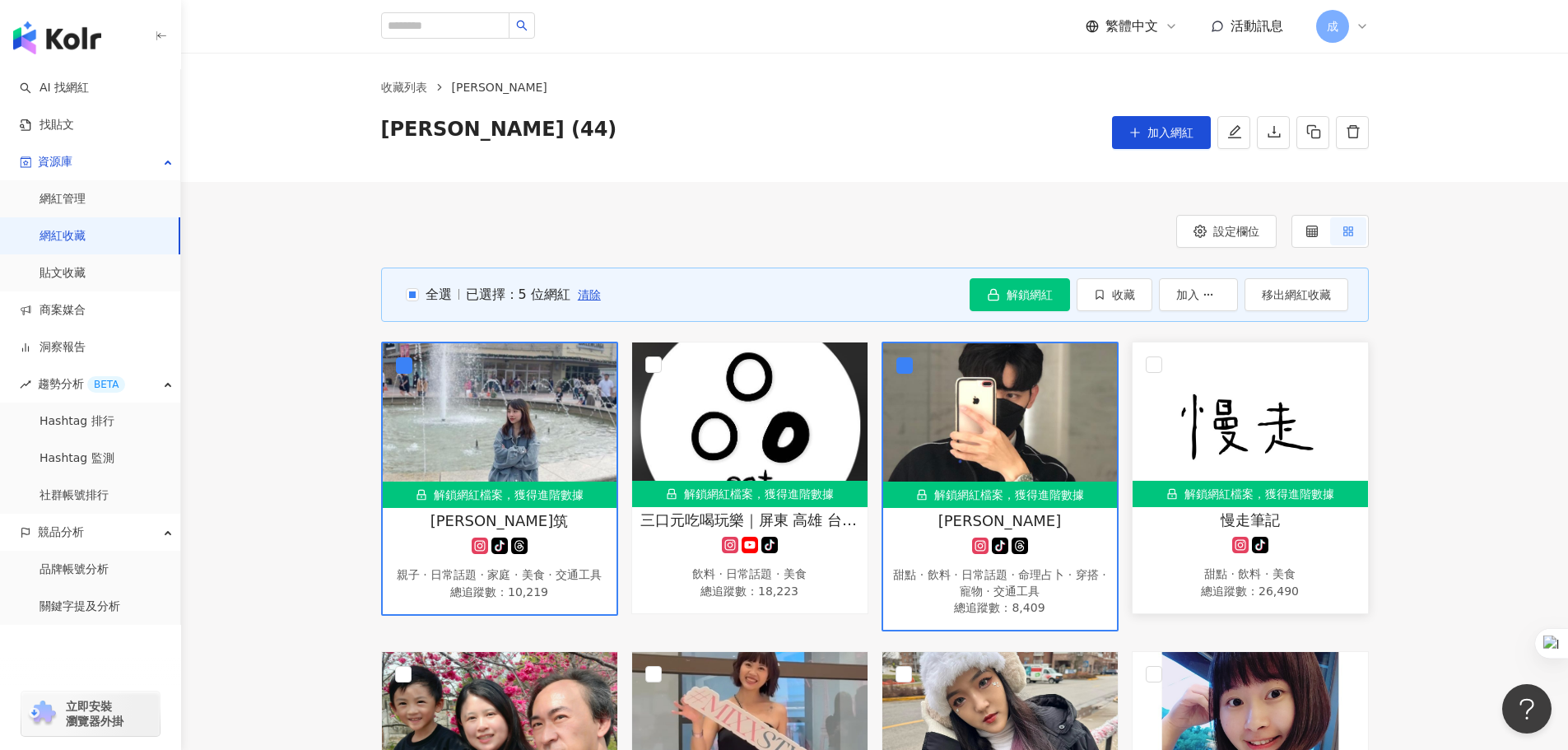
scroll to position [0, 0]
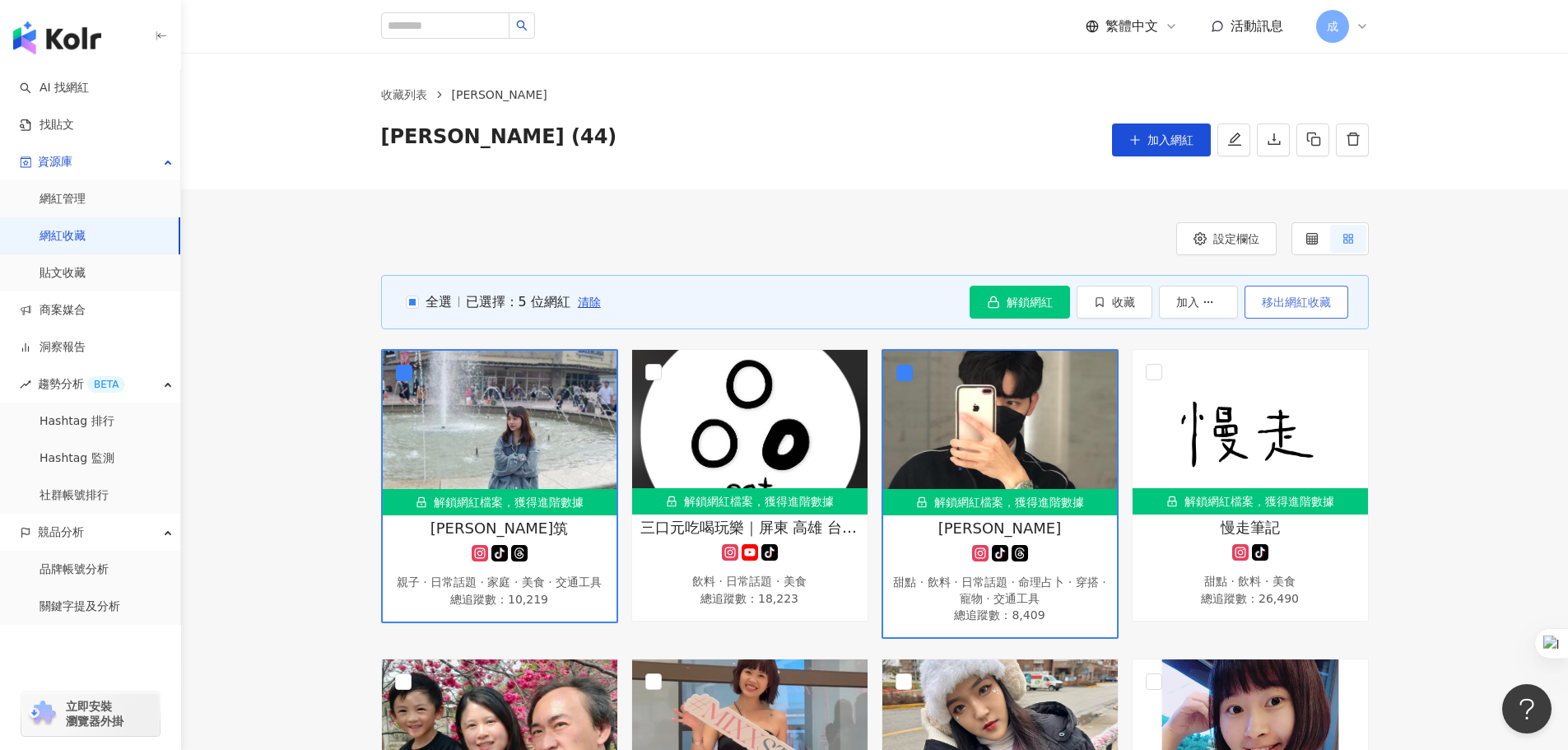
click at [1296, 305] on span "移出網紅收藏" at bounding box center [1296, 302] width 69 height 13
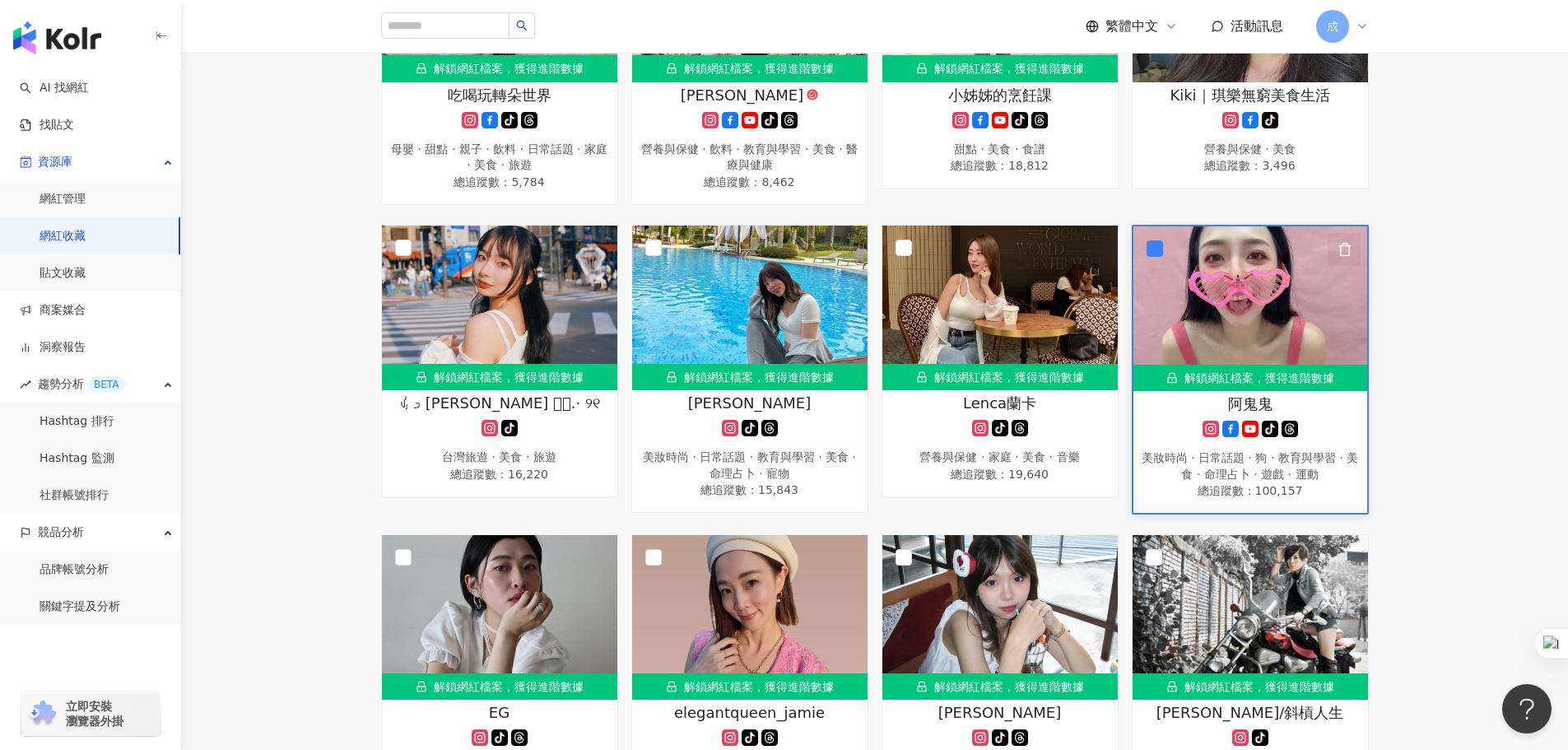
scroll to position [1309, 0]
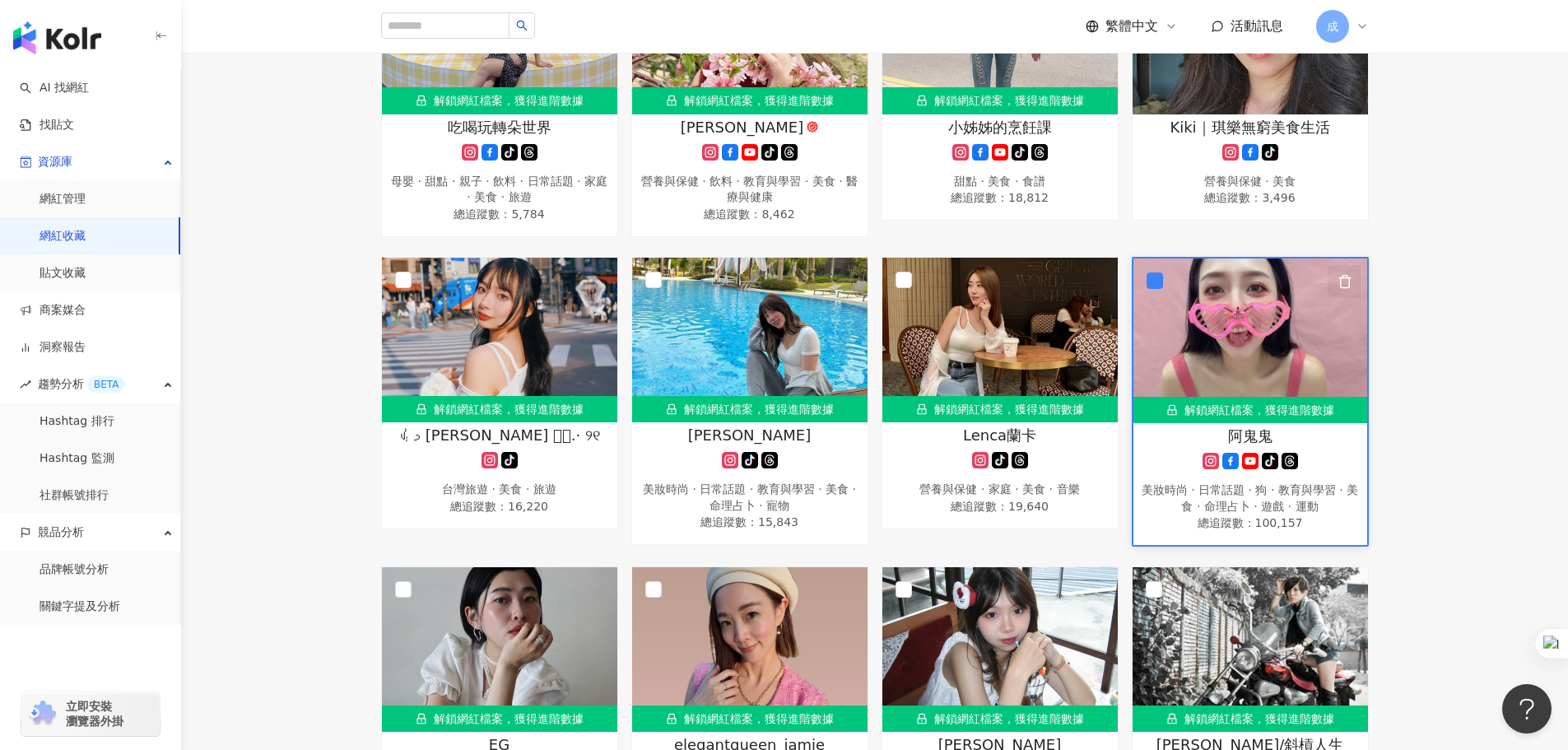
click at [1346, 288] on icon "button" at bounding box center [1345, 281] width 15 height 15
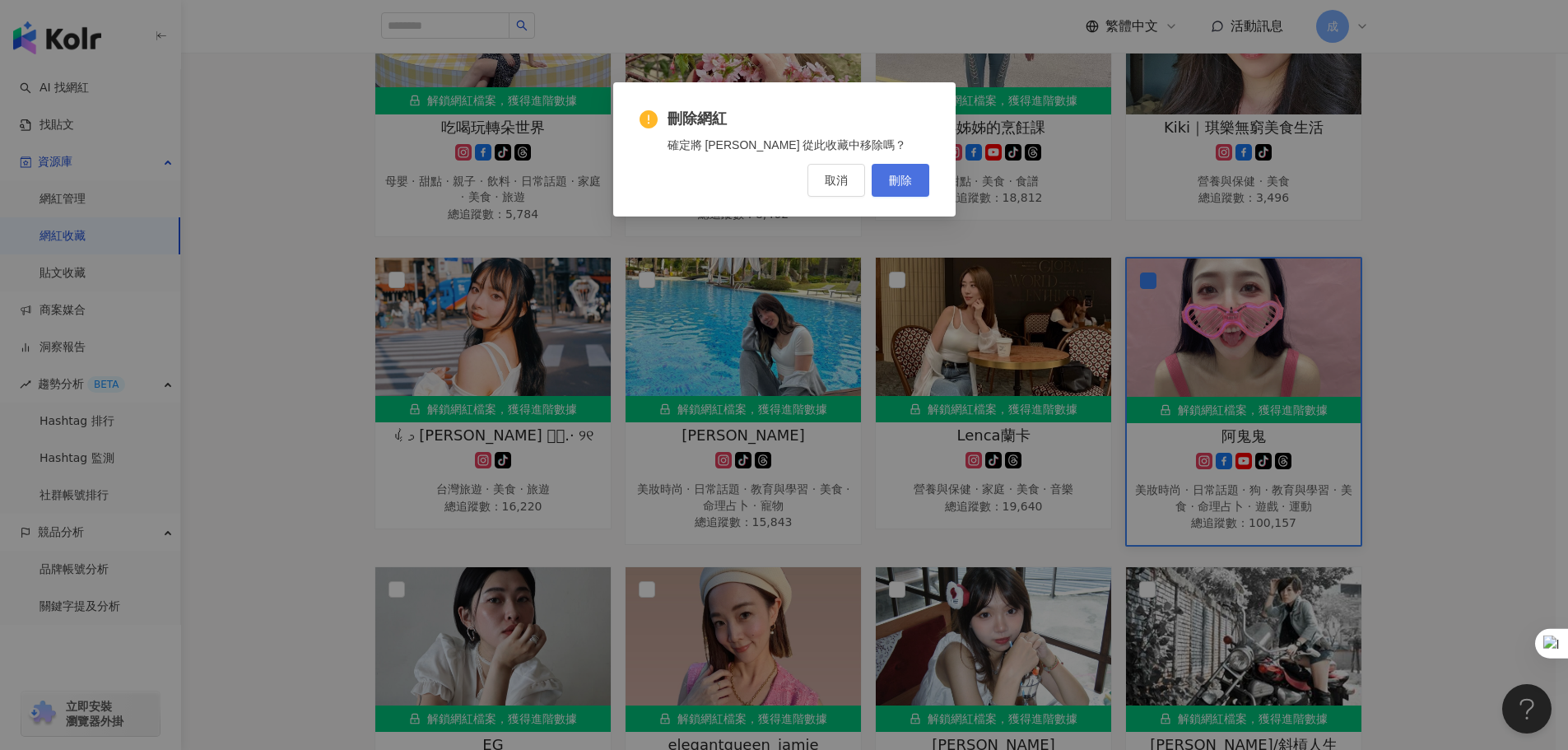
click at [899, 180] on span "刪除" at bounding box center [900, 180] width 23 height 13
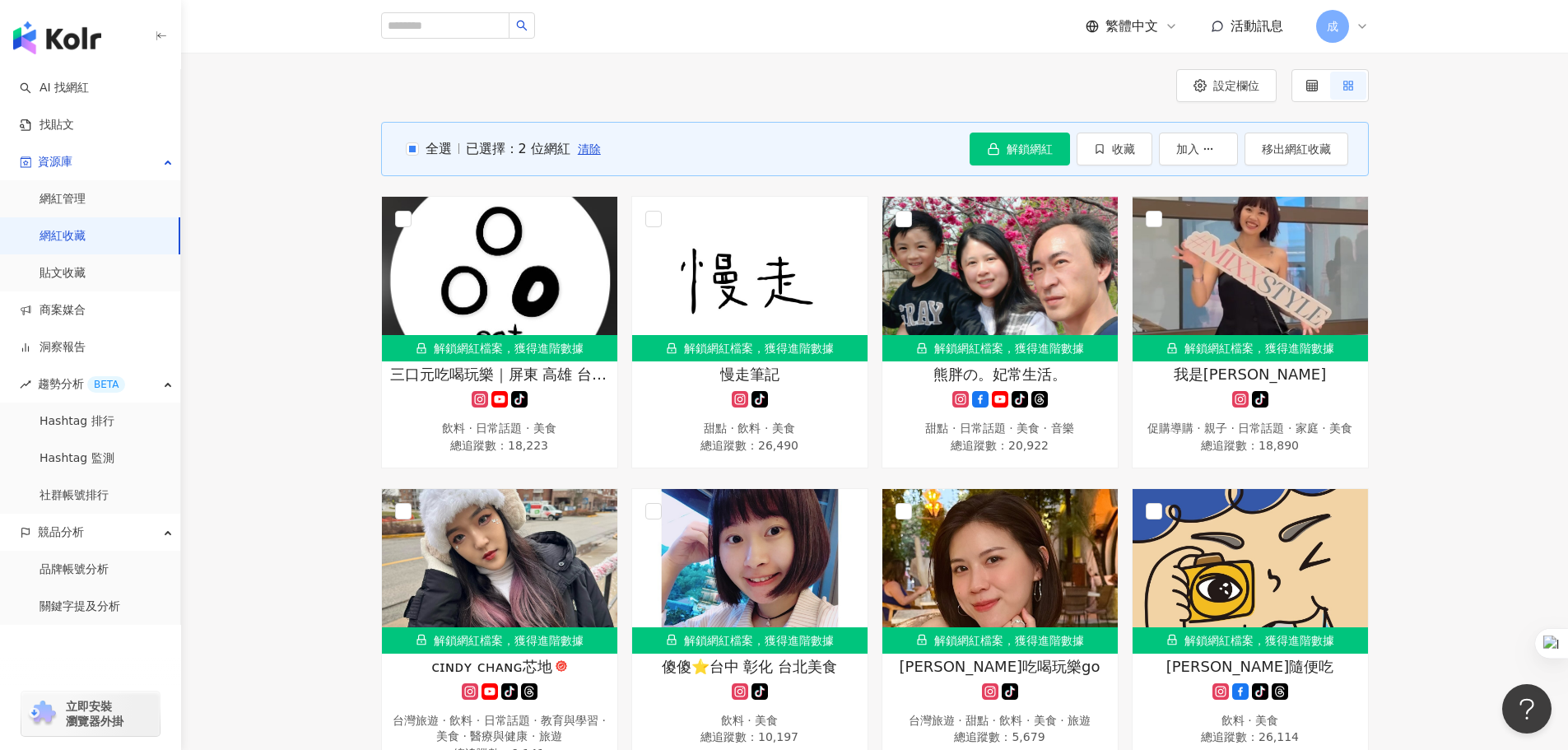
scroll to position [0, 0]
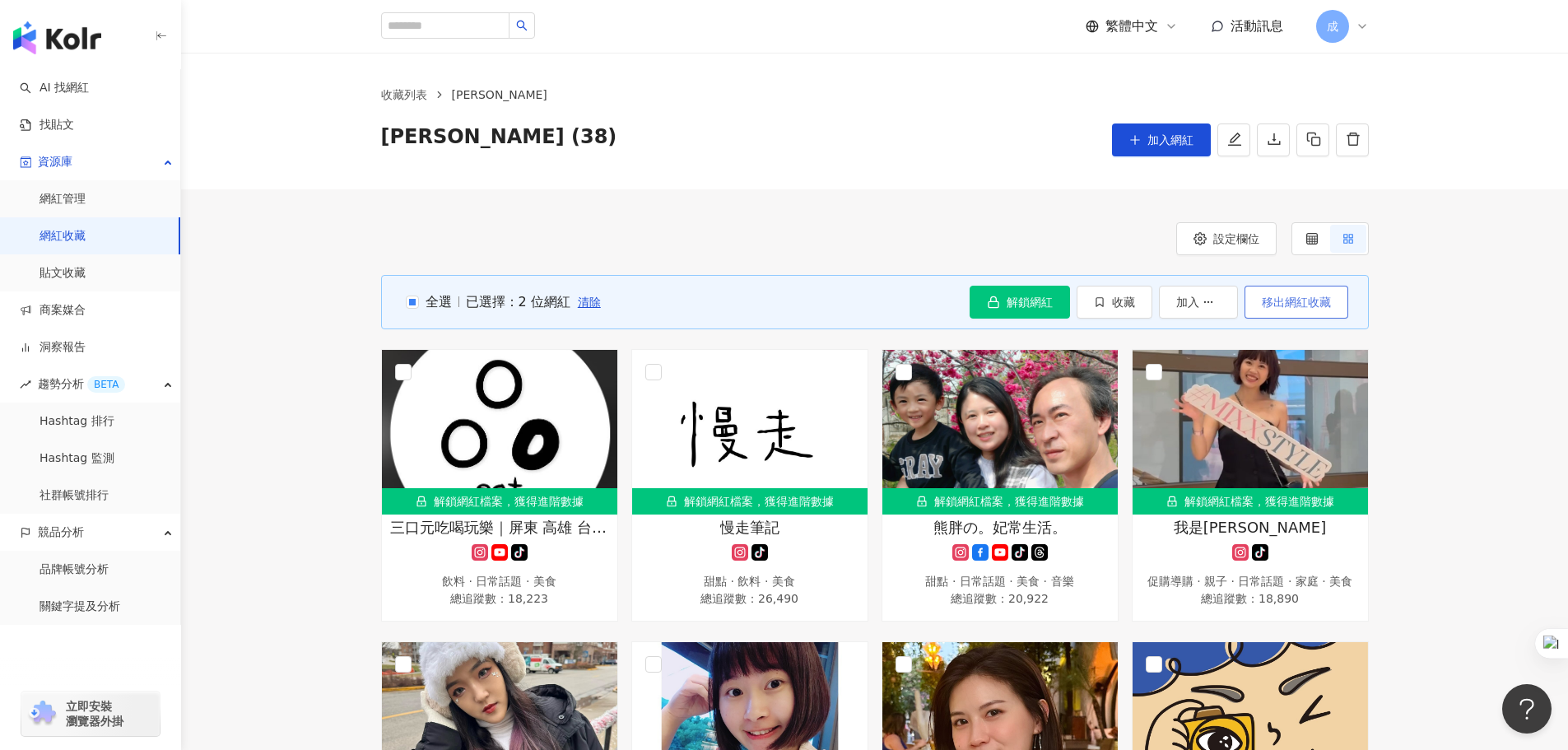
click at [1289, 304] on span "移出網紅收藏" at bounding box center [1296, 302] width 69 height 13
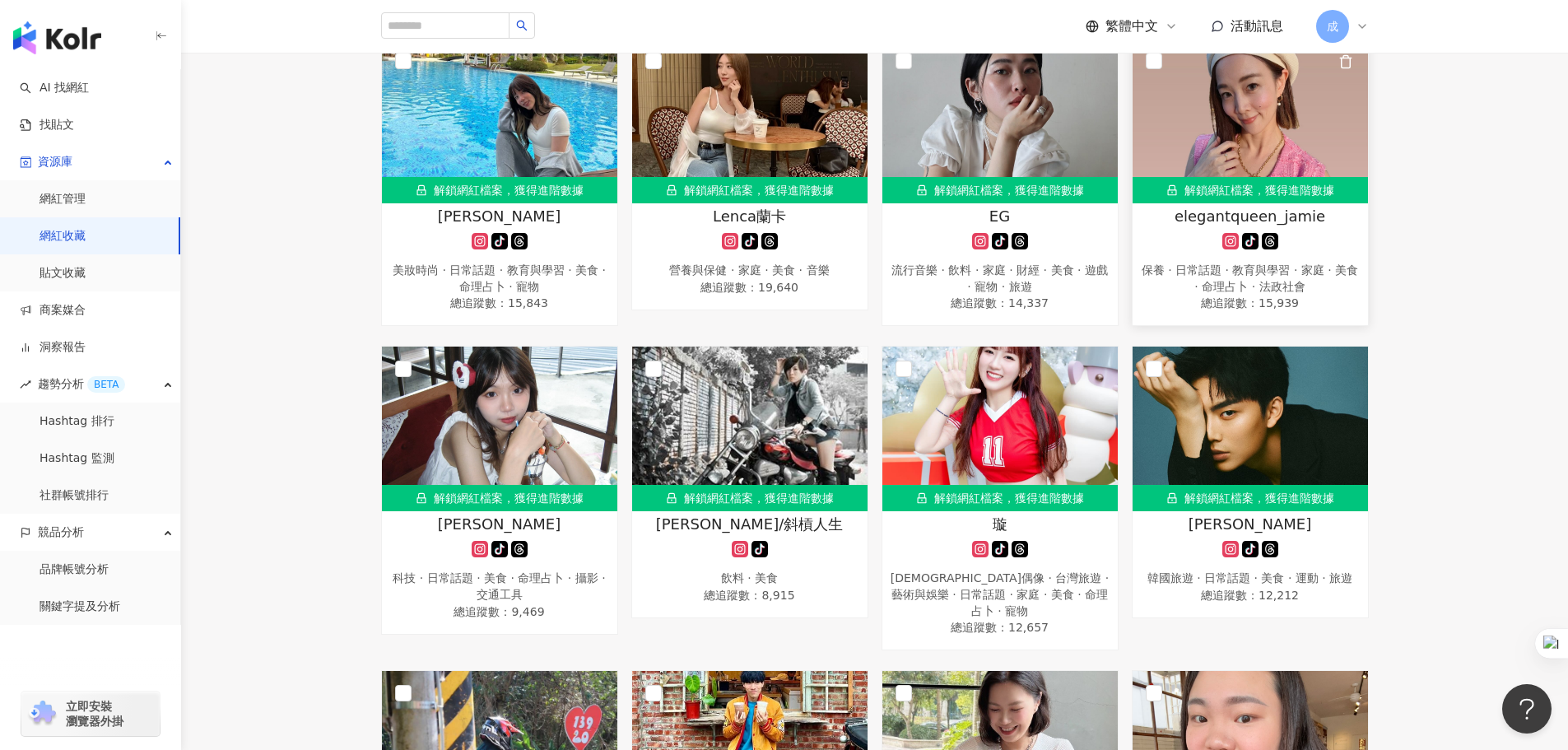
scroll to position [1482, 0]
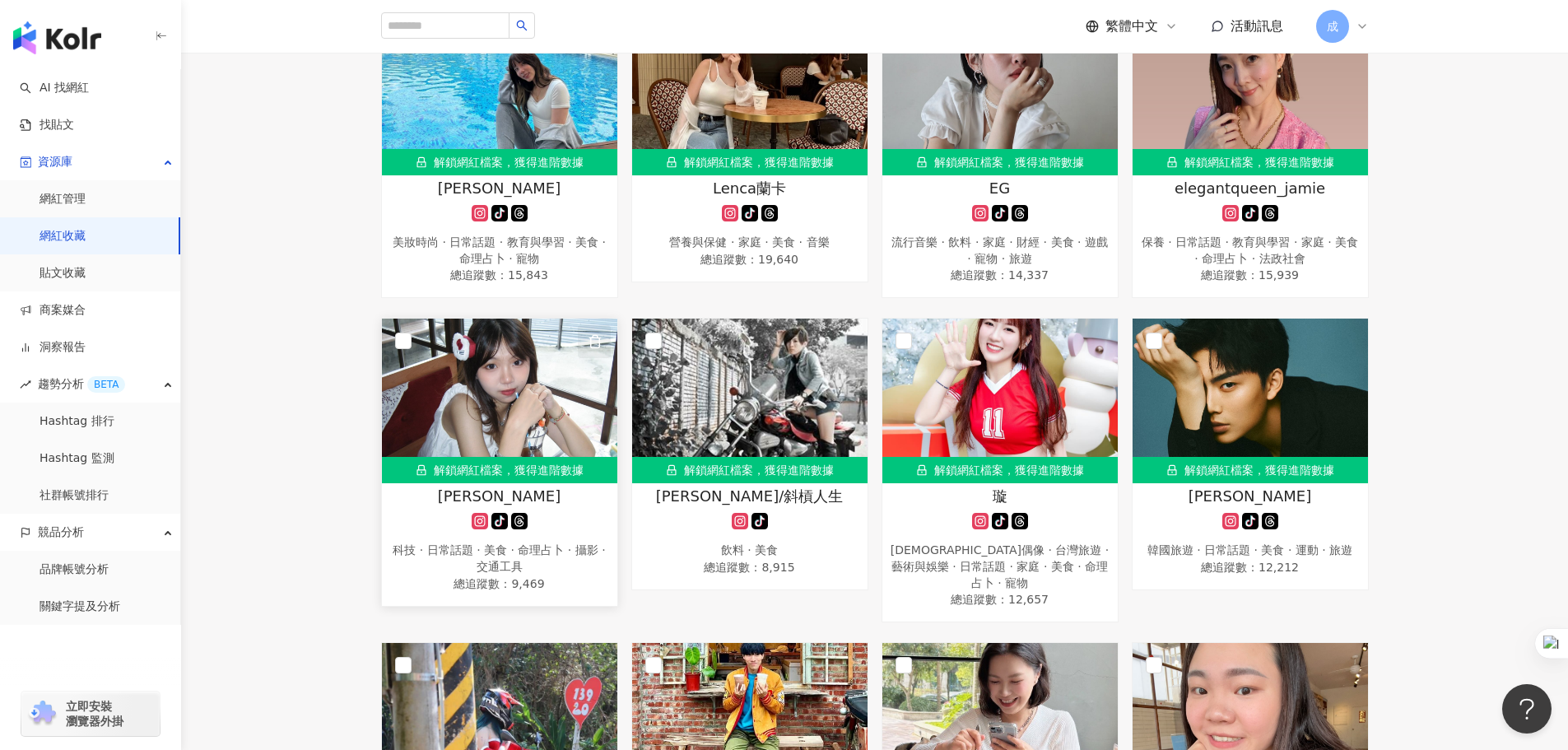
click at [596, 349] on icon "button" at bounding box center [595, 341] width 15 height 15
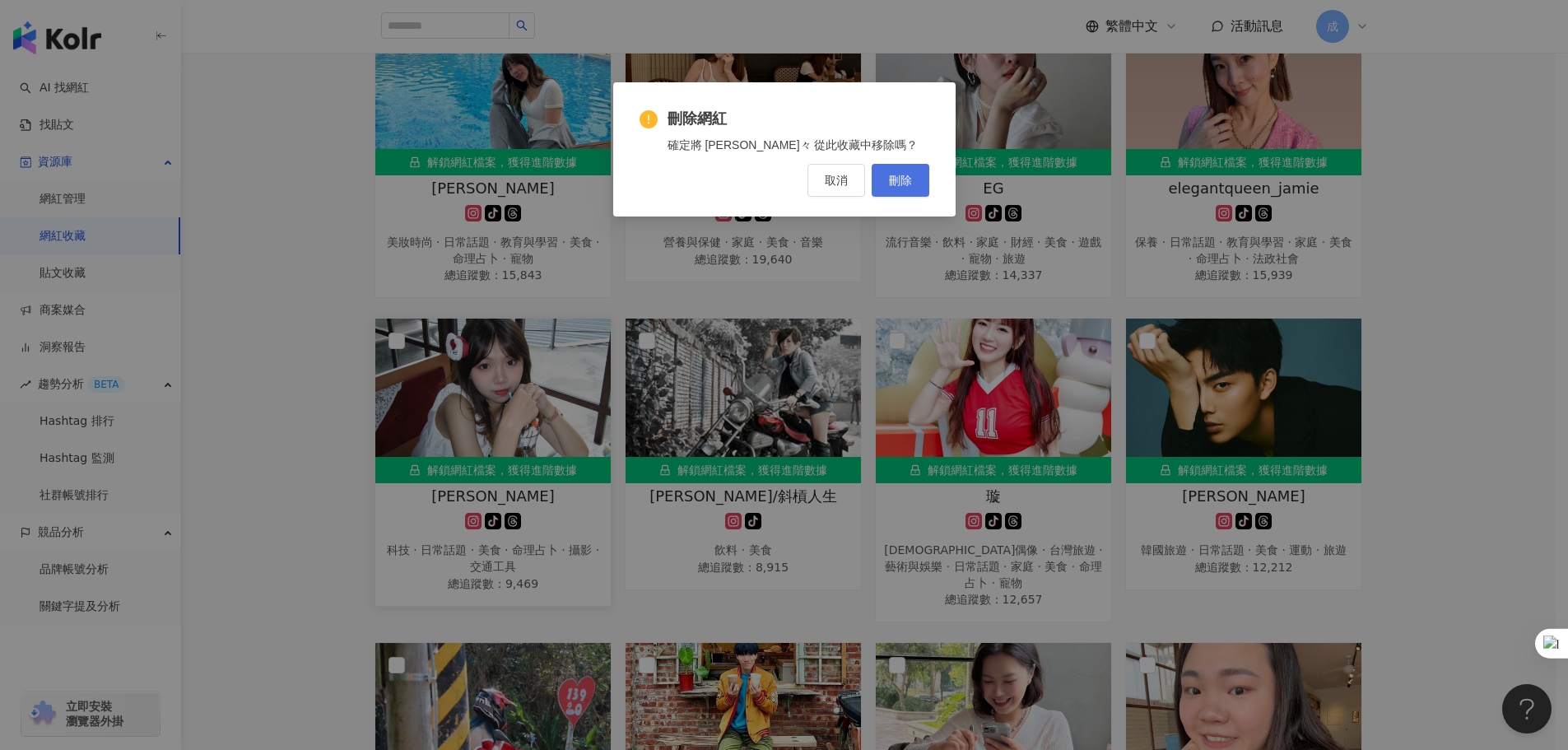
click at [894, 178] on span "刪除" at bounding box center [900, 180] width 23 height 13
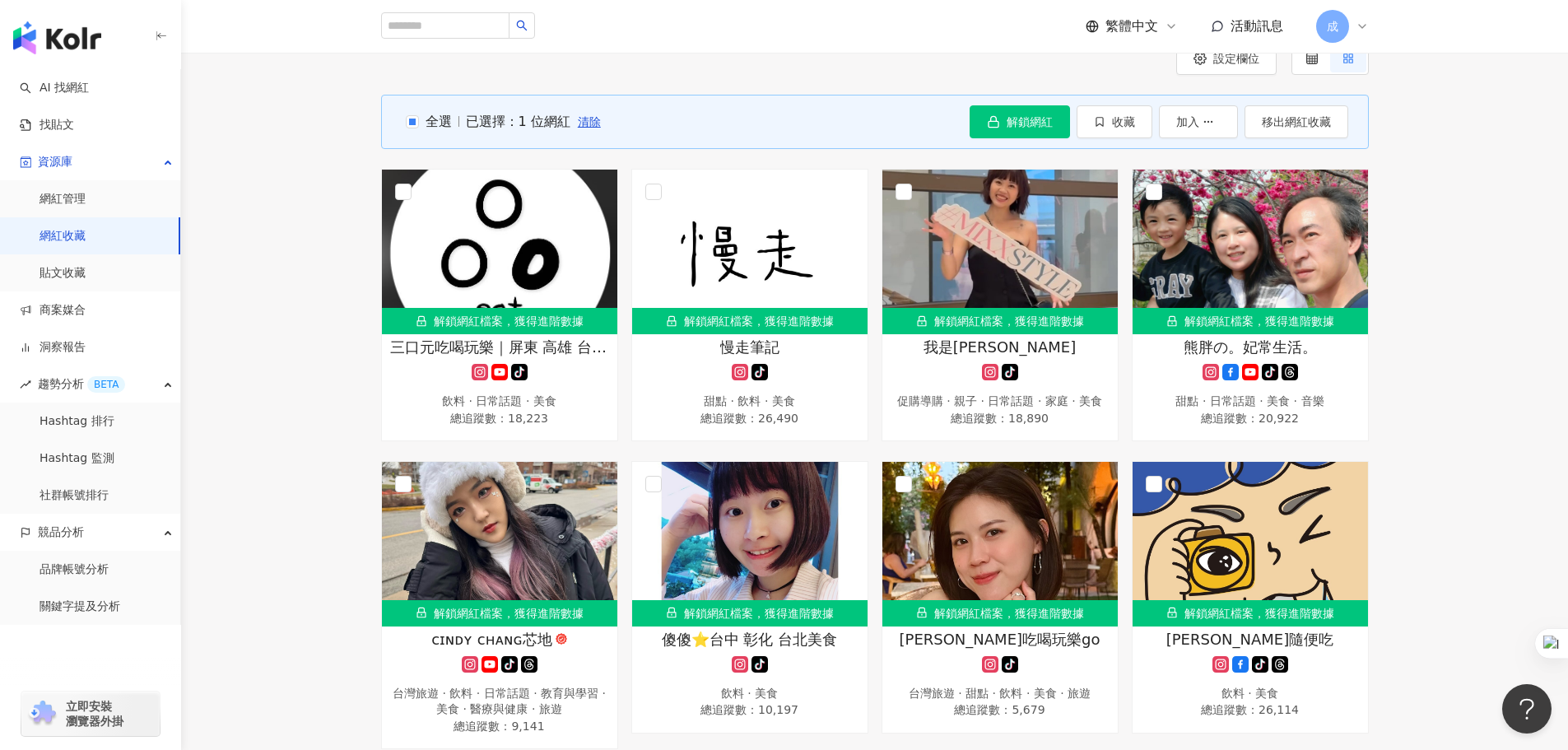
scroll to position [0, 0]
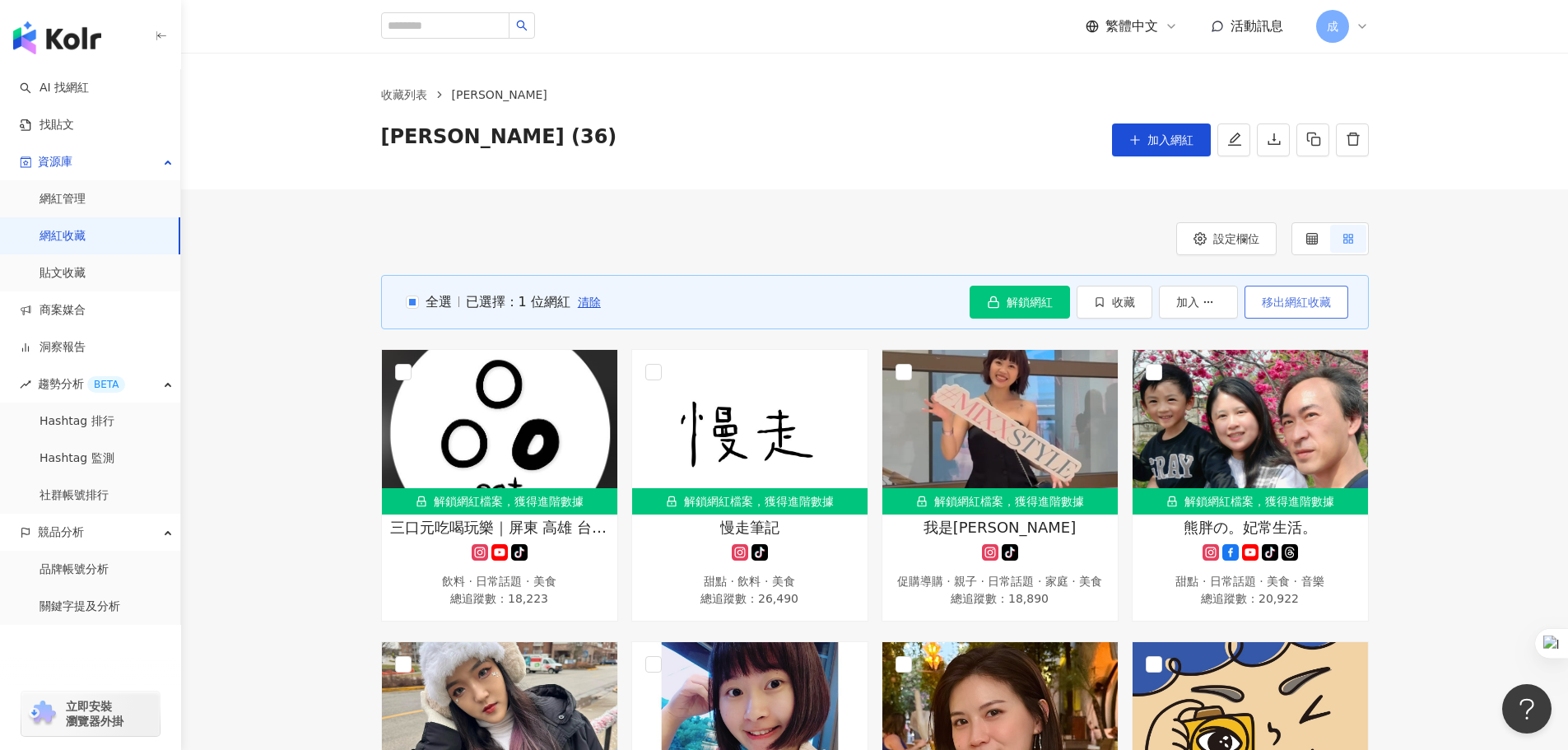
click at [1297, 302] on span "移出網紅收藏" at bounding box center [1296, 302] width 69 height 13
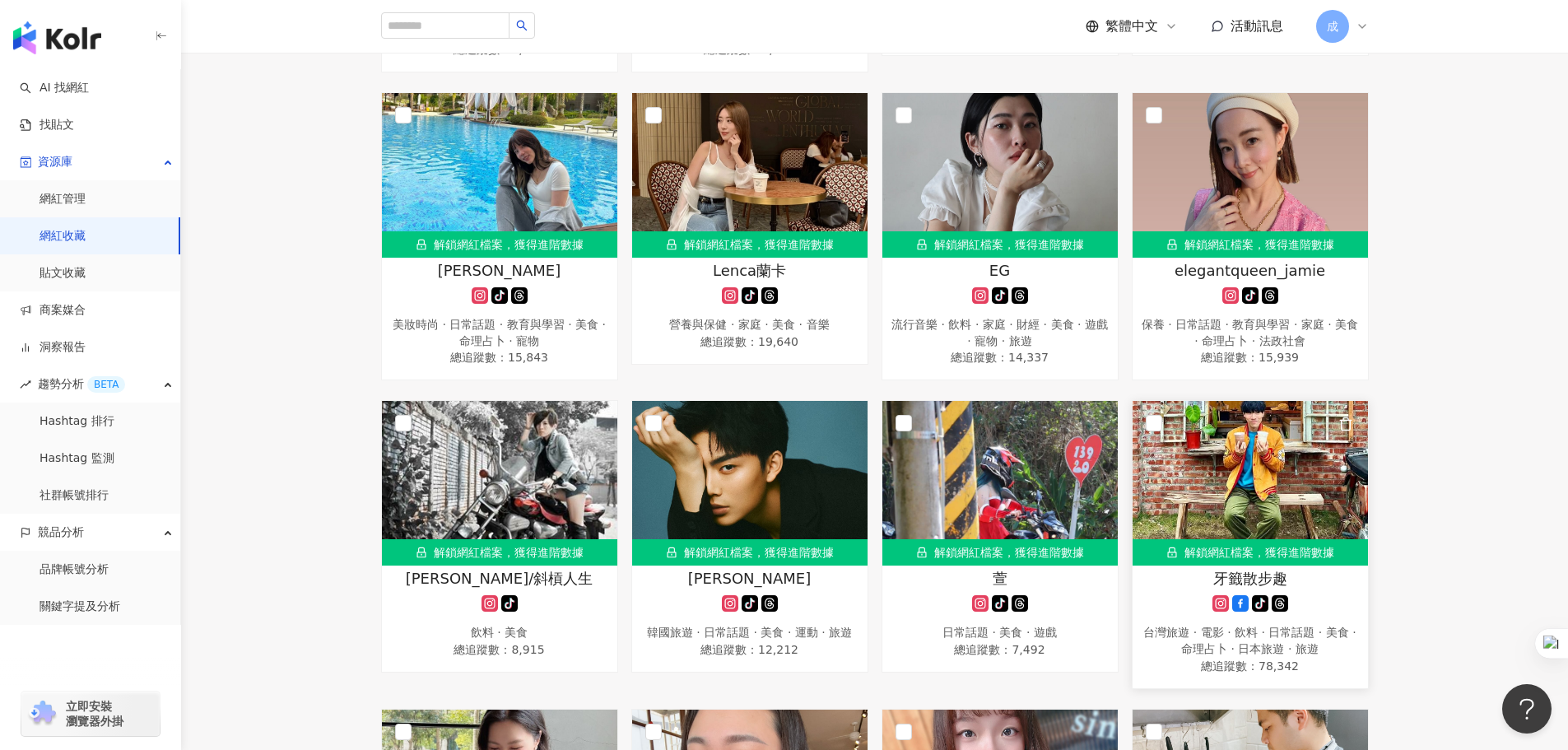
scroll to position [1565, 0]
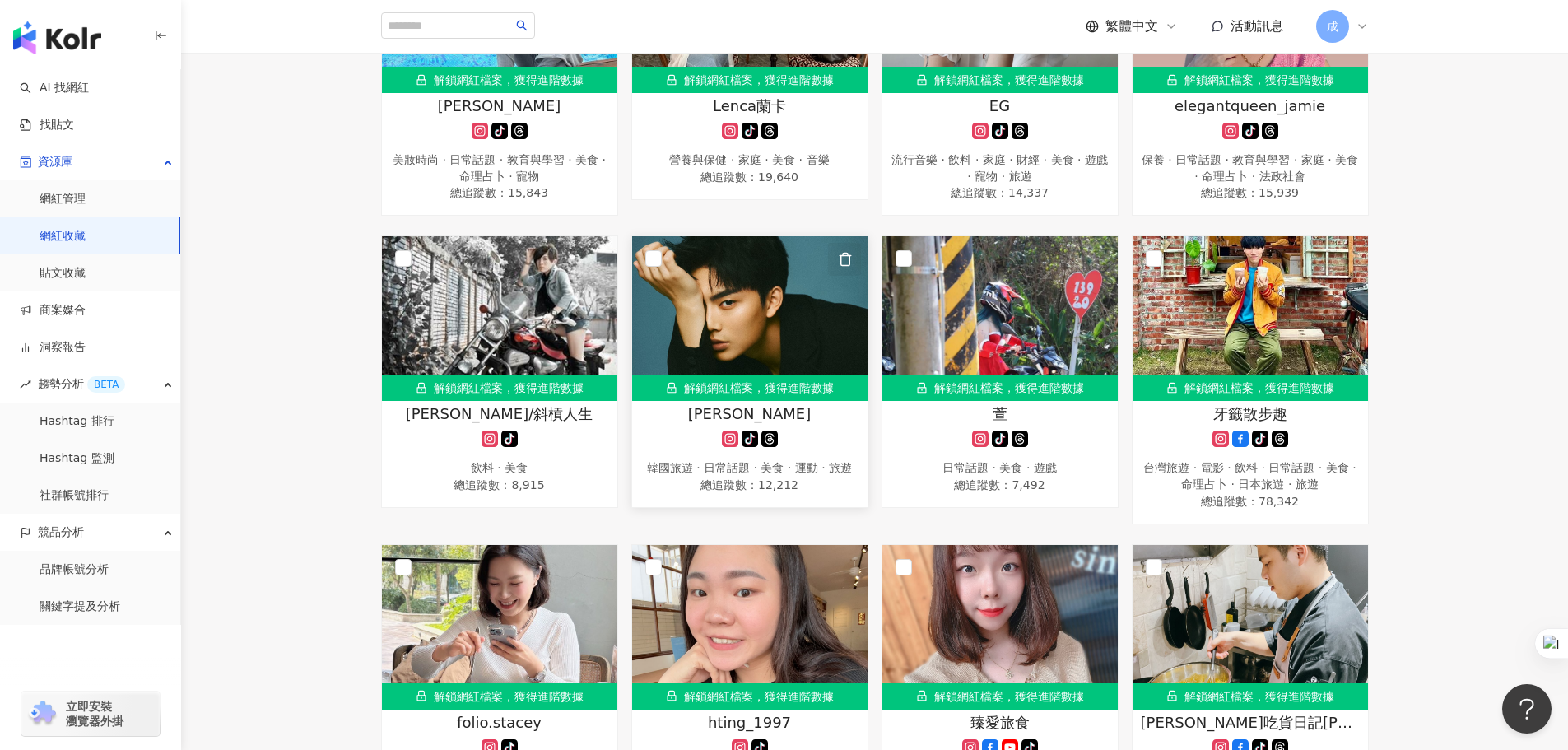
click at [845, 266] on icon "button" at bounding box center [845, 259] width 15 height 15
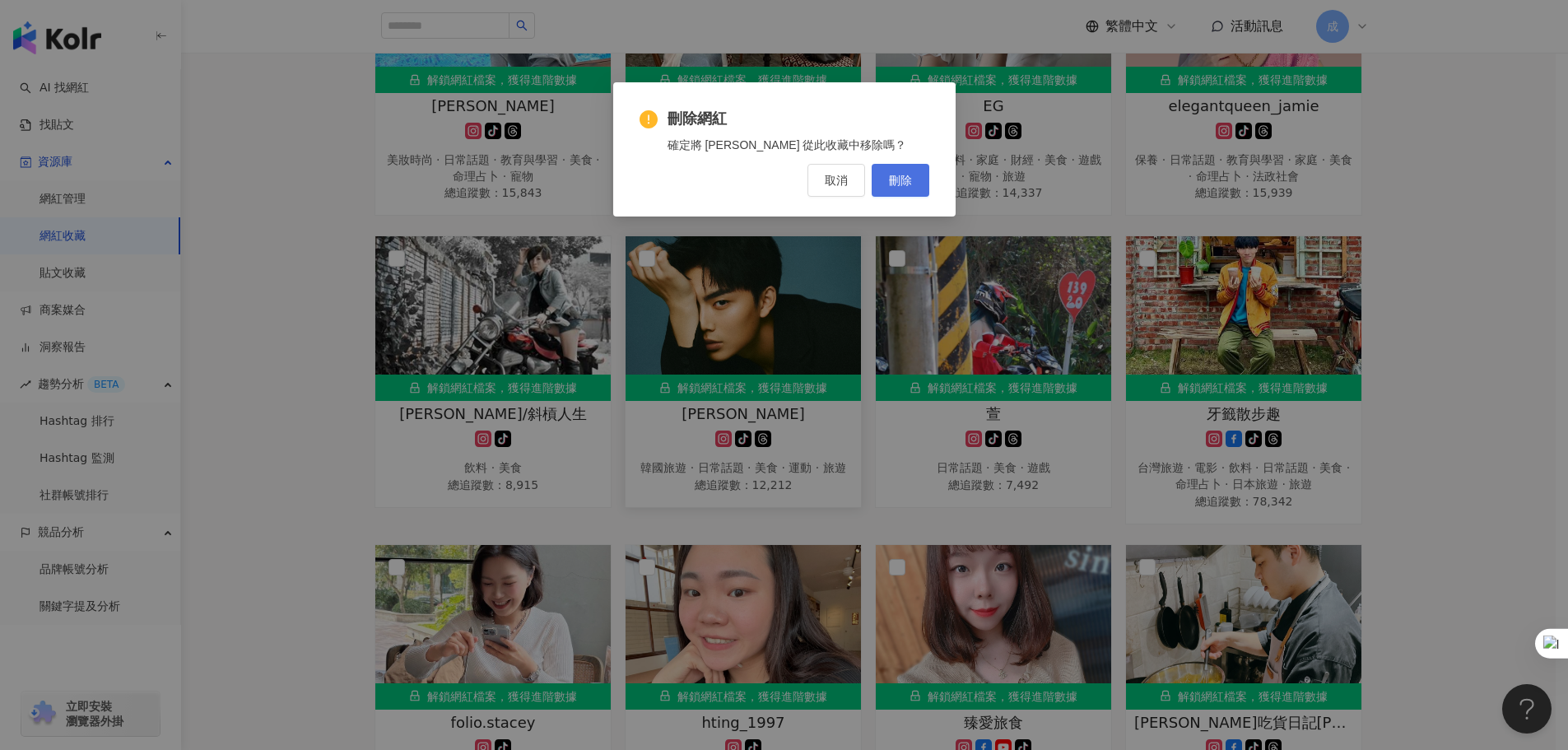
click at [900, 182] on span "刪除" at bounding box center [900, 180] width 23 height 13
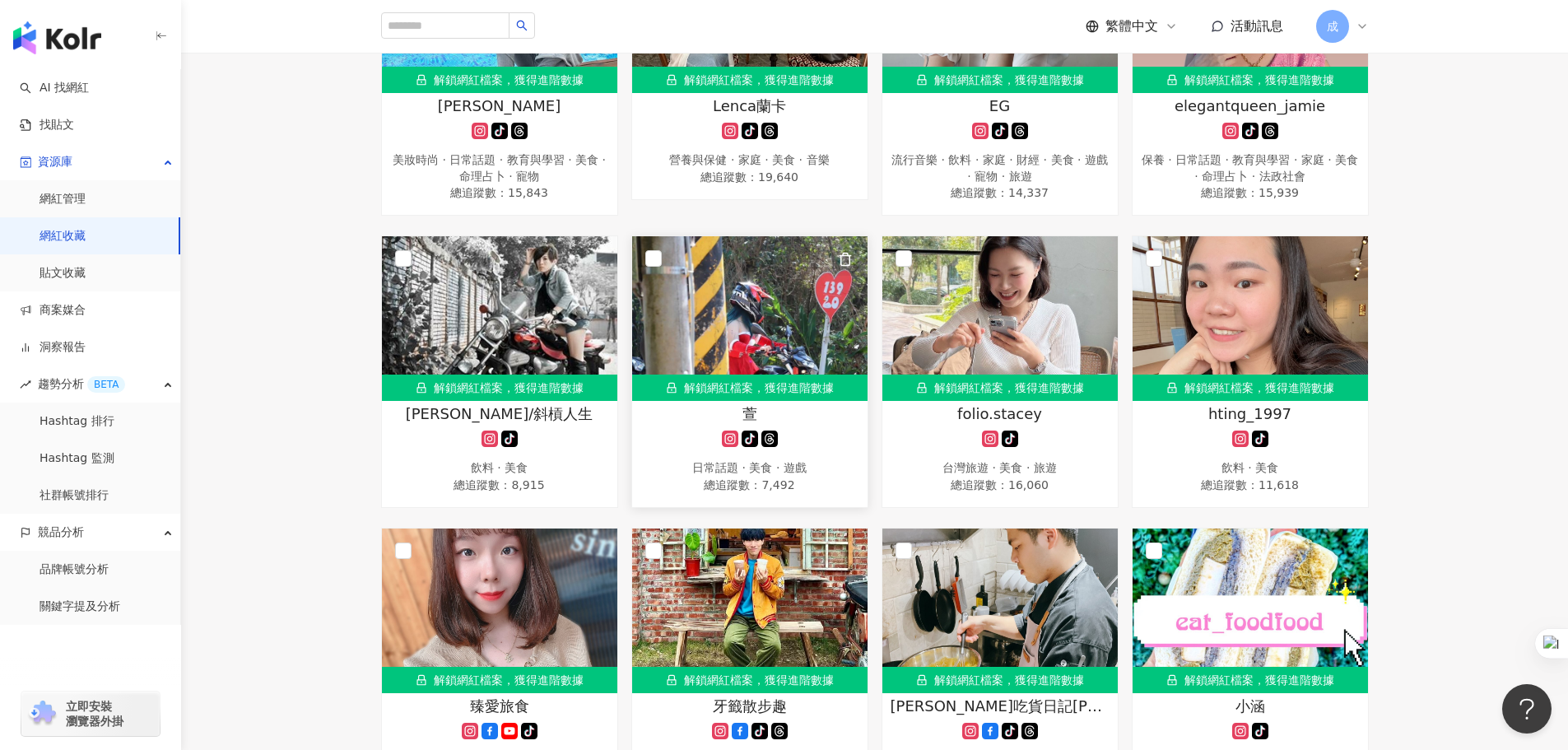
click at [845, 265] on icon "button" at bounding box center [845, 259] width 15 height 15
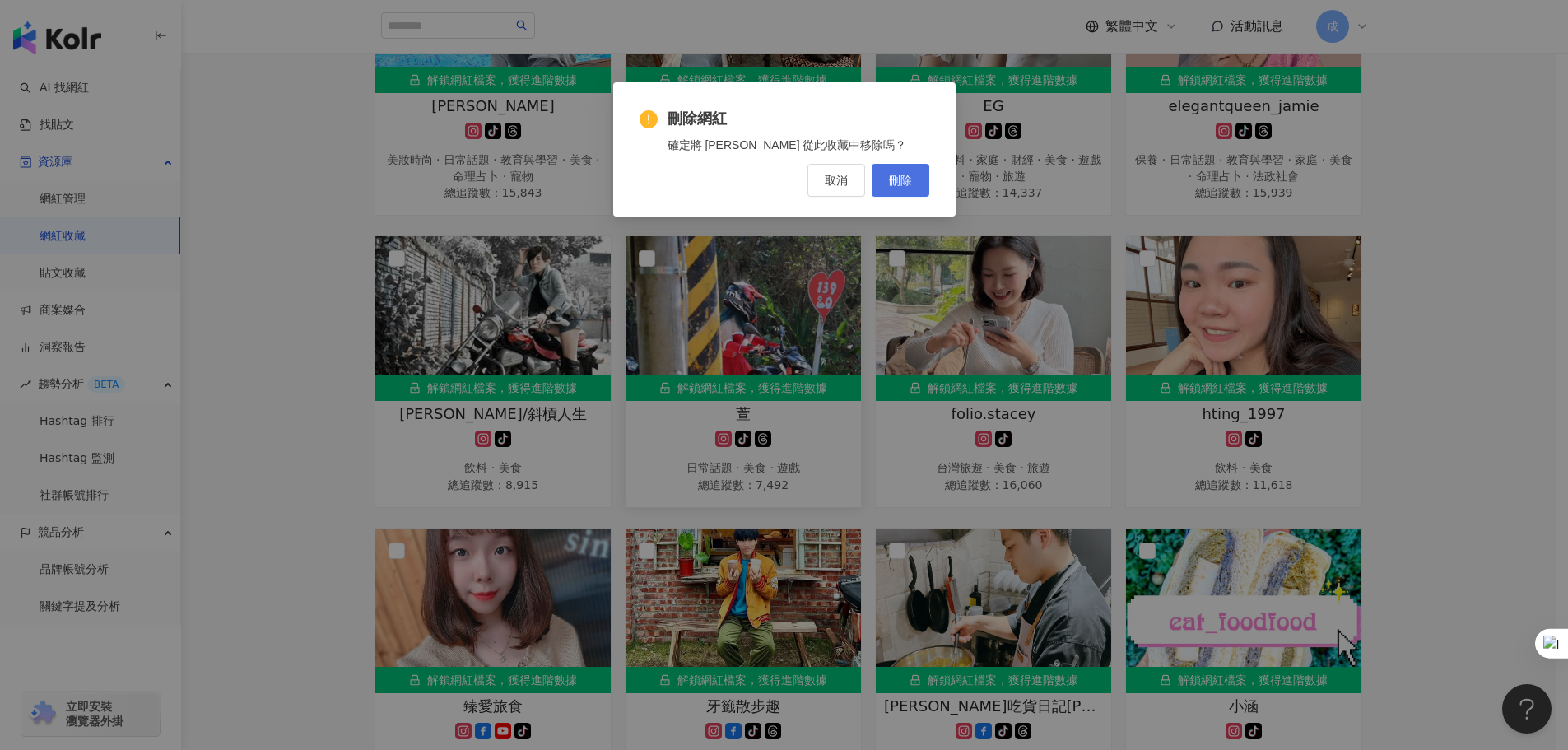
click at [901, 184] on span "刪除" at bounding box center [900, 180] width 23 height 13
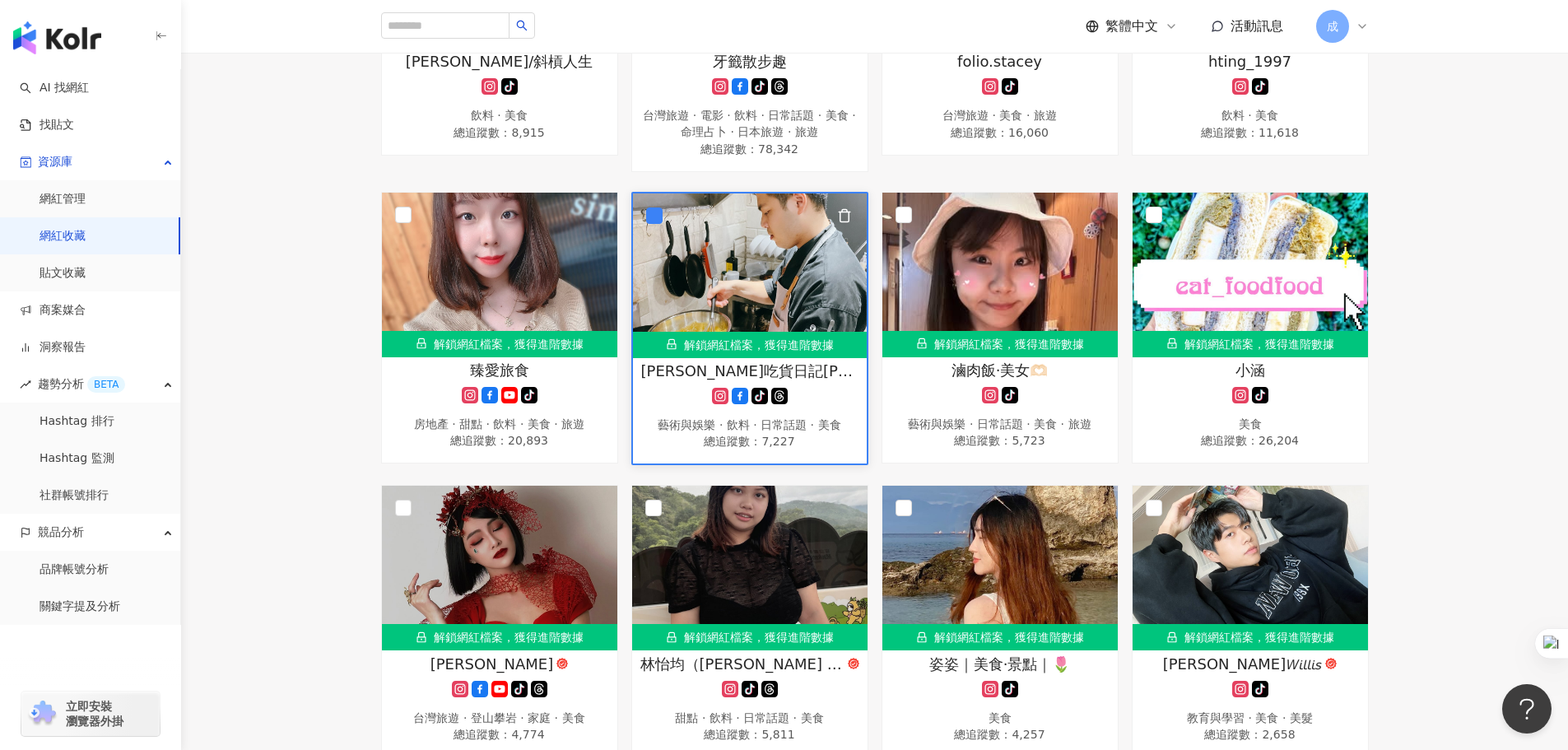
scroll to position [1992, 0]
click at [845, 219] on icon "button" at bounding box center [845, 215] width 15 height 15
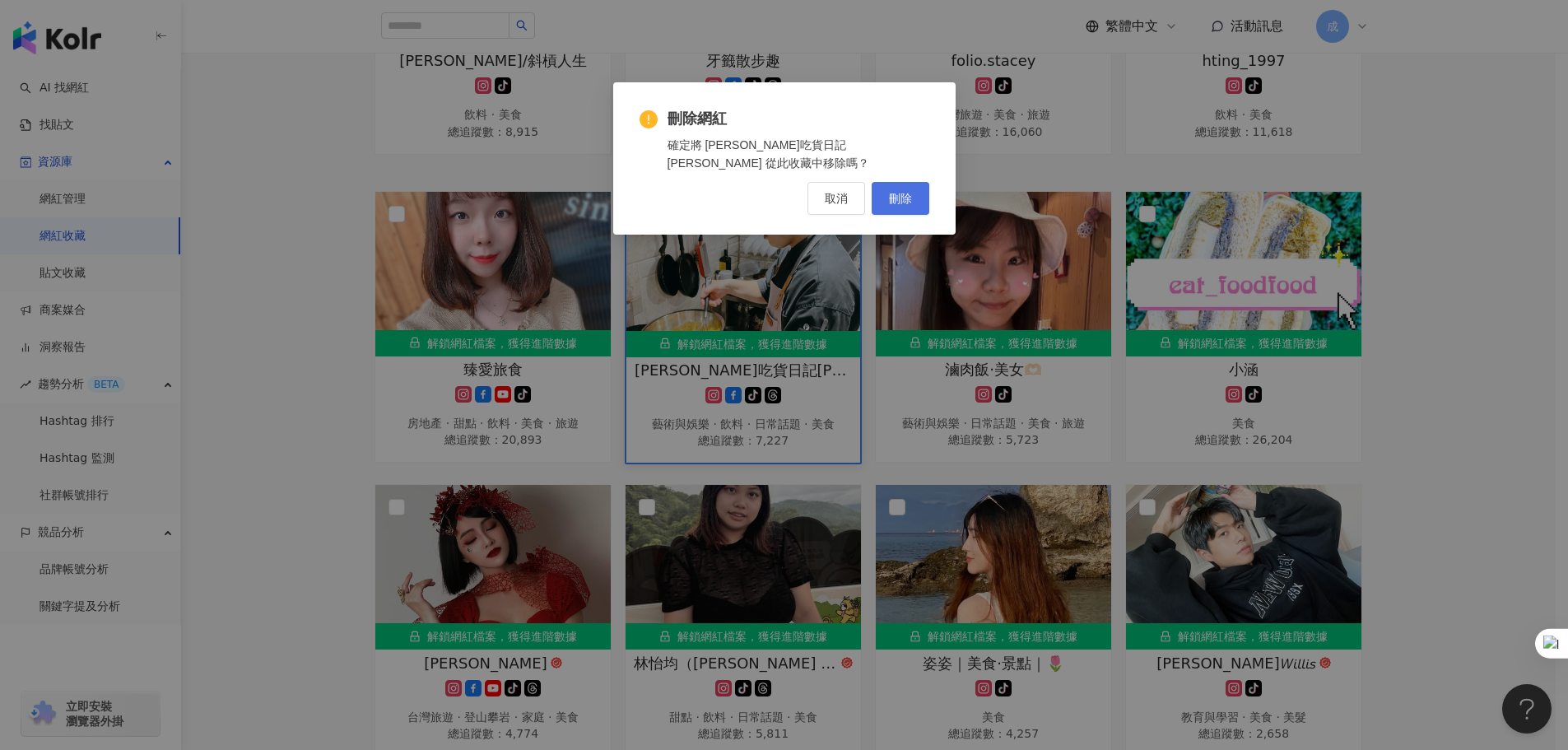
click at [899, 192] on span "刪除" at bounding box center [900, 198] width 23 height 13
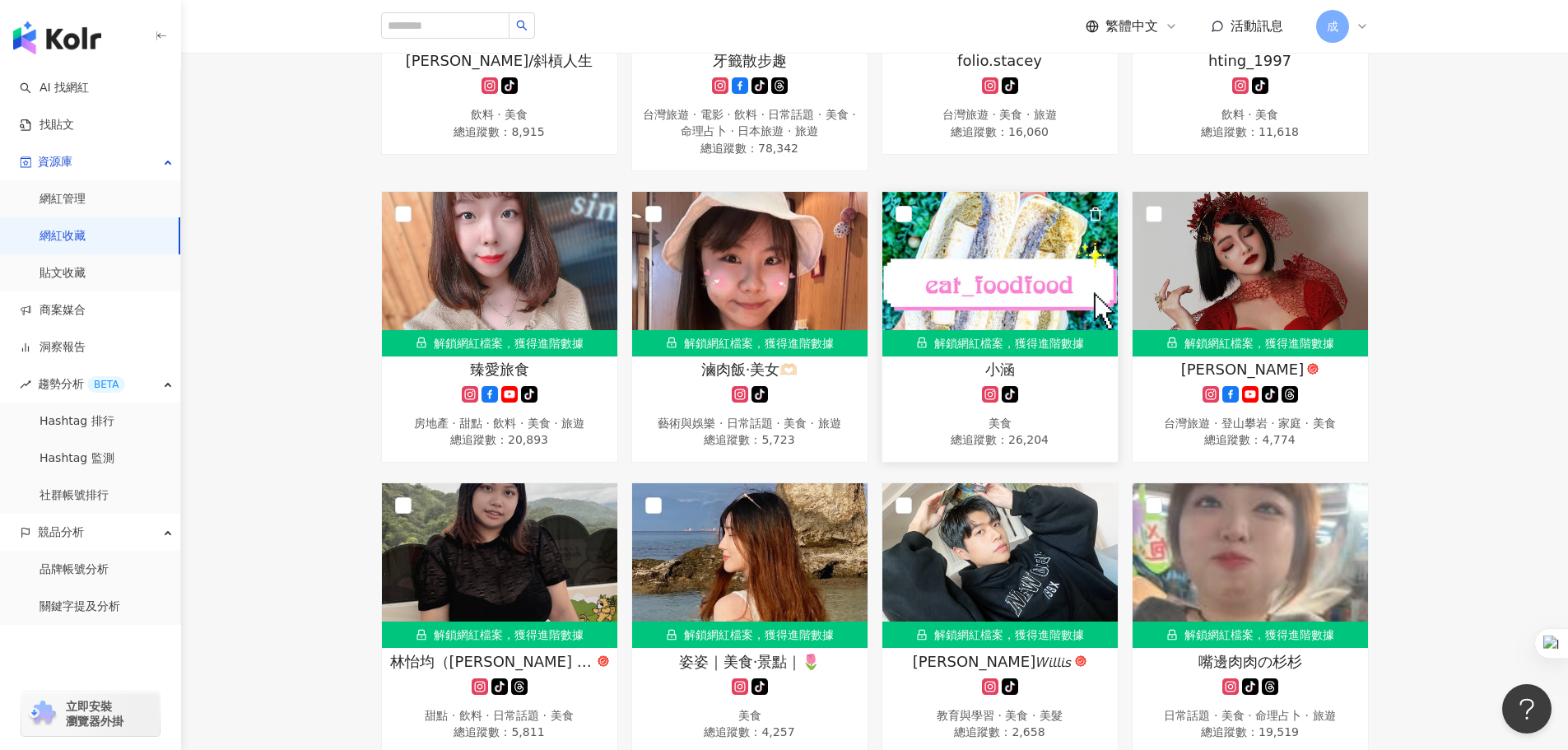
click at [1095, 220] on icon "button" at bounding box center [1096, 214] width 15 height 15
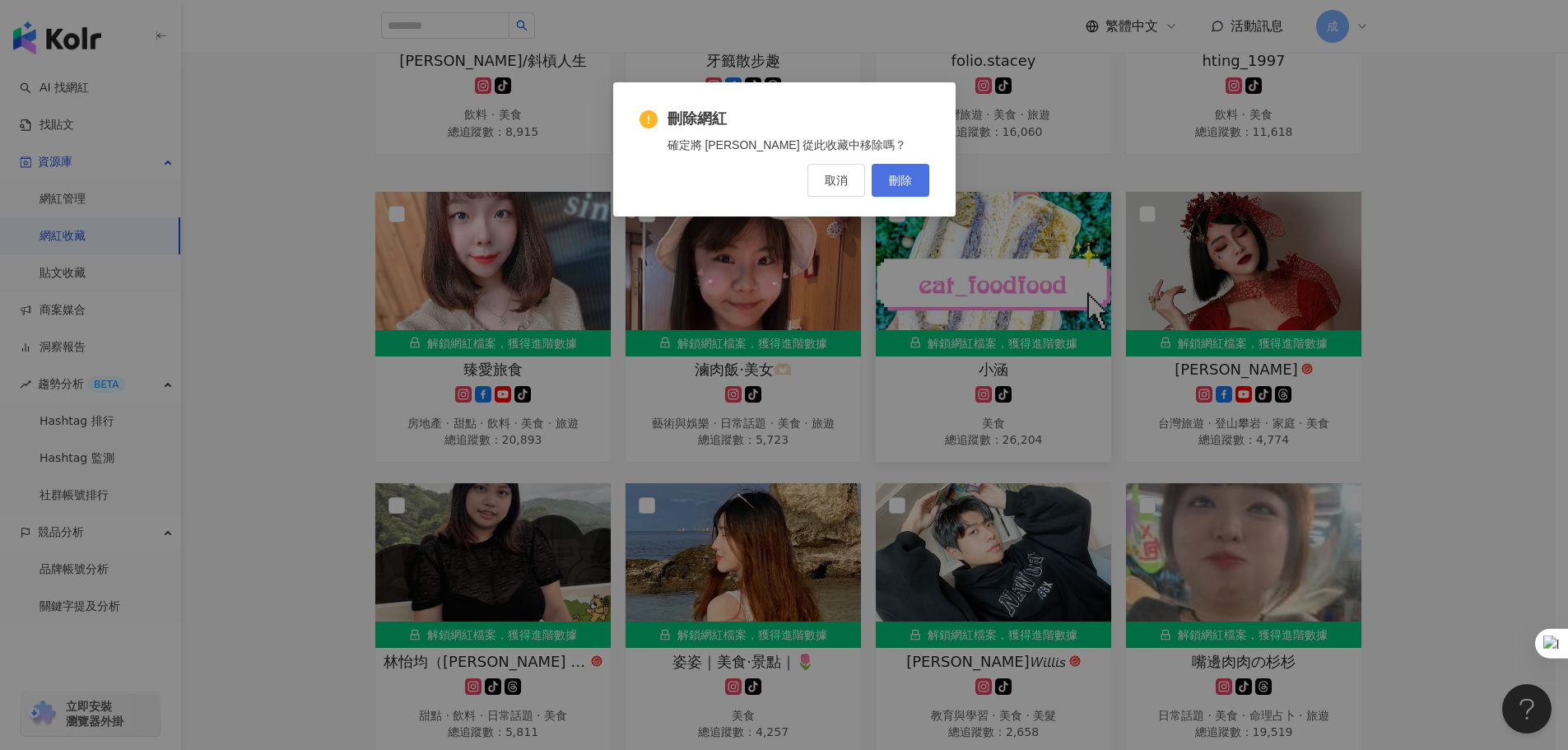
click at [916, 191] on button "刪除" at bounding box center [900, 181] width 57 height 33
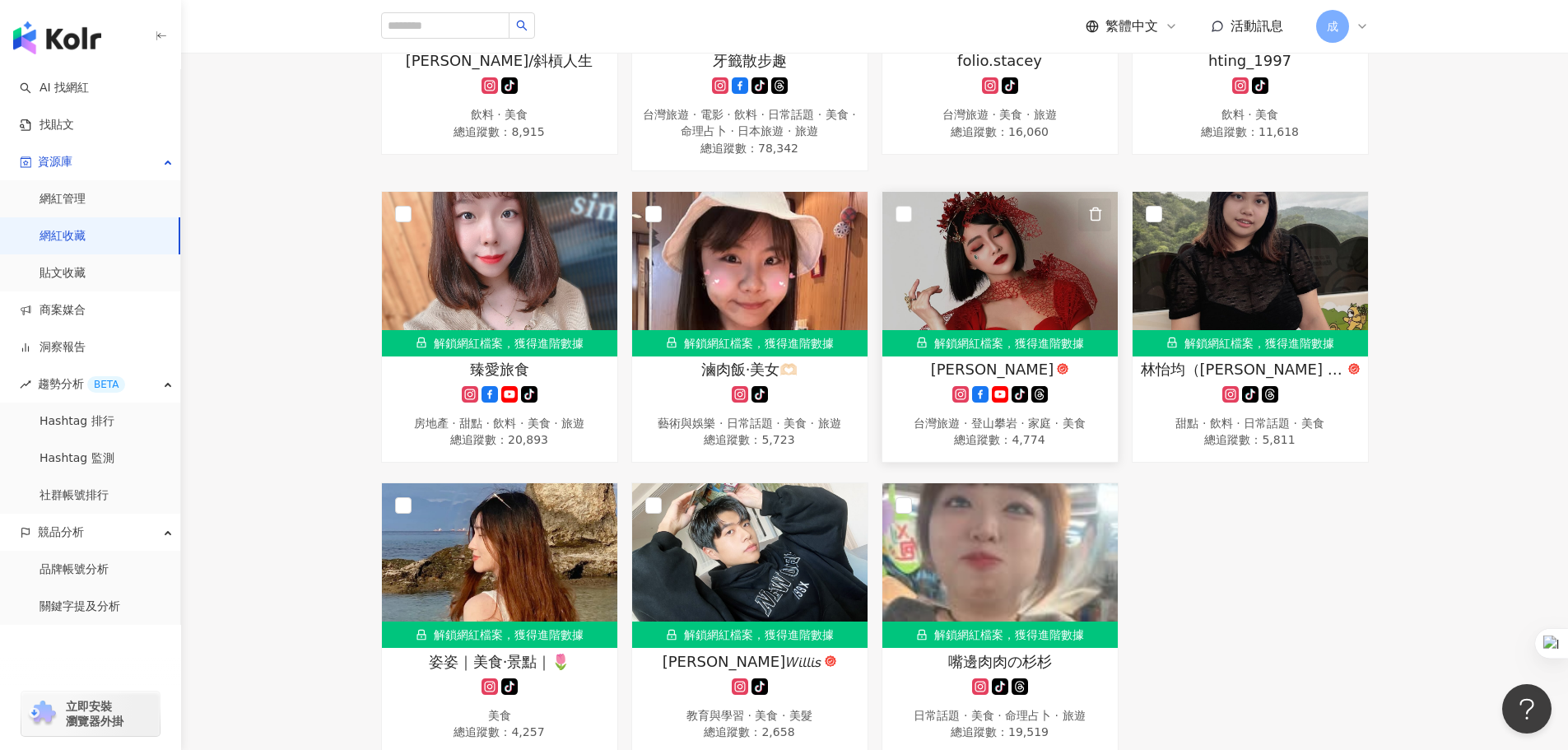
click at [1098, 220] on icon "button" at bounding box center [1096, 214] width 15 height 15
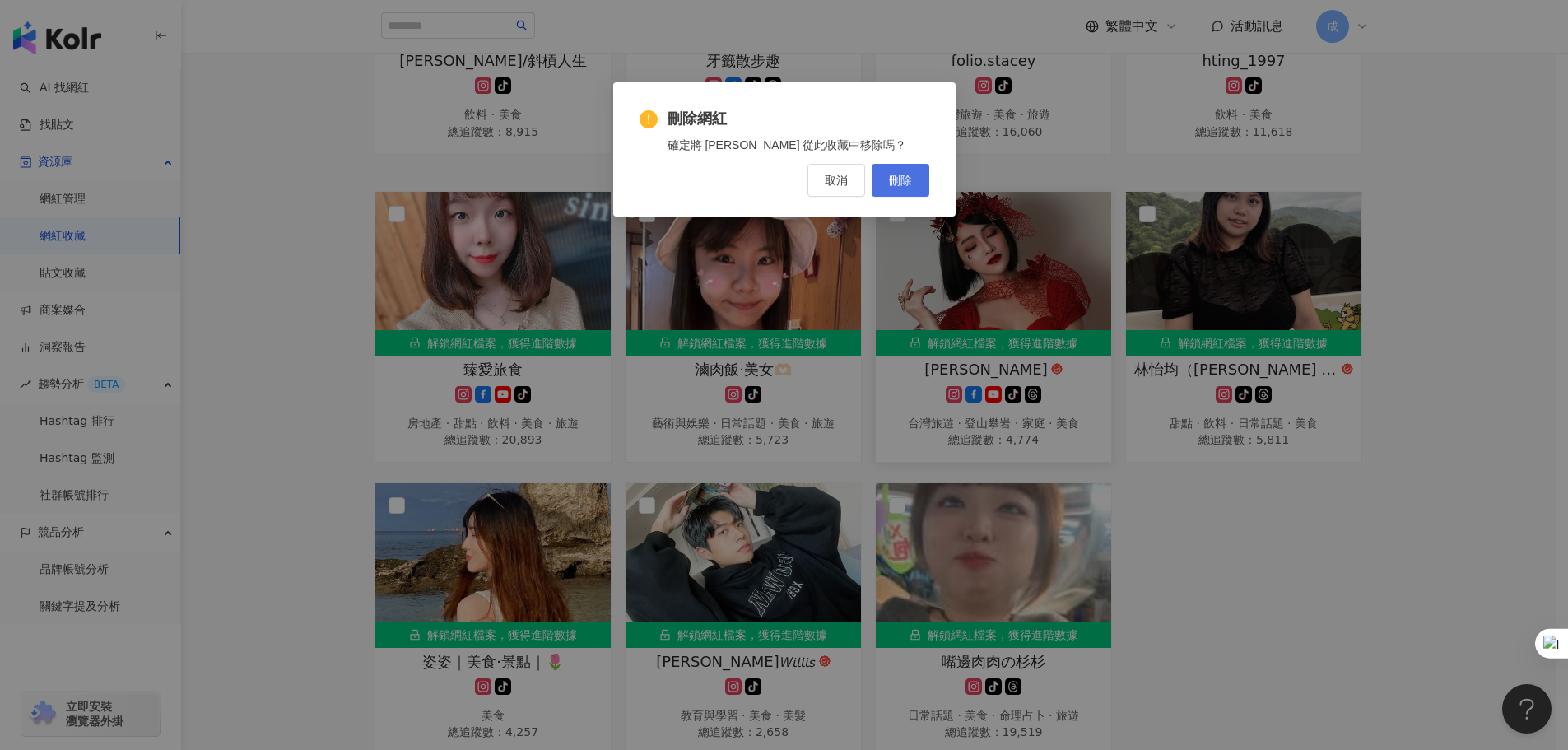
click at [905, 185] on span "刪除" at bounding box center [900, 180] width 23 height 13
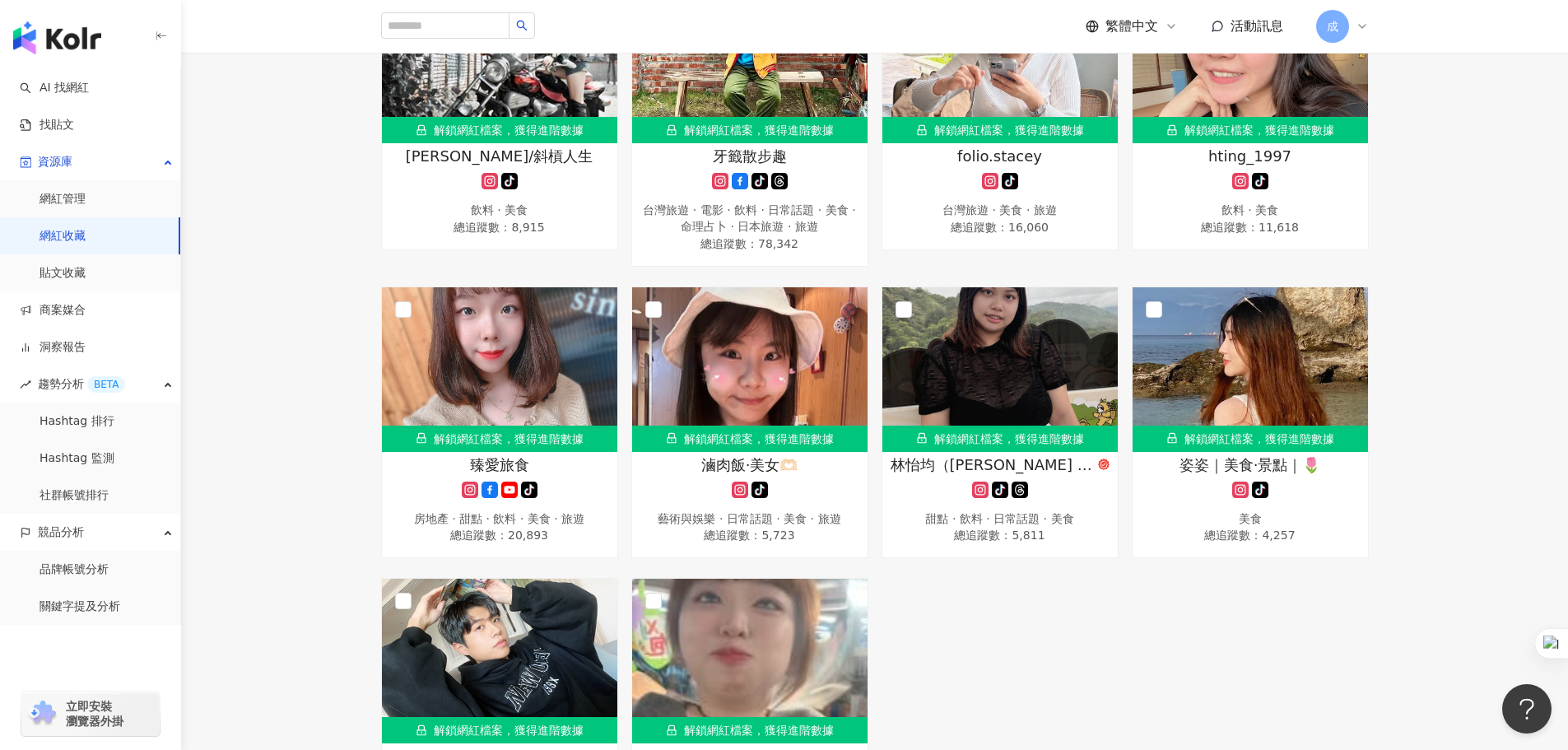
scroll to position [1976, 0]
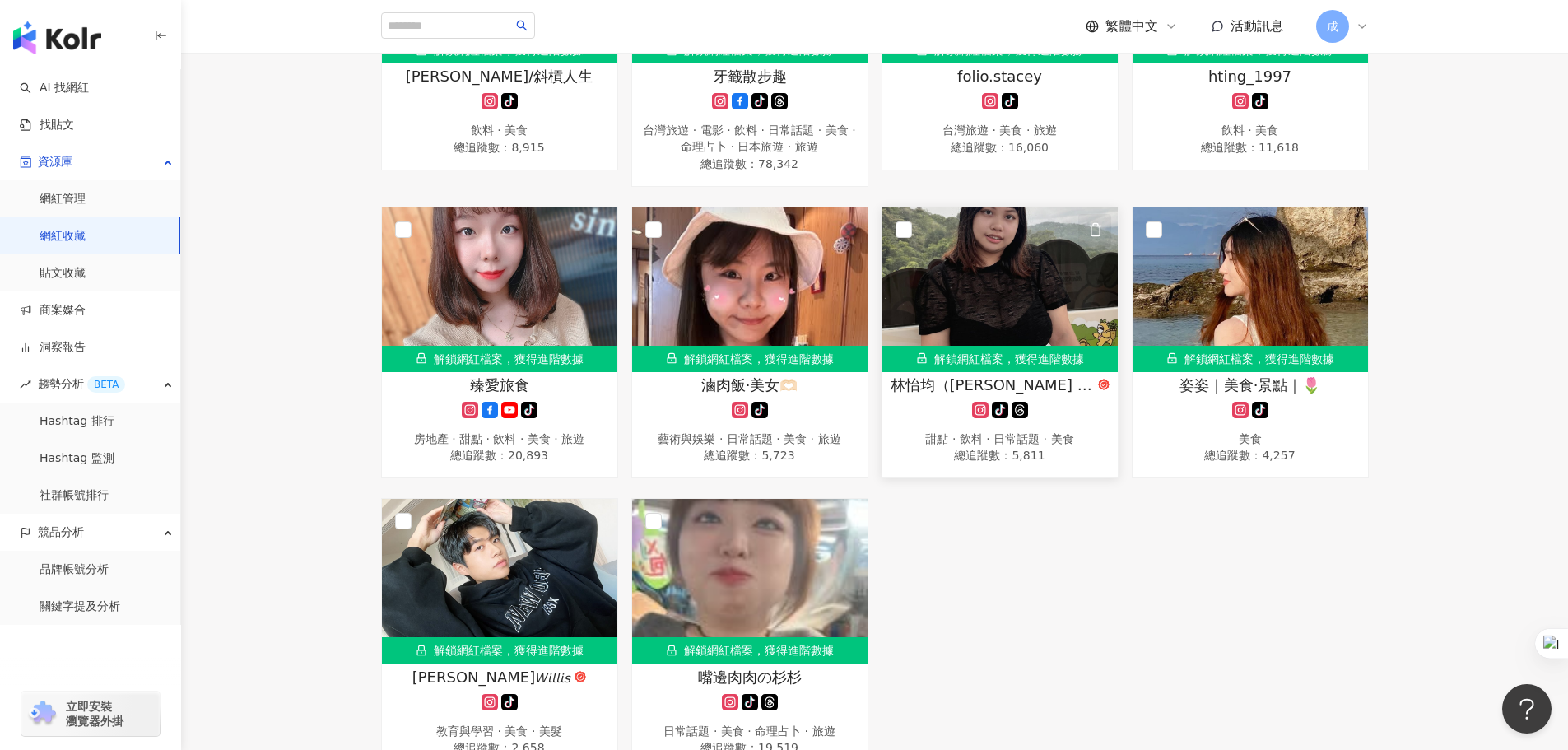
click at [1090, 236] on icon "button" at bounding box center [1095, 230] width 9 height 12
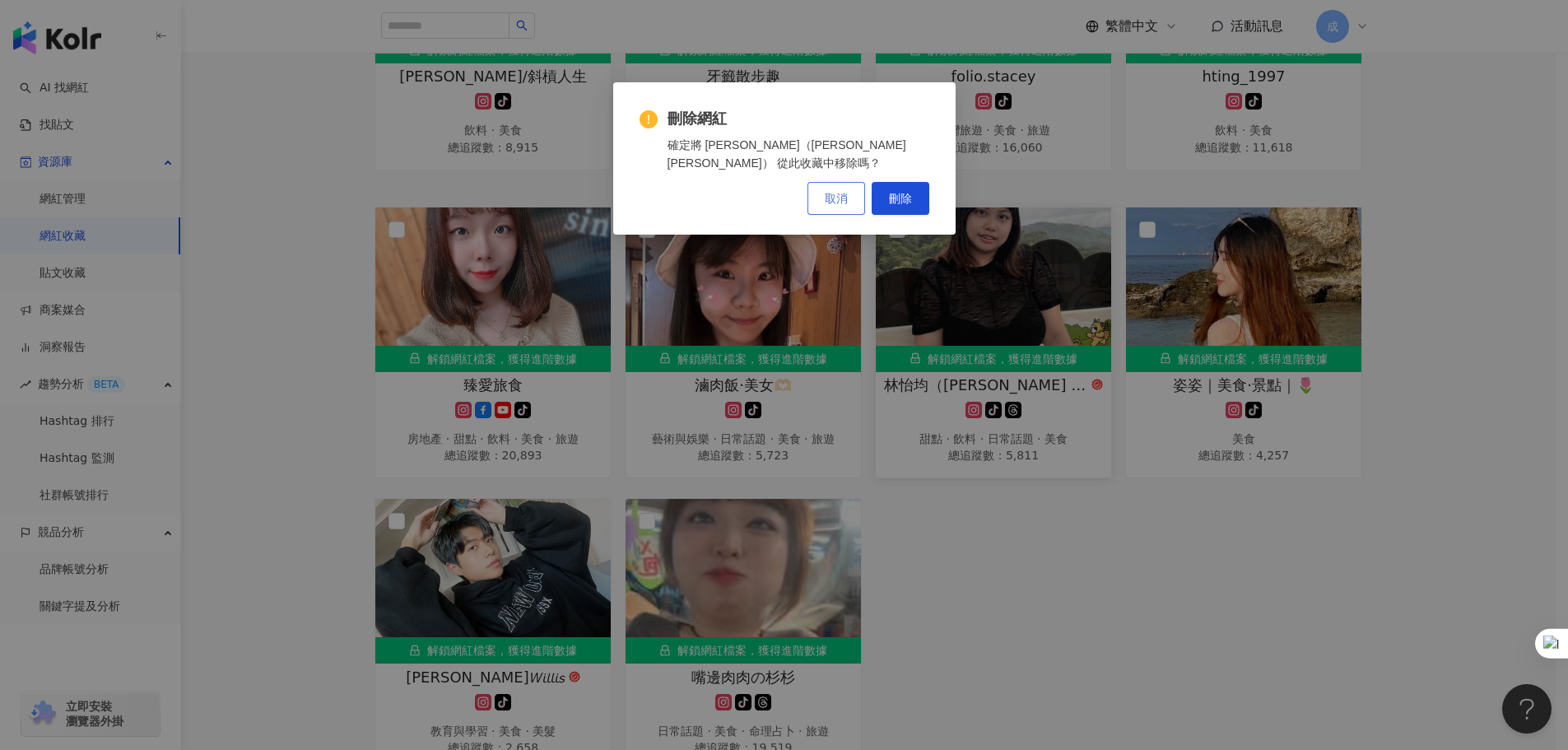
click at [842, 192] on span "取消" at bounding box center [836, 198] width 23 height 13
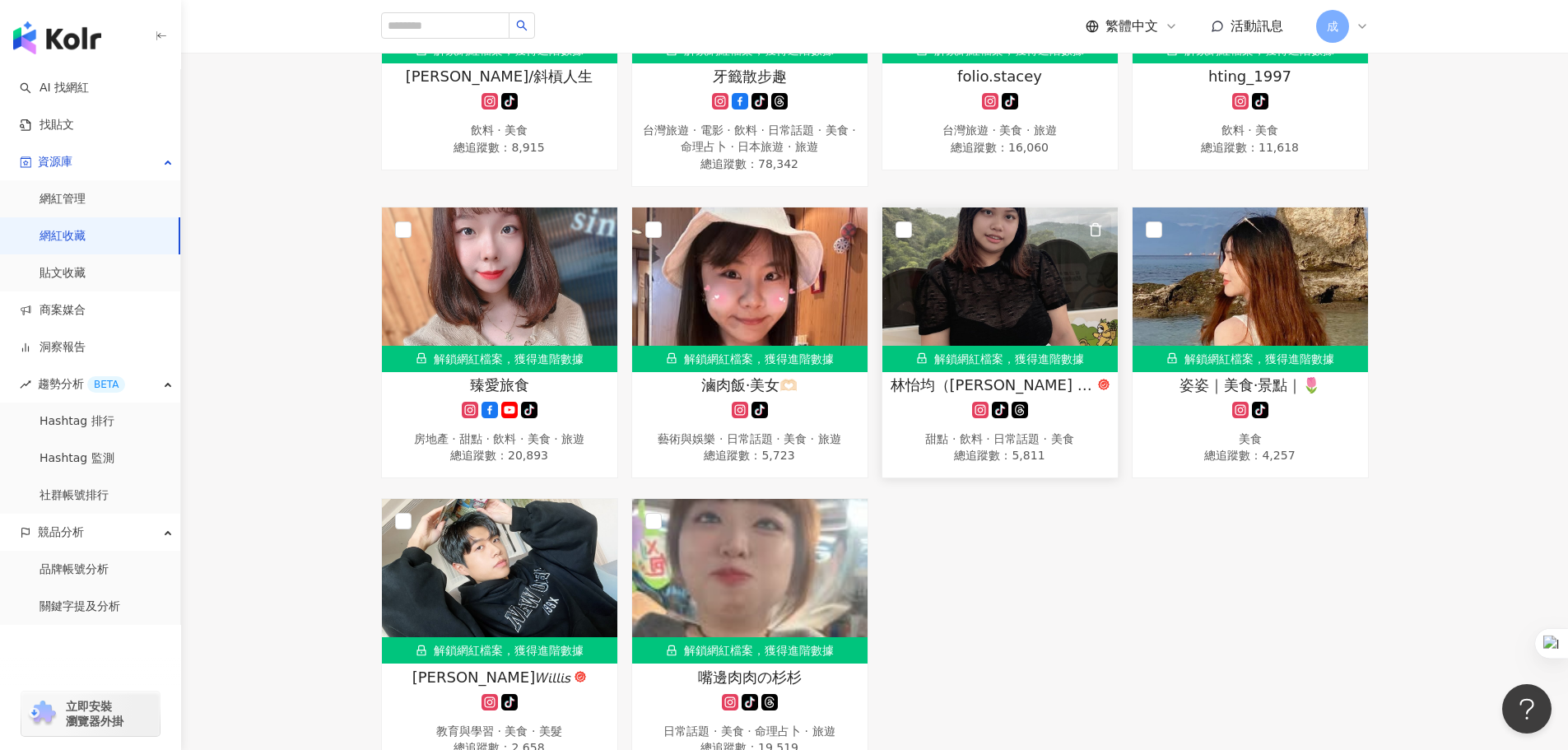
click at [1097, 226] on polyline "button" at bounding box center [1096, 226] width 11 height 0
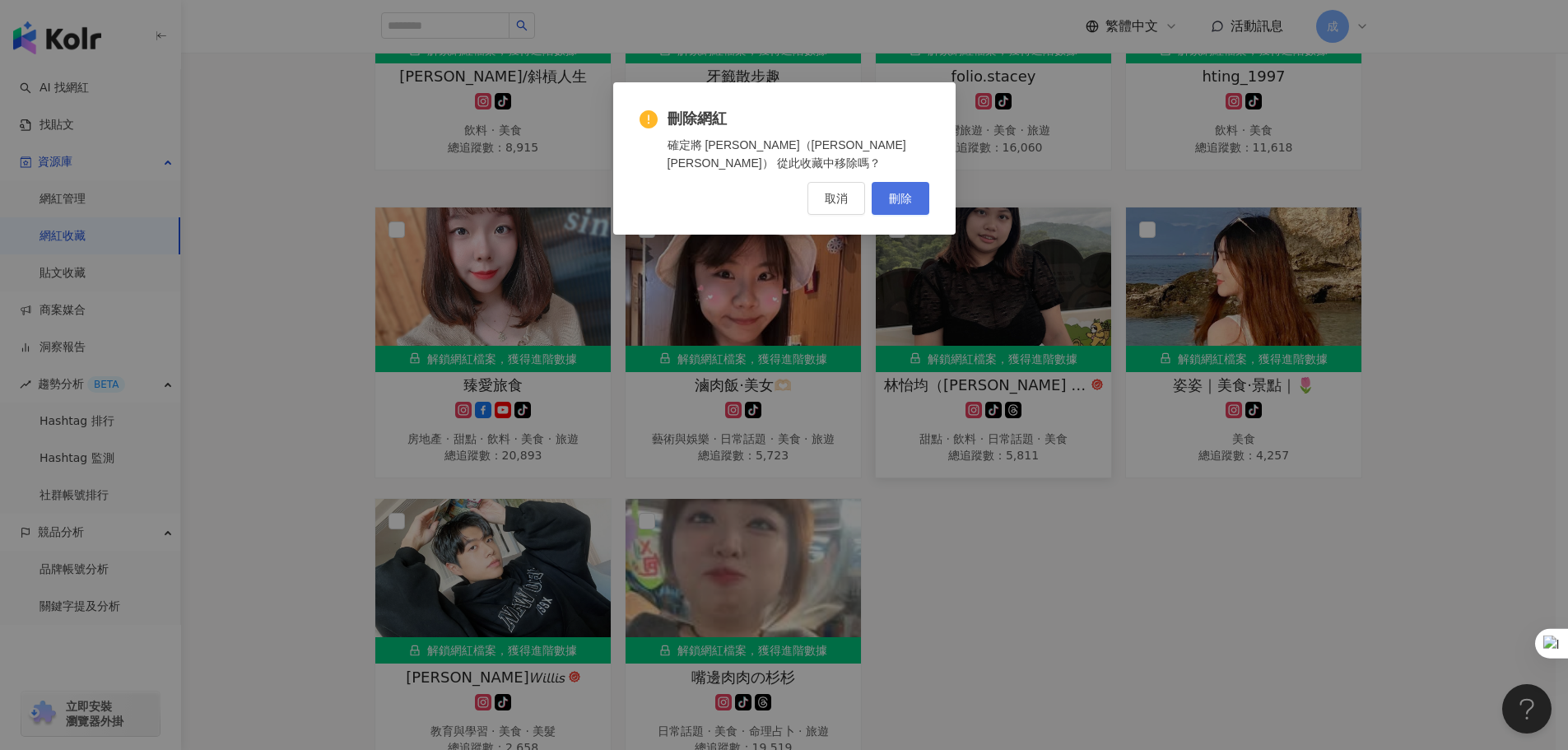
click at [909, 192] on span "刪除" at bounding box center [900, 198] width 23 height 13
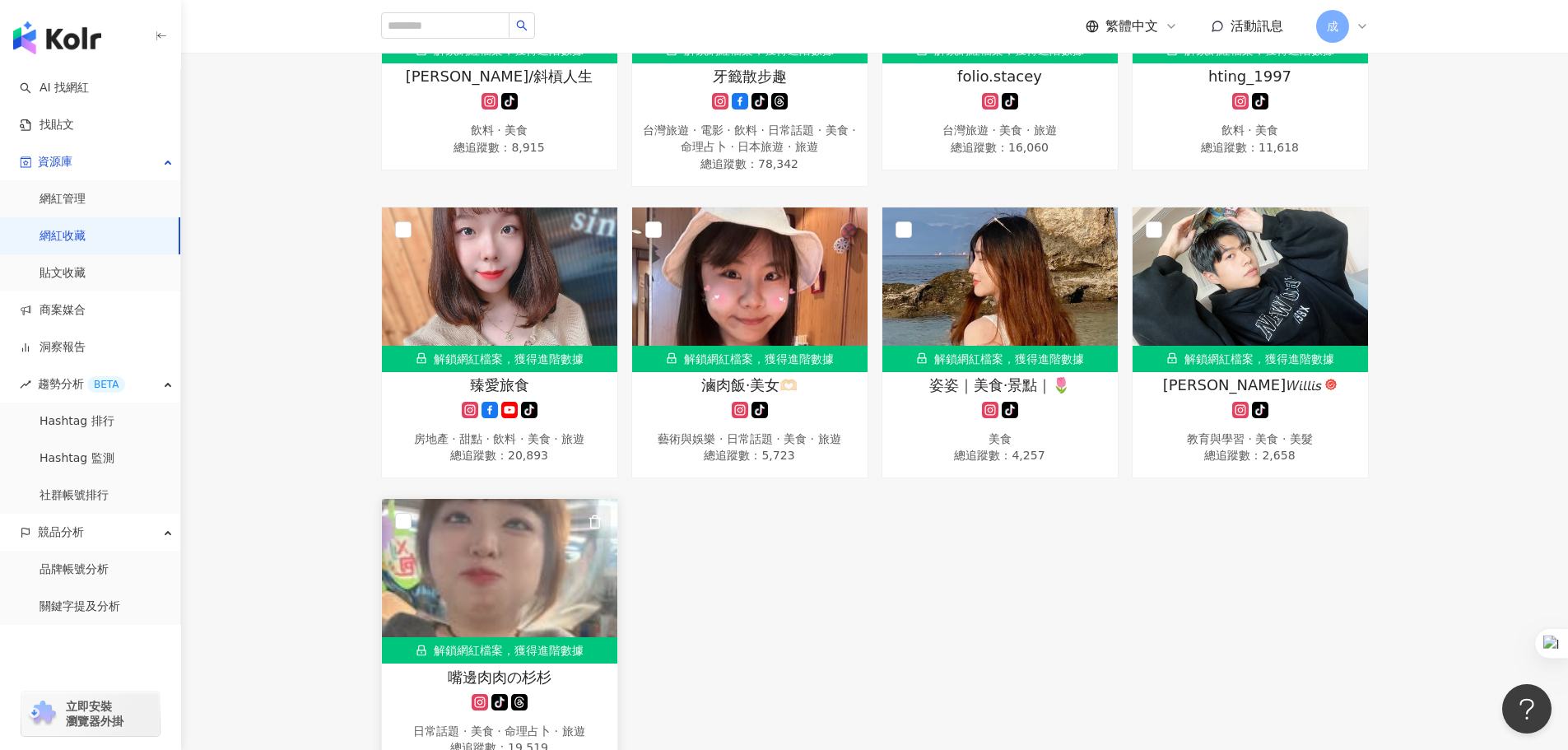
click at [593, 527] on icon "button" at bounding box center [595, 522] width 15 height 15
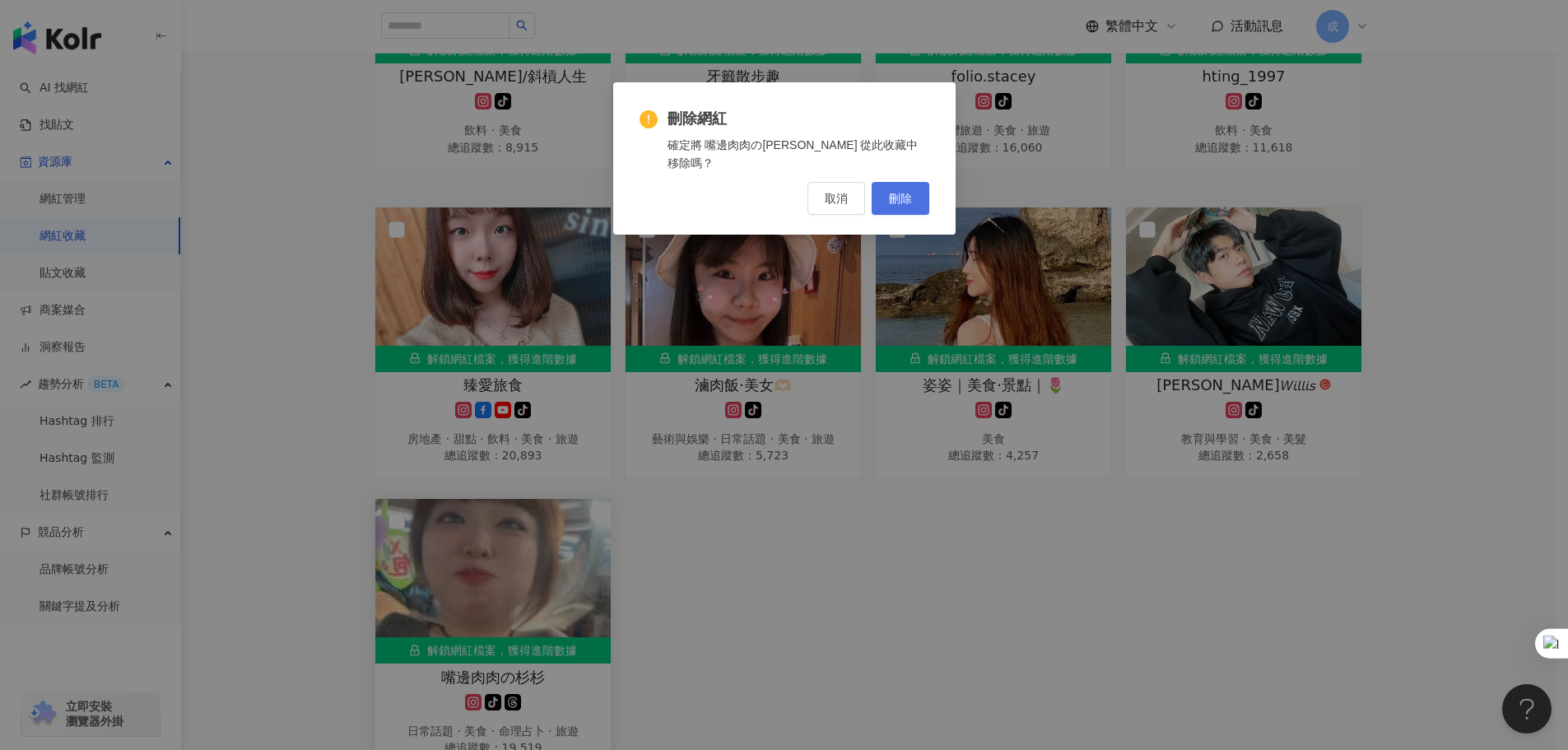
click at [907, 192] on span "刪除" at bounding box center [900, 198] width 23 height 13
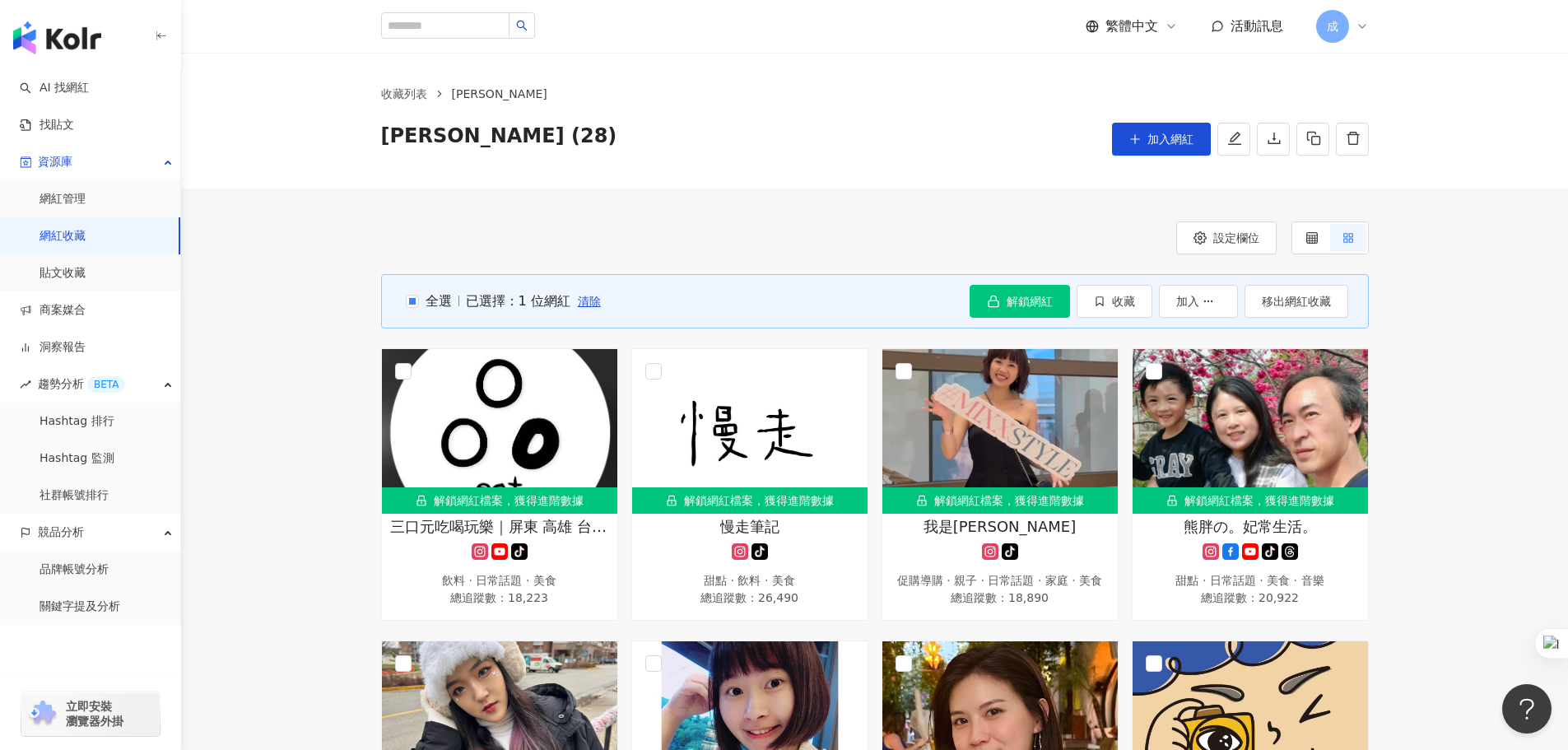
scroll to position [0, 0]
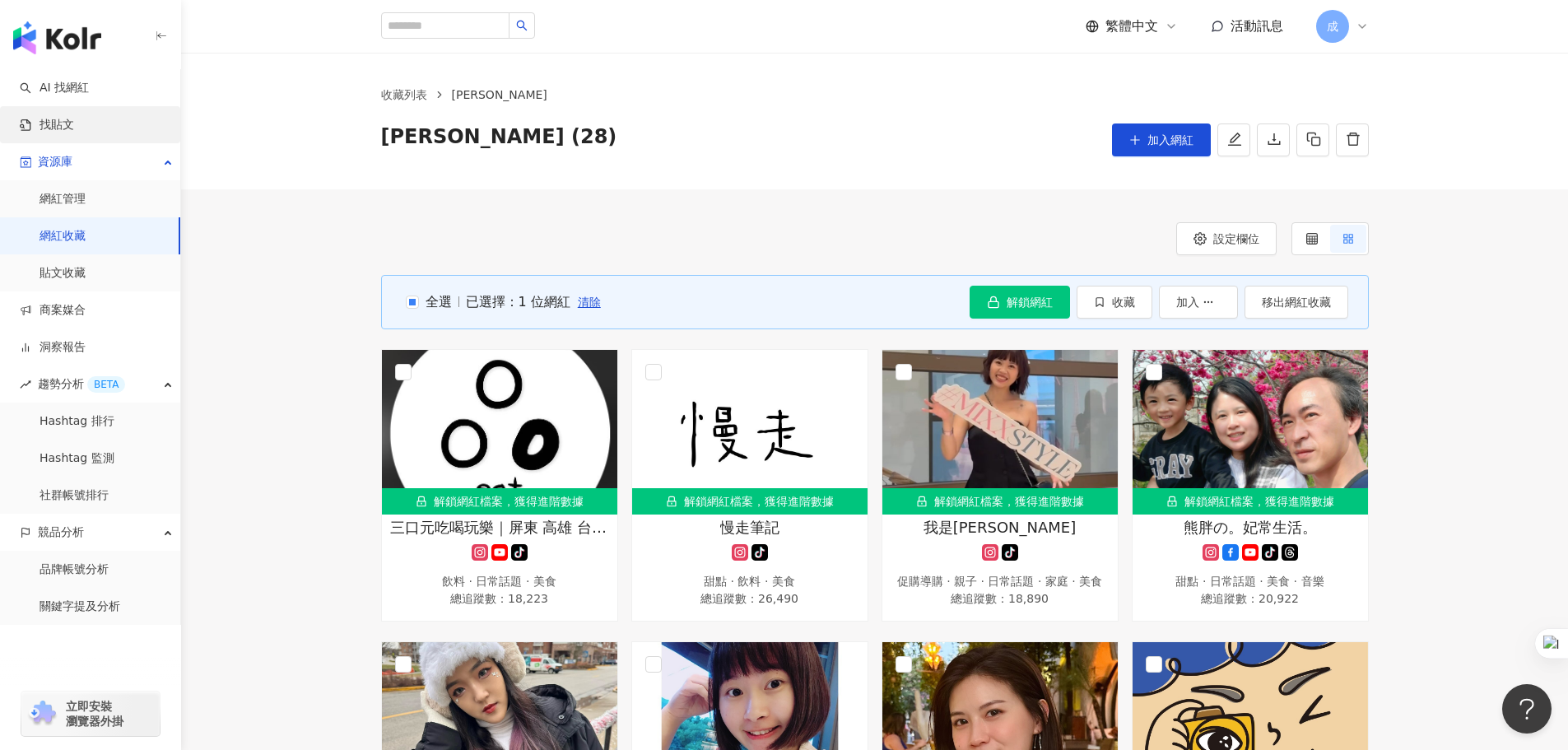
click at [74, 123] on link "找貼文" at bounding box center [46, 125] width 54 height 17
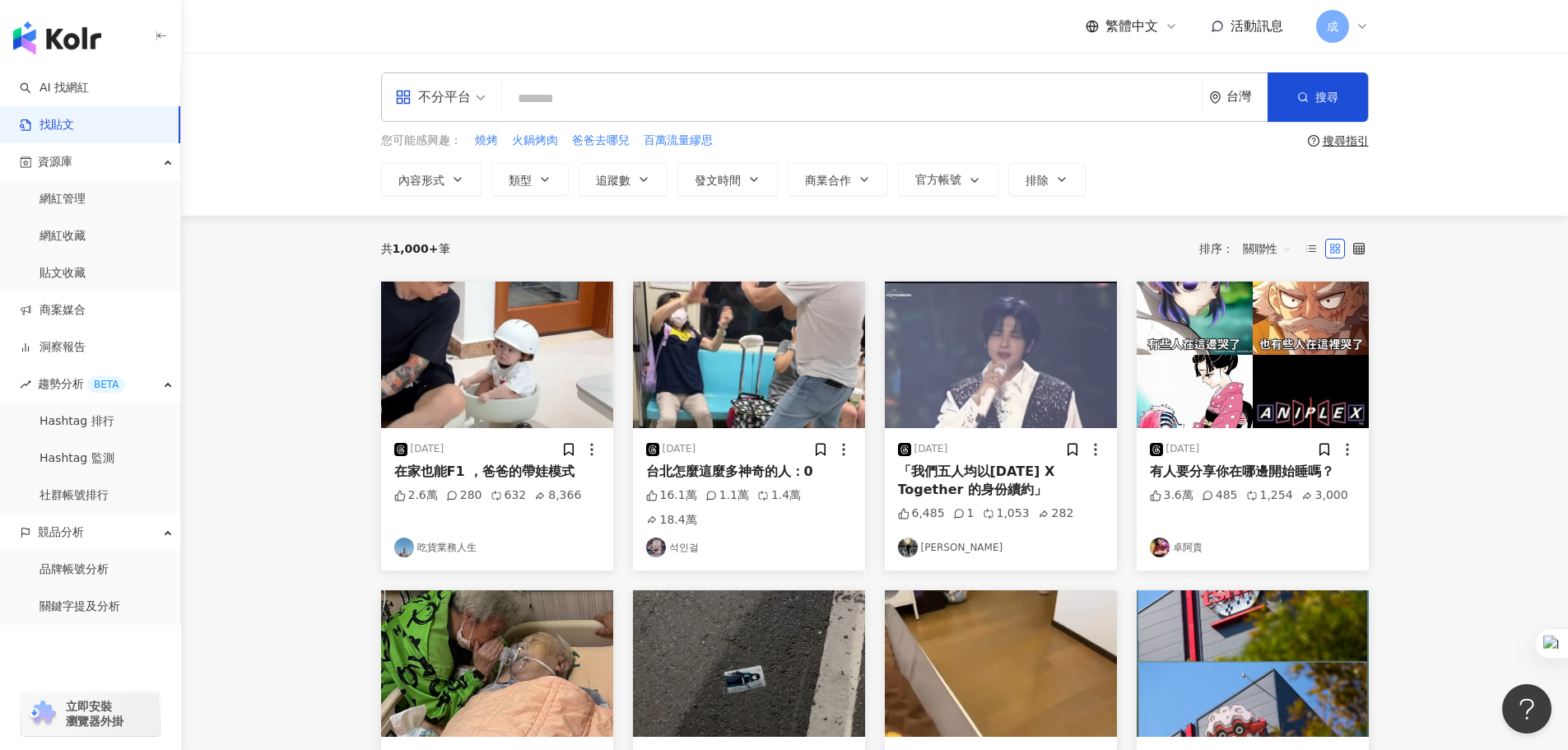
click at [547, 108] on input "search" at bounding box center [851, 98] width 686 height 35
type input "***"
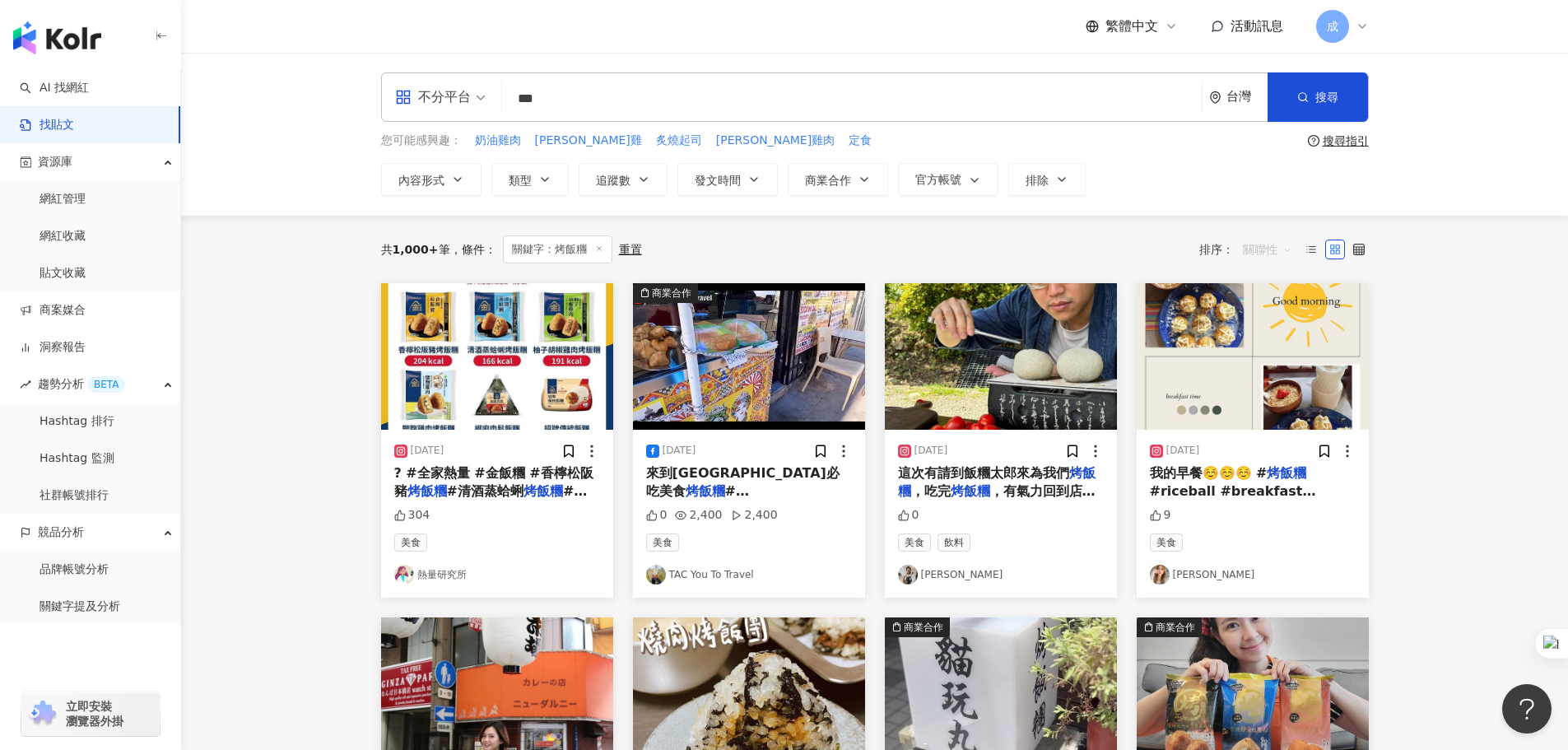
click at [1285, 255] on span "關聯性" at bounding box center [1268, 249] width 50 height 27
click at [1274, 311] on div "互動數" at bounding box center [1270, 312] width 46 height 18
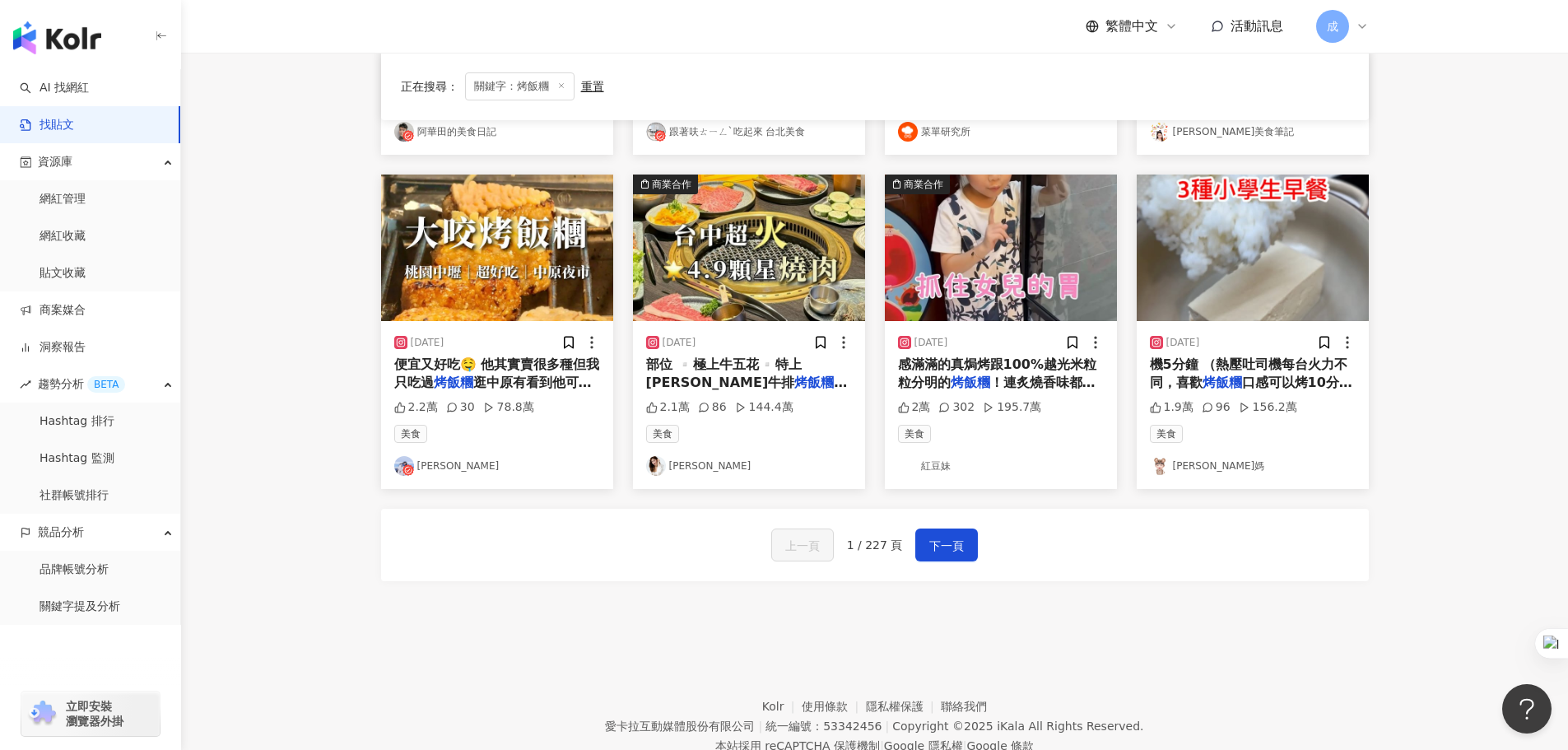
scroll to position [823, 0]
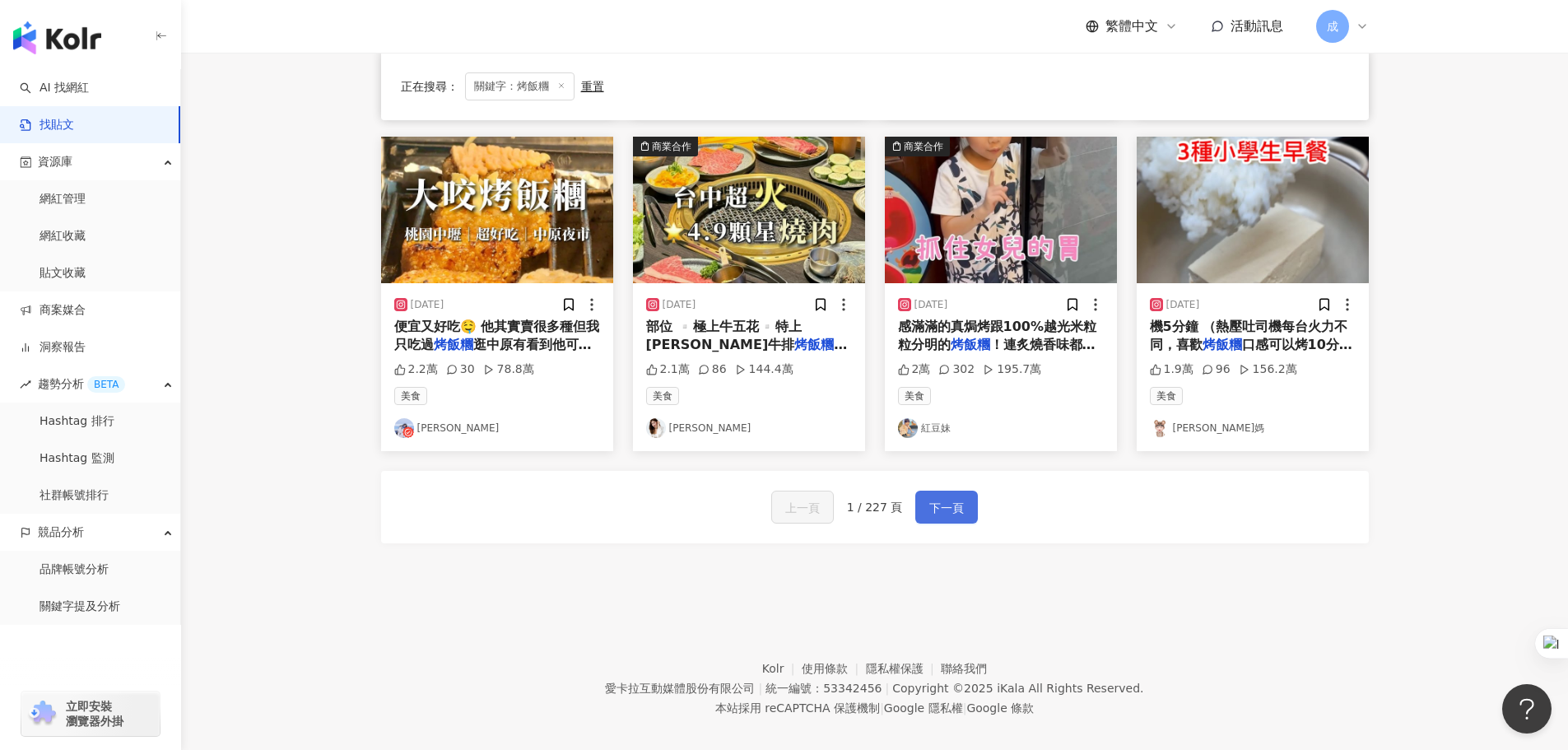
click at [958, 498] on span "下一頁" at bounding box center [946, 507] width 34 height 19
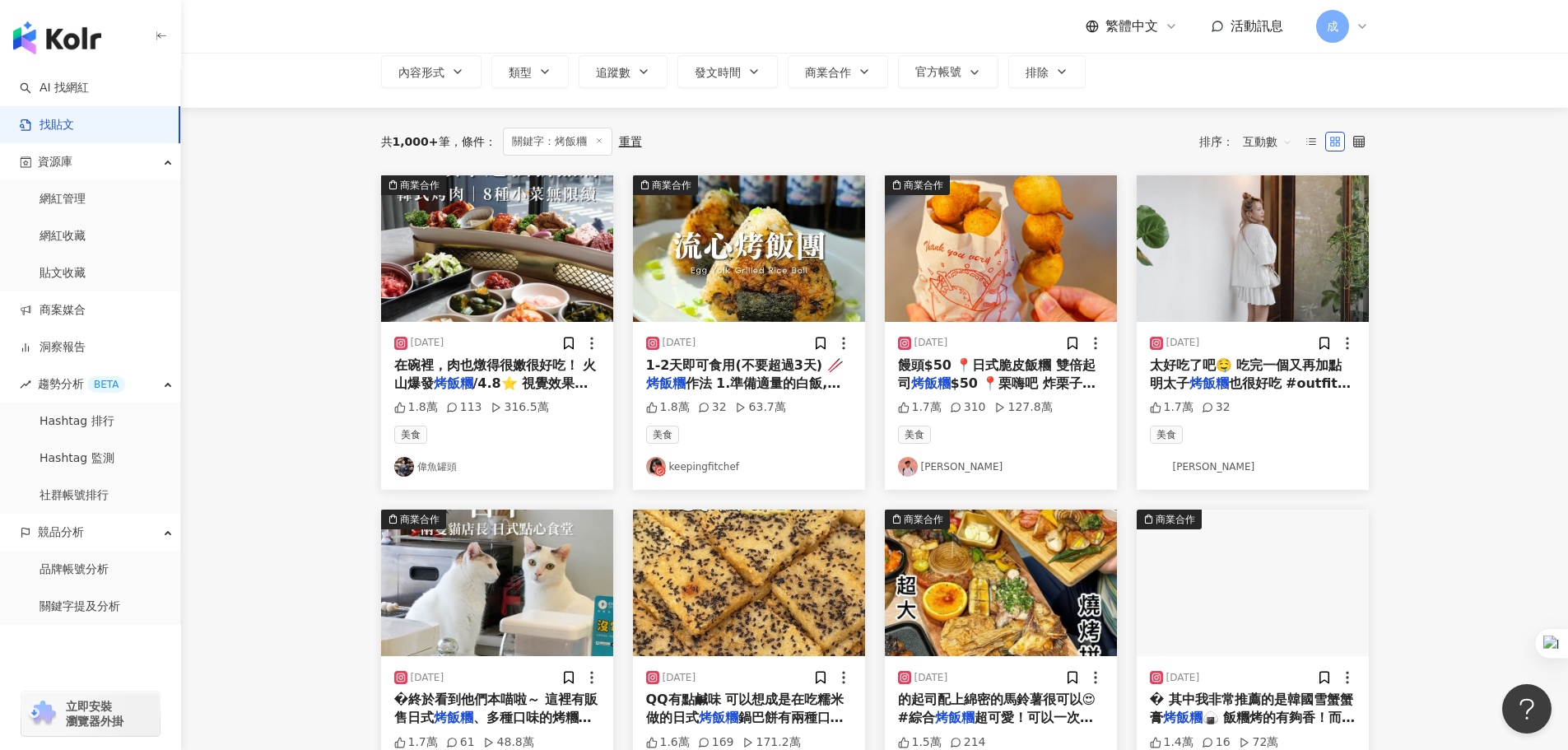
scroll to position [0, 0]
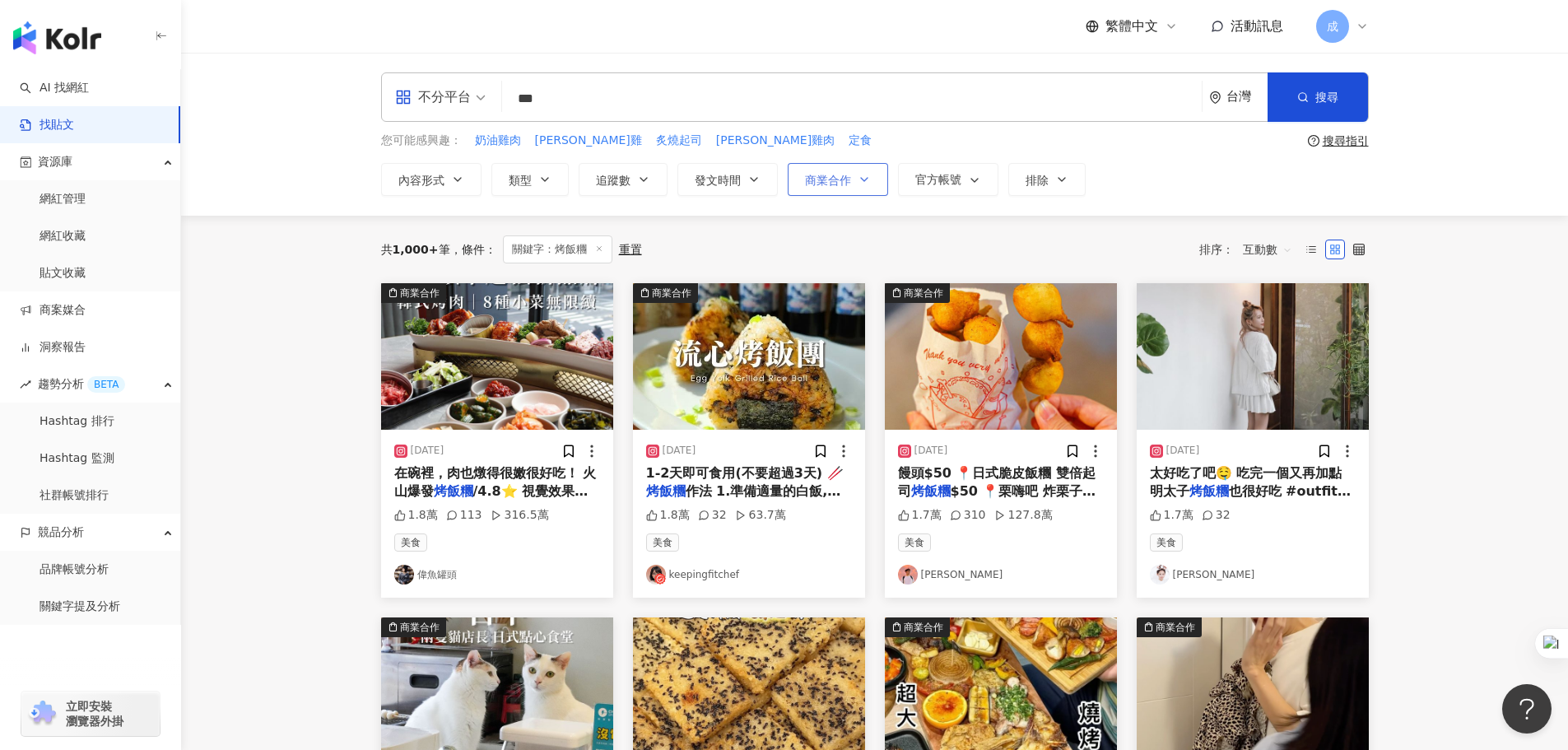
click at [836, 184] on span "商業合作" at bounding box center [828, 180] width 46 height 13
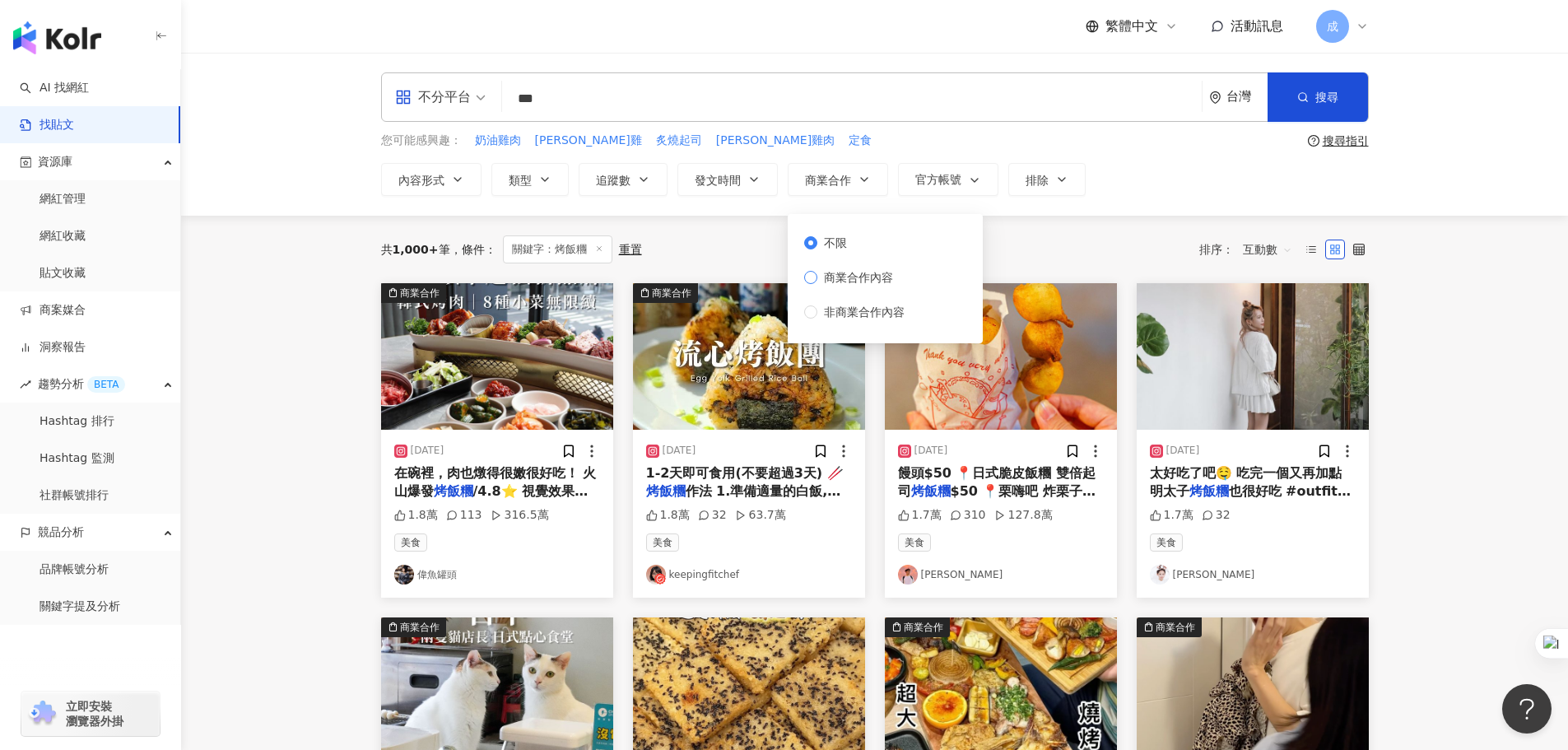
click at [873, 280] on span "商業合作內容" at bounding box center [858, 278] width 82 height 18
click at [1071, 256] on div "共 1,000+ 筆 條件 ： 關鍵字：烤飯糰 重置 排序： 互動數" at bounding box center [874, 249] width 988 height 28
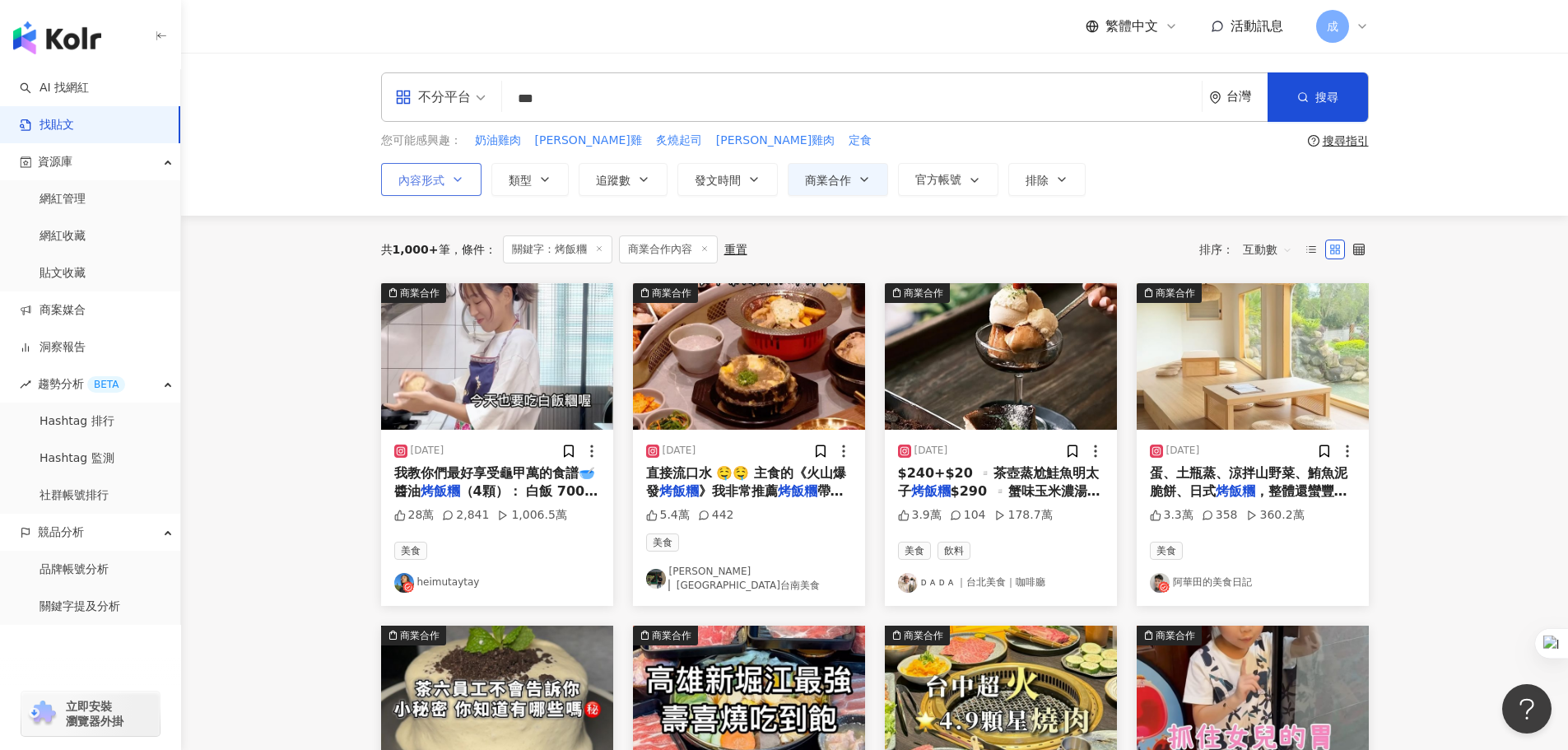
click at [460, 185] on icon "button" at bounding box center [457, 179] width 13 height 13
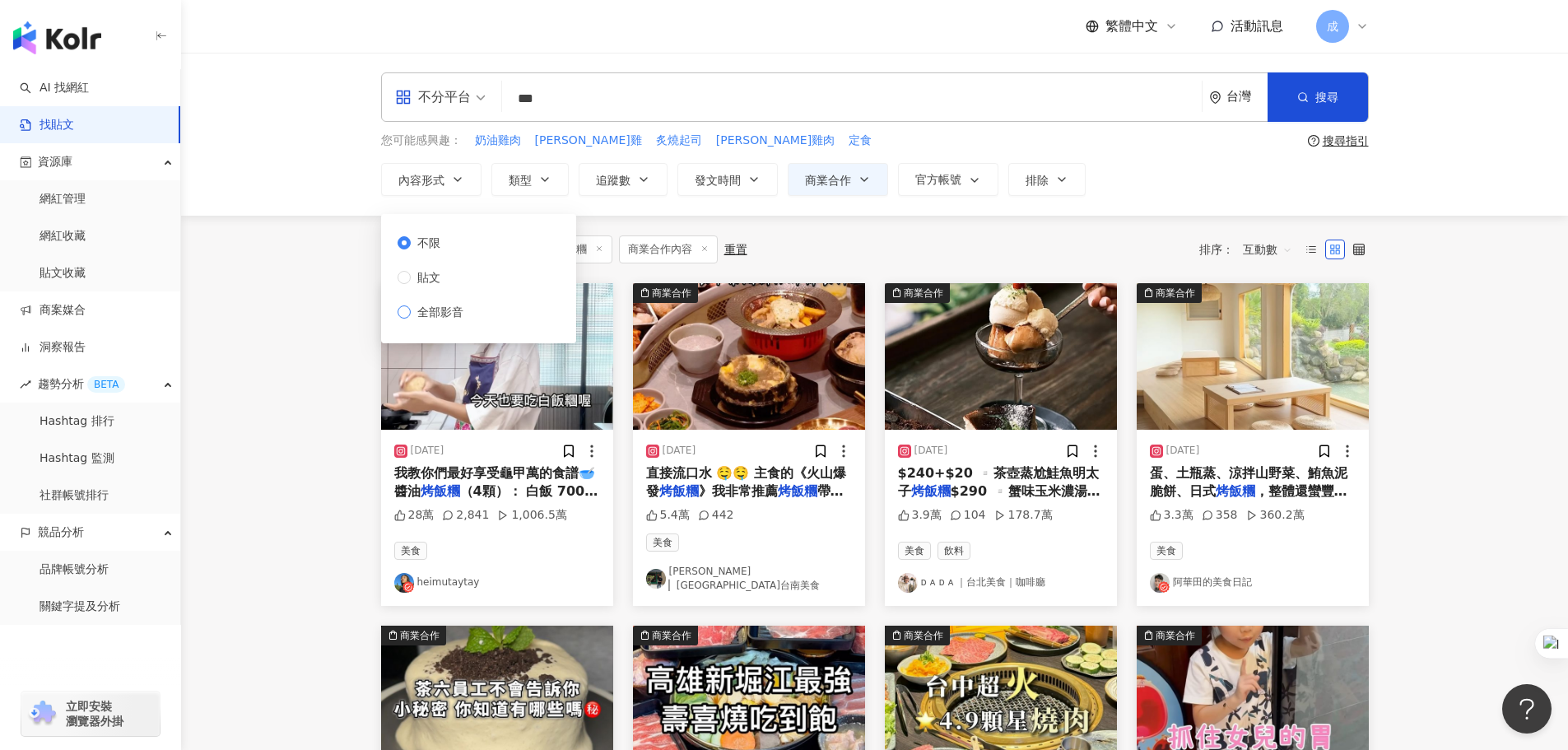
click at [449, 315] on span "全部影音" at bounding box center [440, 312] width 59 height 18
click at [937, 239] on div "共 1,000+ 筆 條件 ： 關鍵字：烤飯糰 商業合作內容 重置 排序： 互動數" at bounding box center [874, 249] width 988 height 28
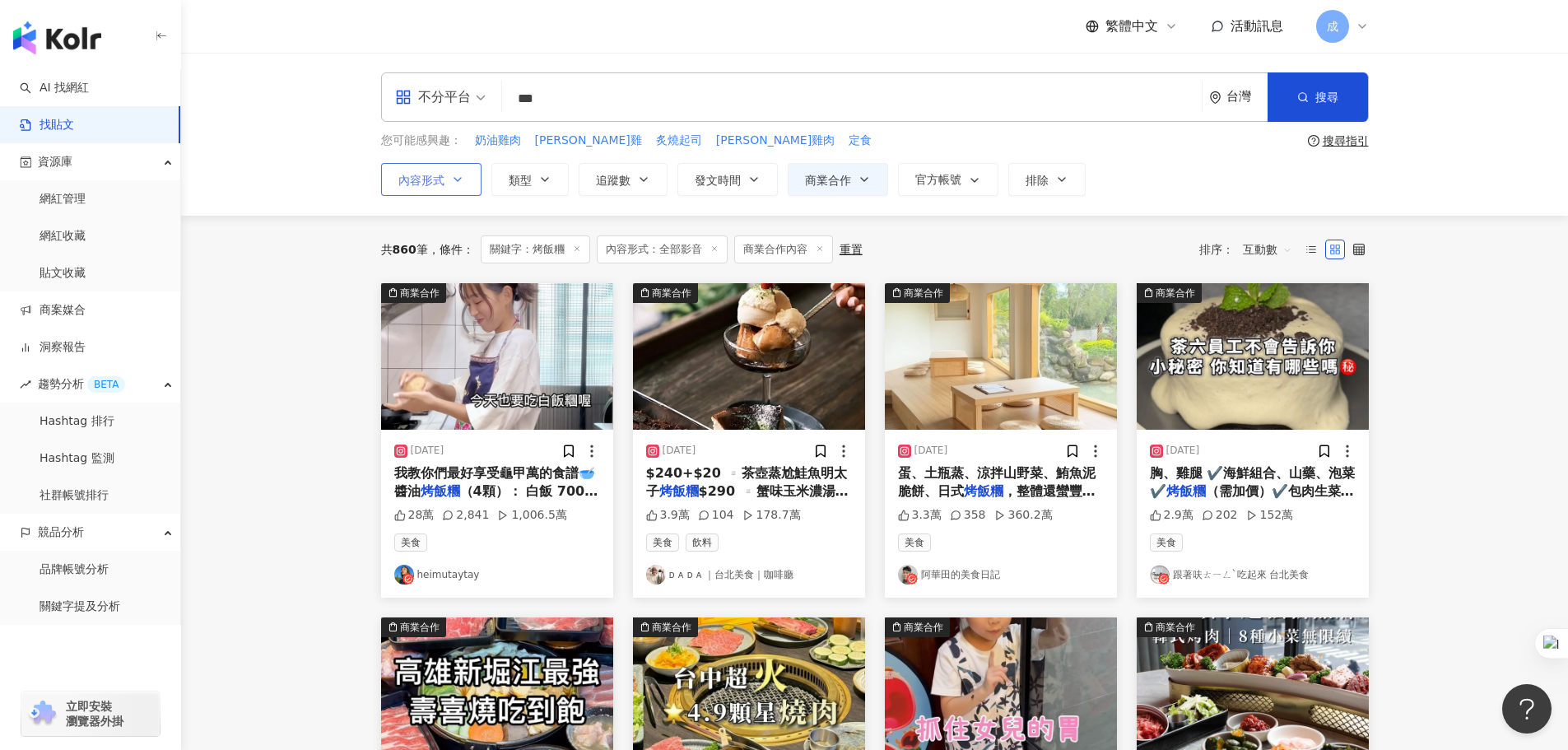
click at [451, 184] on icon "button" at bounding box center [457, 179] width 13 height 13
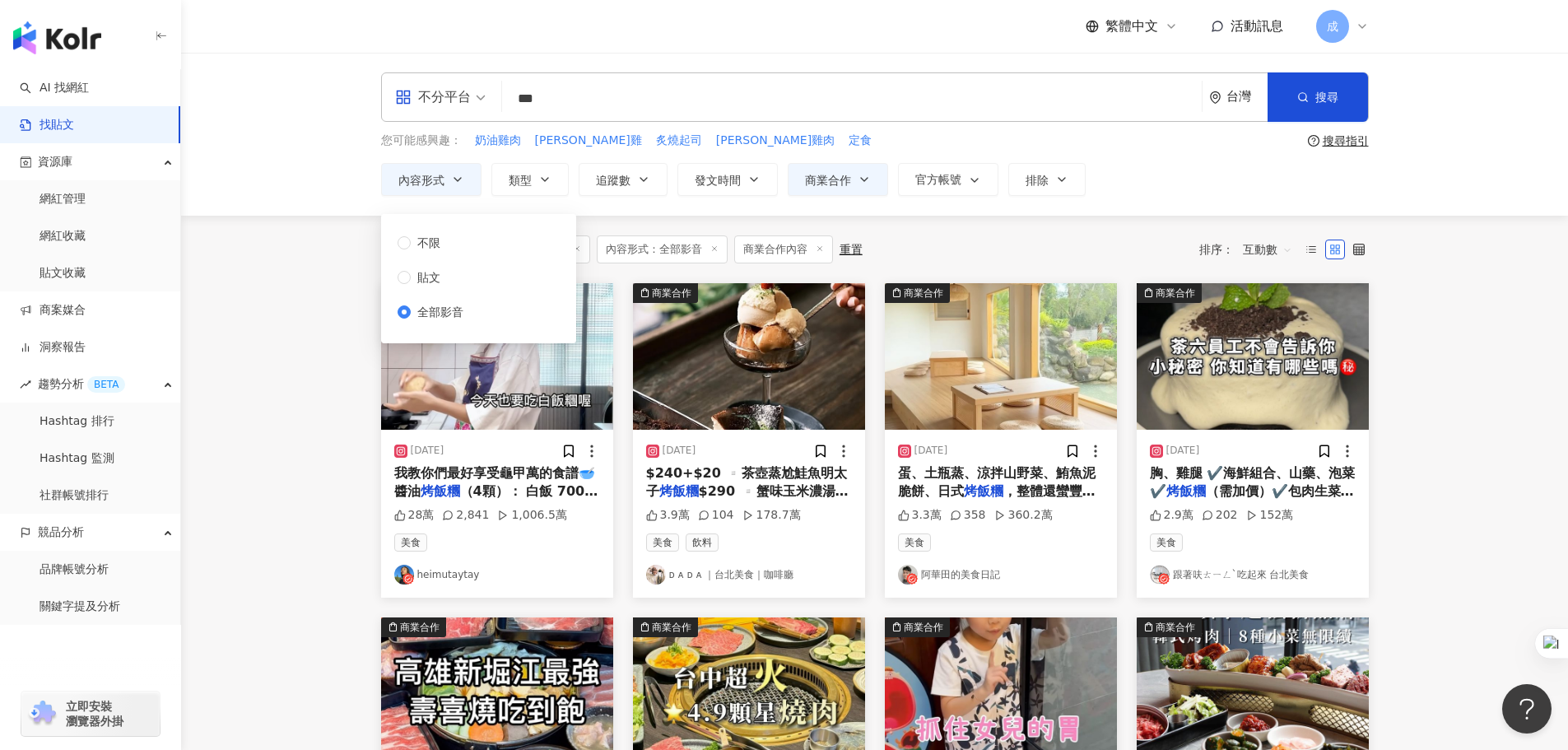
click at [320, 286] on main "不分平台 *** 台灣 搜尋 您可能感興趣： 奶油雞肉 [PERSON_NAME]雞 炙燒起司 [PERSON_NAME]雞肉 定食 搜尋指引 內容形式 類型…" at bounding box center [874, 726] width 1387 height 1348
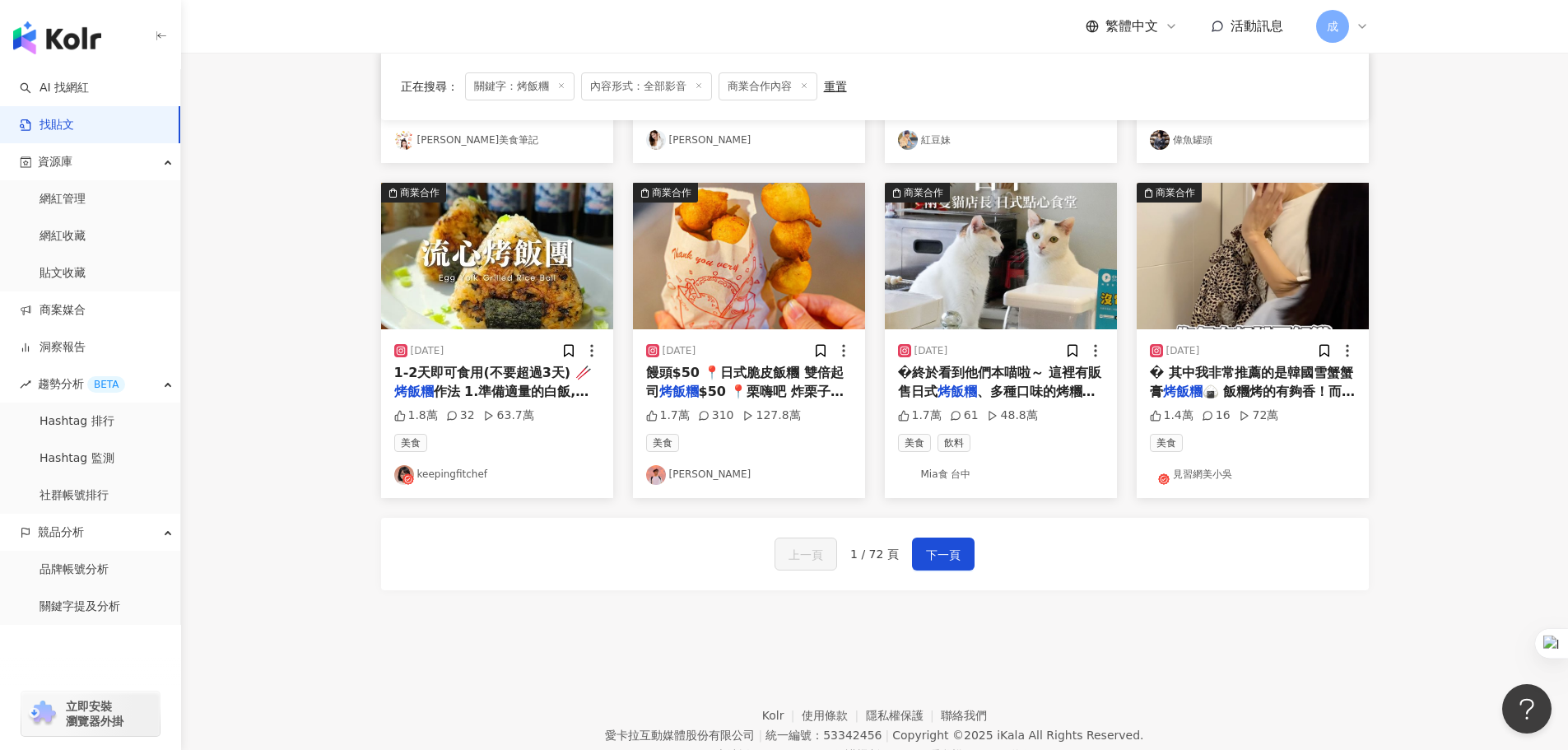
scroll to position [823, 0]
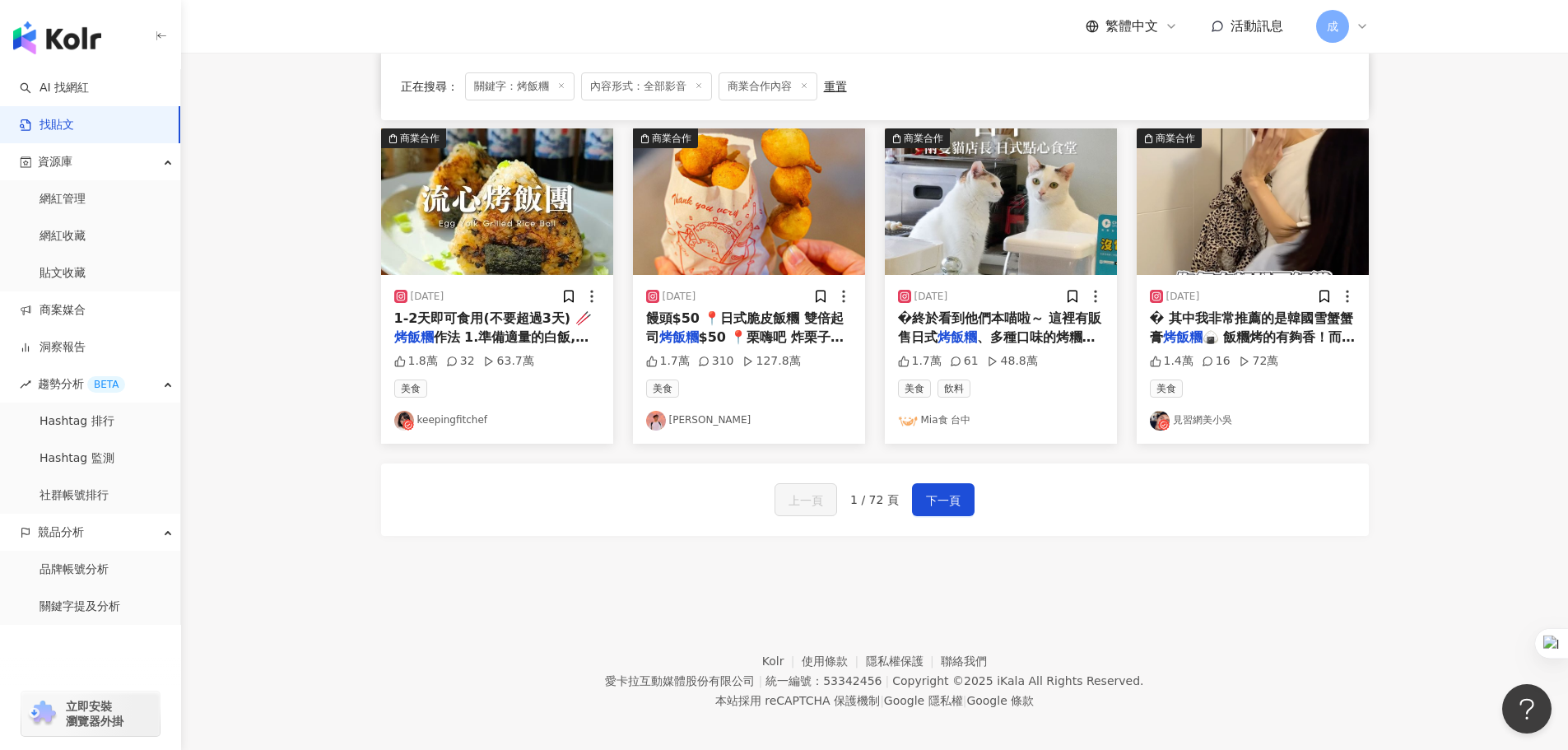
drag, startPoint x: 520, startPoint y: 330, endPoint x: 501, endPoint y: 340, distance: 21.5
click at [501, 340] on span "作法 1.準備適量的白飯,加入1小" at bounding box center [491, 346] width 195 height 34
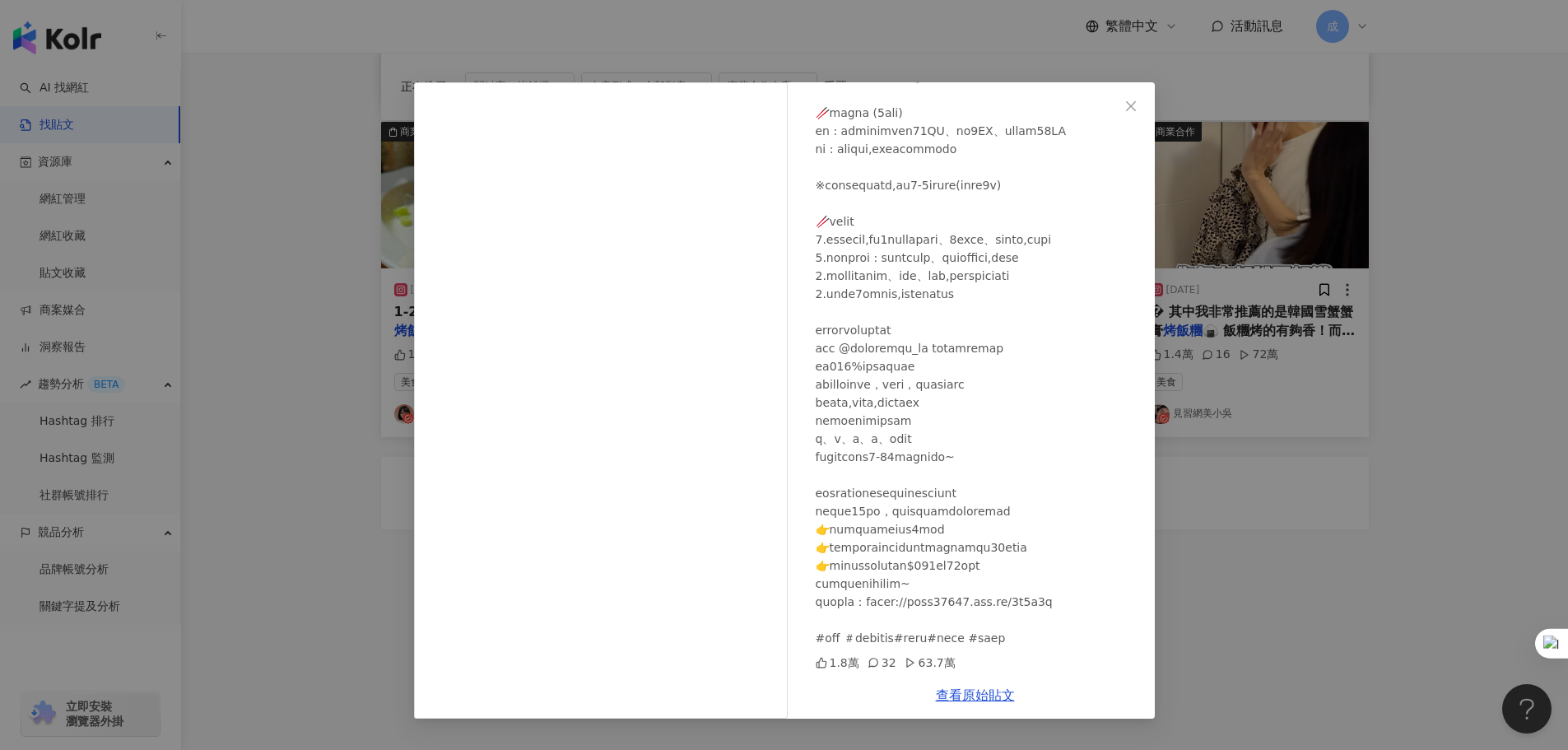
scroll to position [833, 0]
click at [1003, 696] on link "查看原始貼文" at bounding box center [976, 695] width 79 height 16
click at [1128, 106] on icon "close" at bounding box center [1131, 106] width 13 height 13
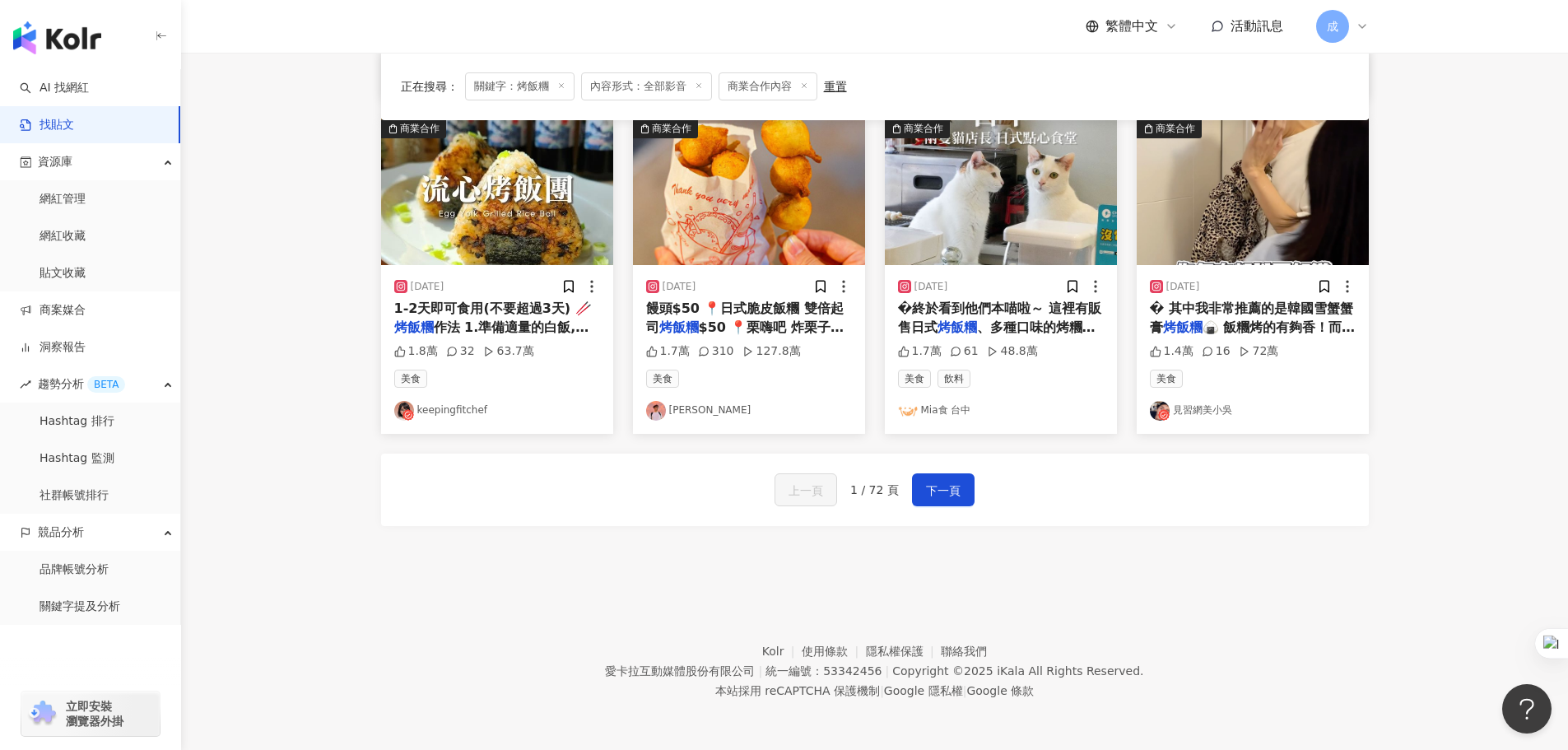
click at [456, 414] on link "keepingfitchef" at bounding box center [496, 411] width 206 height 19
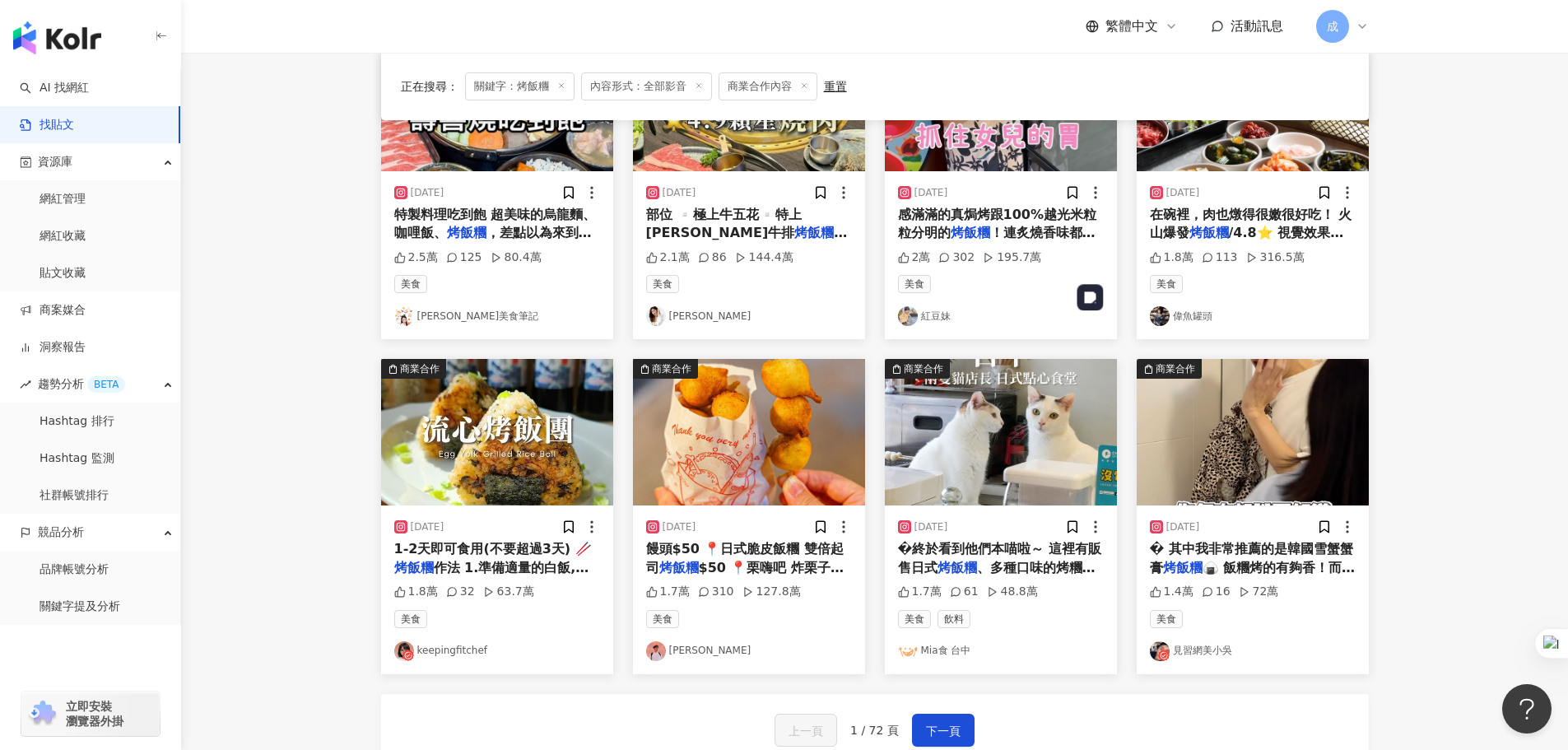
scroll to position [823, 0]
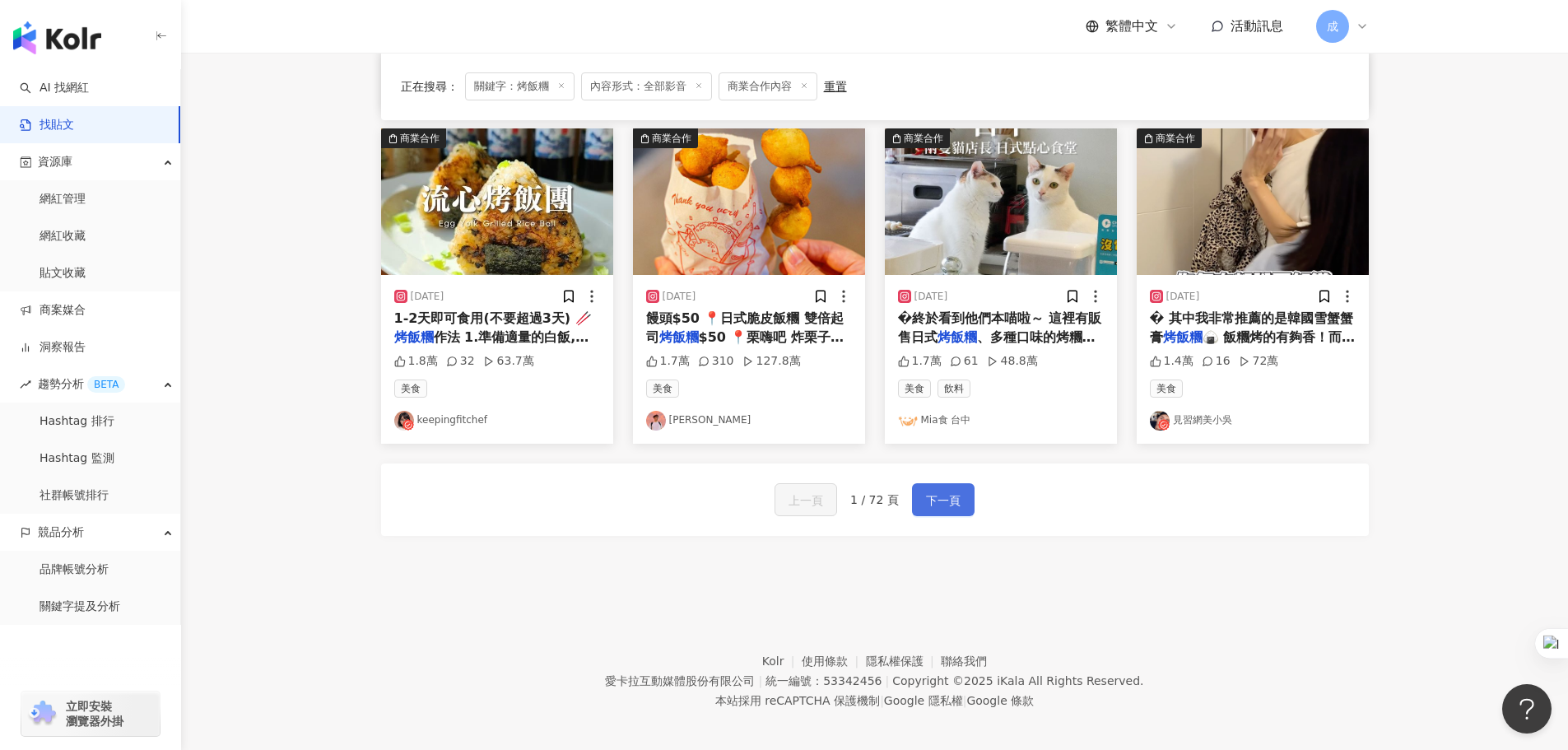
click at [948, 502] on span "下一頁" at bounding box center [943, 500] width 34 height 19
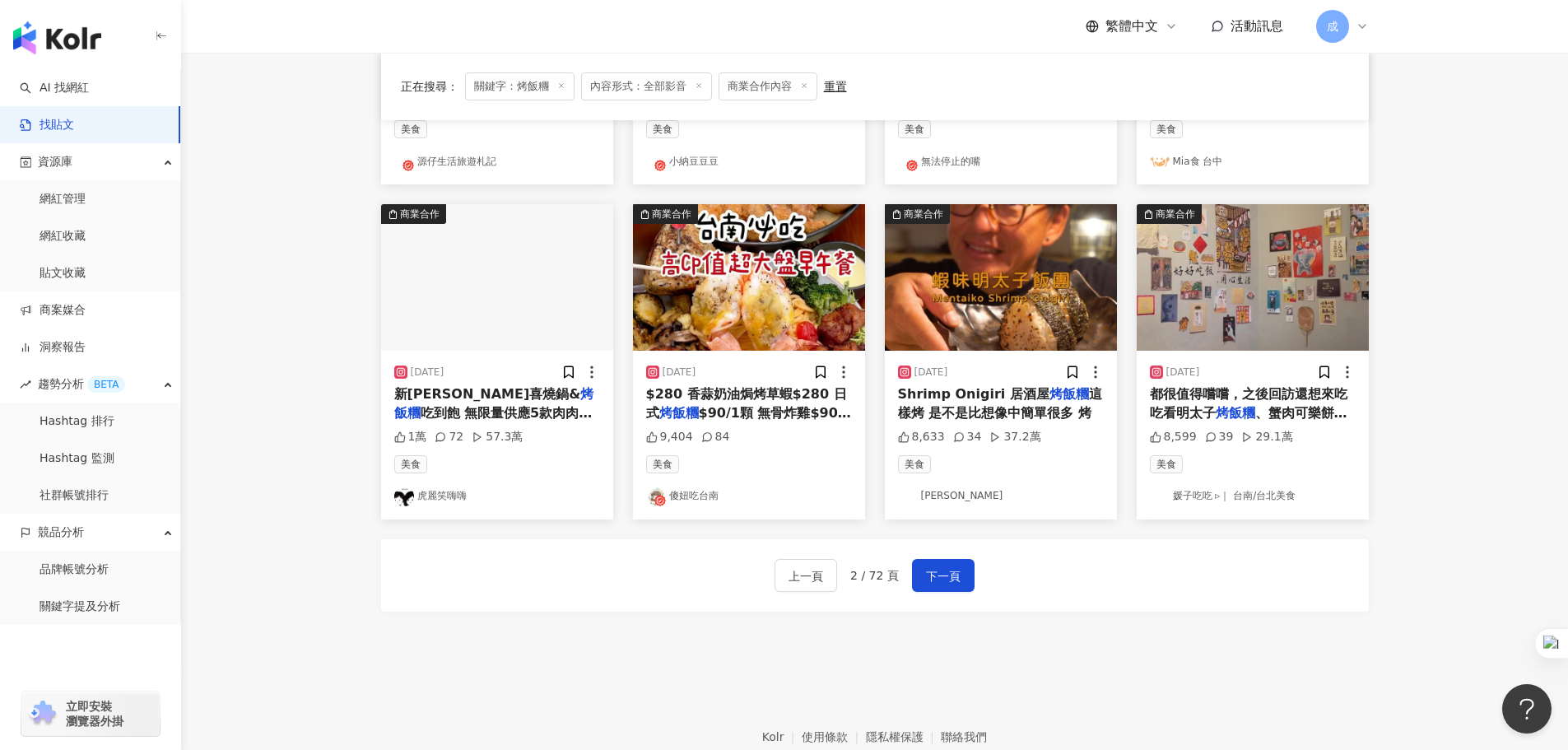
scroll to position [748, 0]
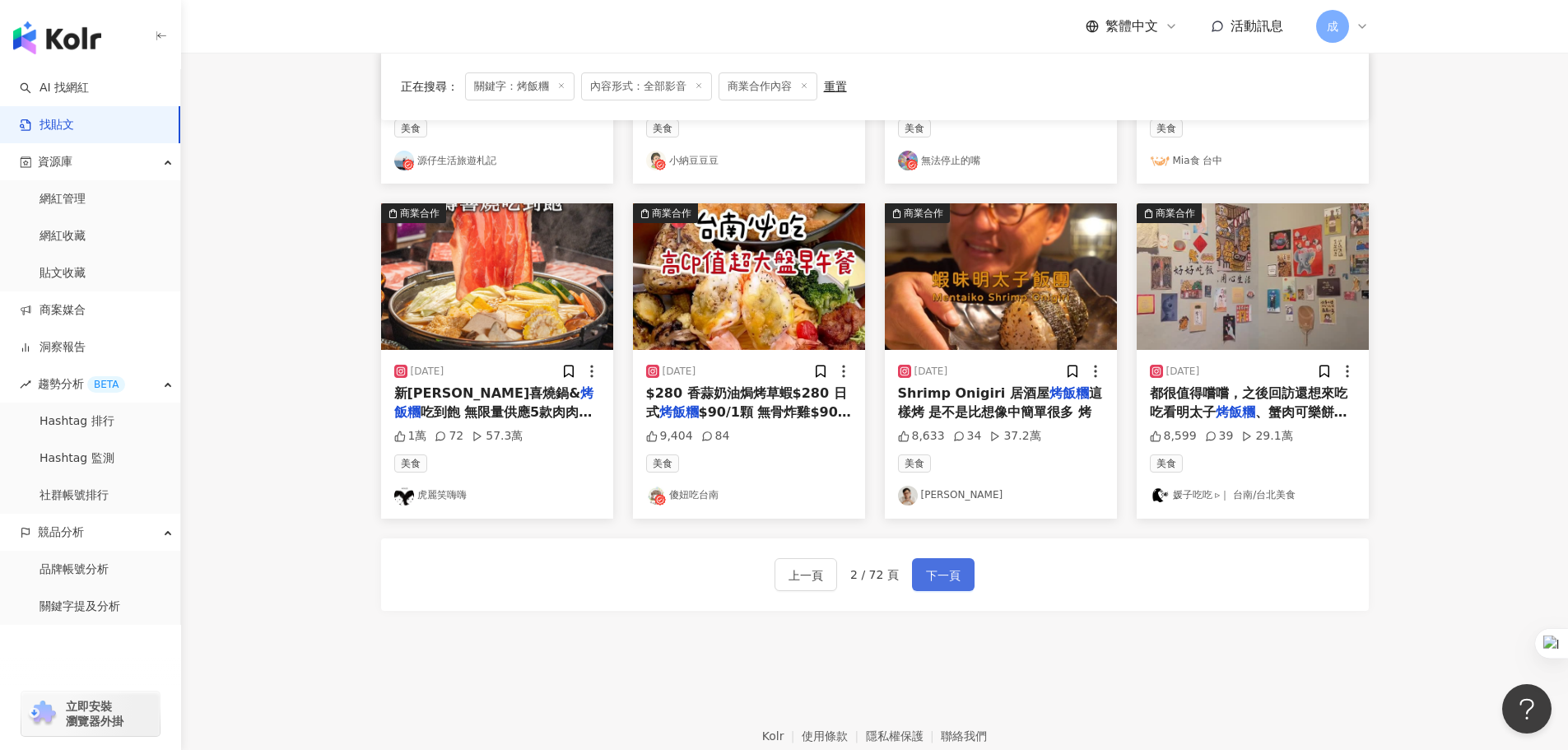
click at [951, 582] on span "下一頁" at bounding box center [943, 575] width 34 height 19
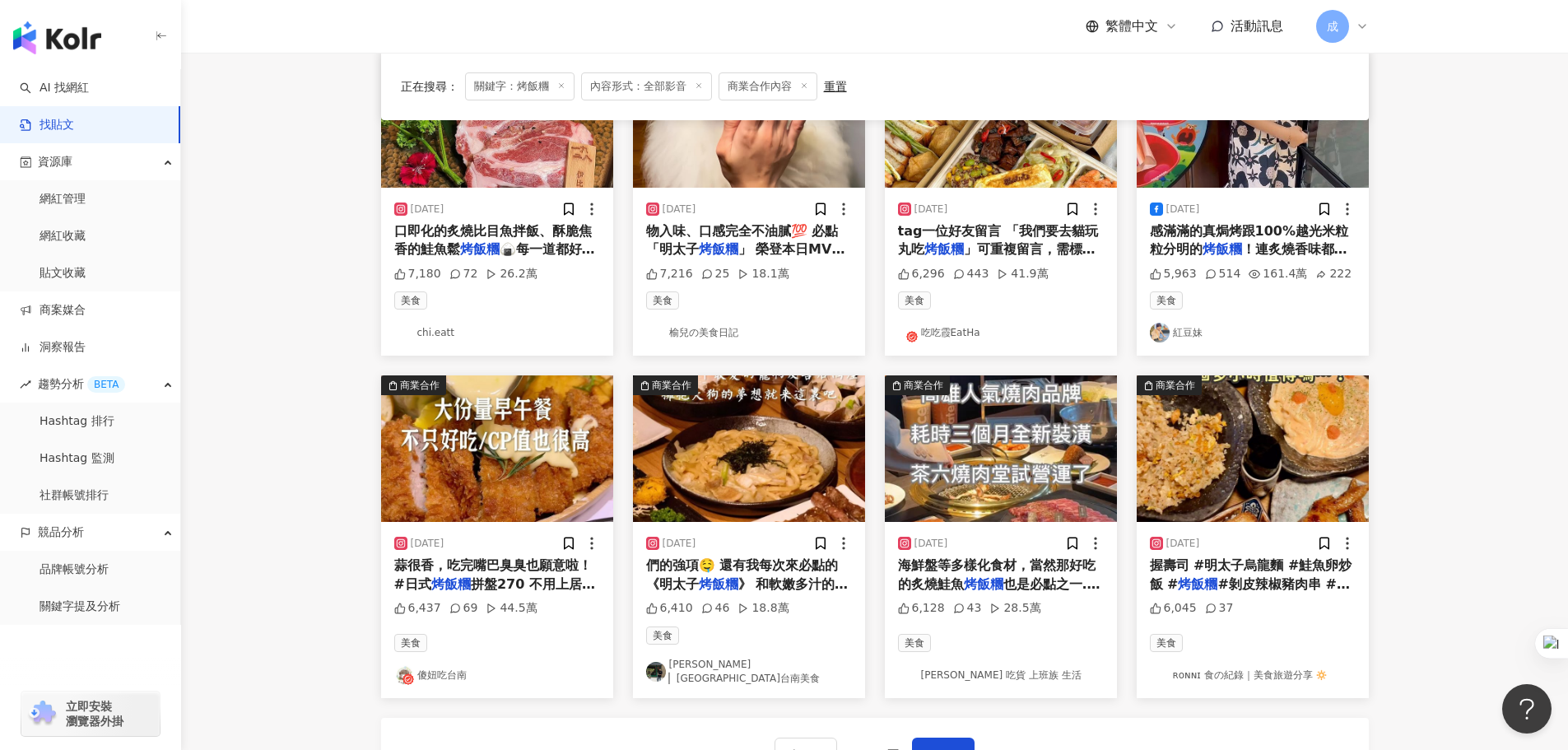
scroll to position [823, 0]
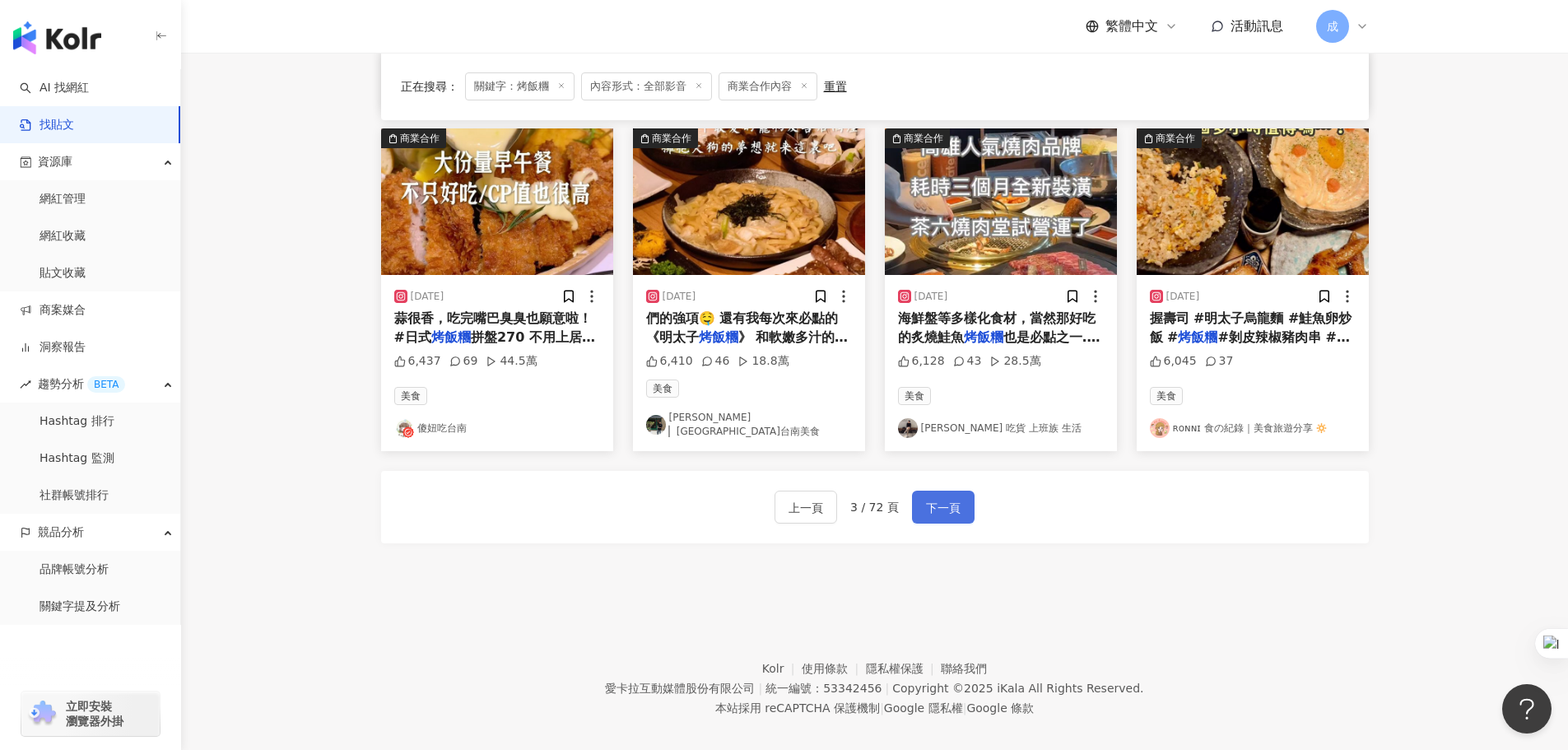
click at [953, 498] on span "下一頁" at bounding box center [943, 507] width 34 height 19
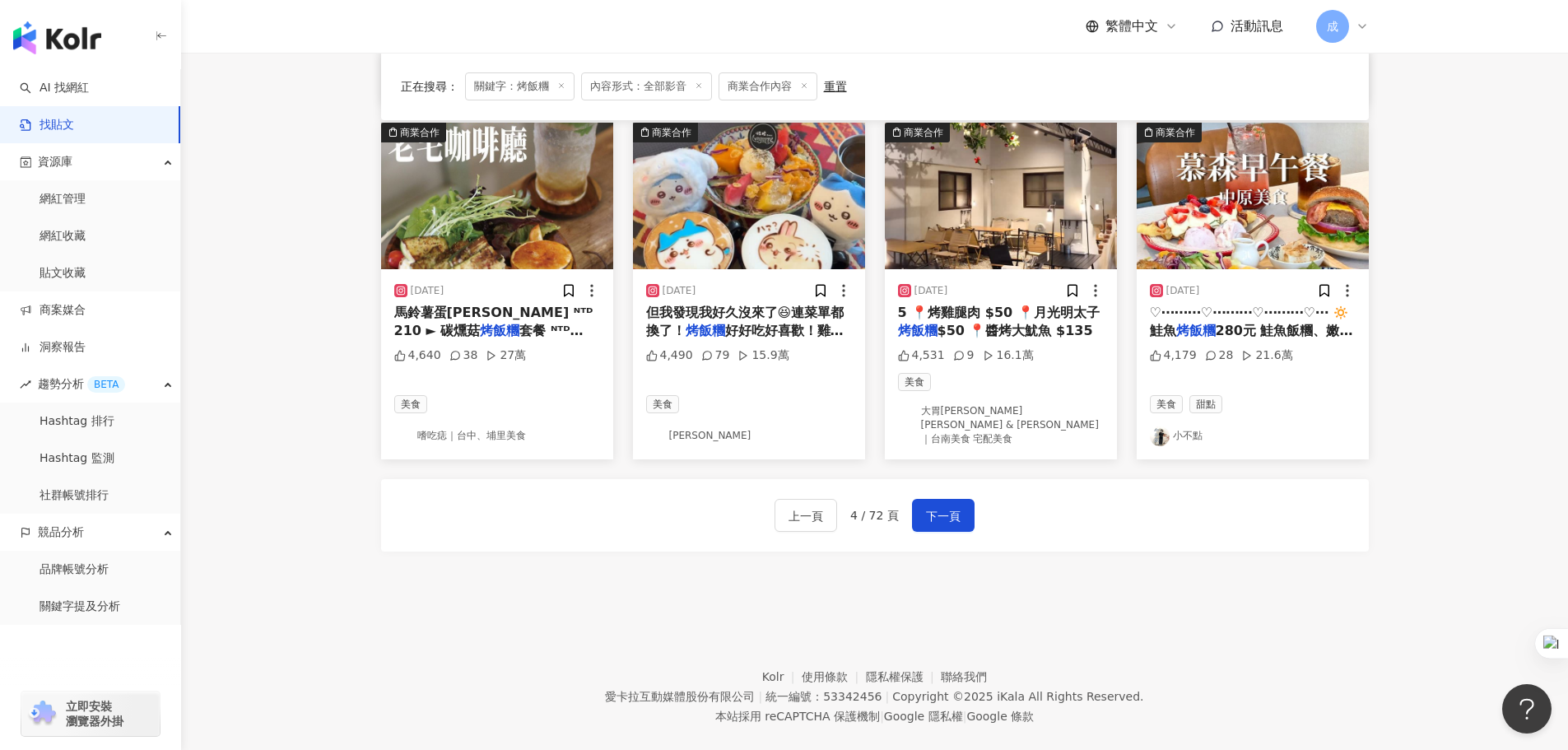
scroll to position [830, 0]
